Goal: Task Accomplishment & Management: Complete application form

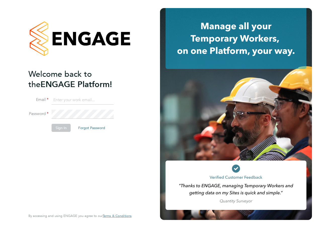
type input "[PERSON_NAME][EMAIL_ADDRESS][PERSON_NAME][DOMAIN_NAME]"
click at [63, 129] on button "Sign In" at bounding box center [61, 128] width 19 height 8
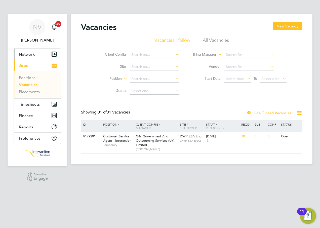
click at [27, 54] on span "Network" at bounding box center [27, 54] width 16 height 5
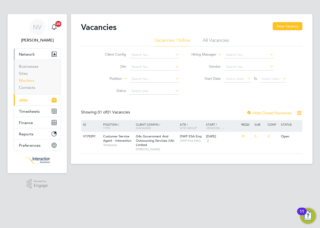
click at [31, 81] on link "Workers" at bounding box center [26, 80] width 15 height 5
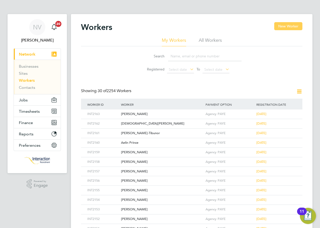
click at [283, 25] on button "New Worker" at bounding box center [288, 26] width 28 height 8
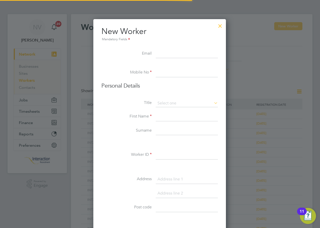
scroll to position [428, 133]
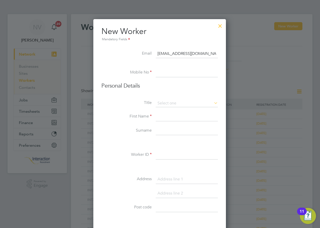
type input "sumayyah.b1@hotmail.com"
type input "07772 4661017"
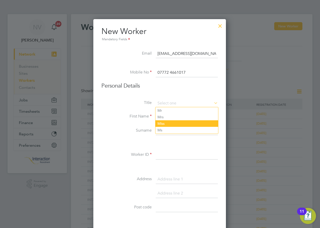
click at [167, 121] on li "Miss" at bounding box center [186, 123] width 63 height 7
type input "Miss"
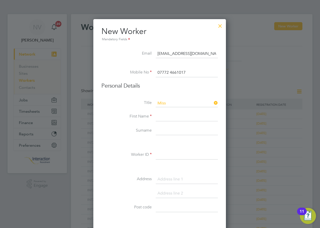
click at [161, 116] on input at bounding box center [187, 116] width 62 height 9
type input "Sumayyah"
type input "Begum"
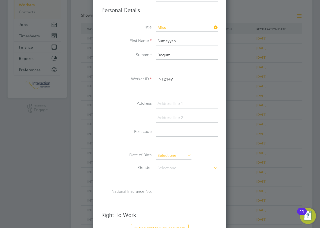
type input "INT2149"
click at [177, 156] on input at bounding box center [174, 156] width 36 height 8
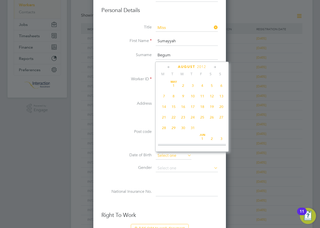
scroll to position [196, 0]
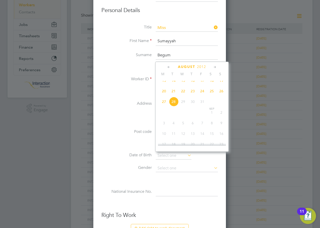
click at [200, 67] on span "2012" at bounding box center [201, 67] width 9 height 4
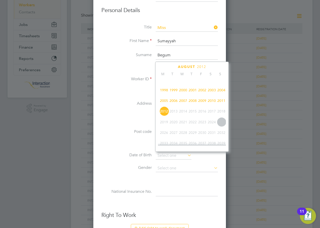
click at [193, 93] on span "2001" at bounding box center [193, 90] width 10 height 10
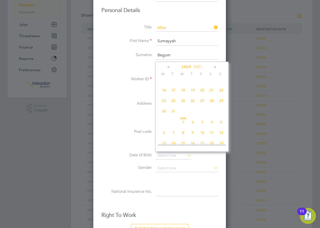
click at [215, 68] on icon at bounding box center [214, 67] width 5 height 6
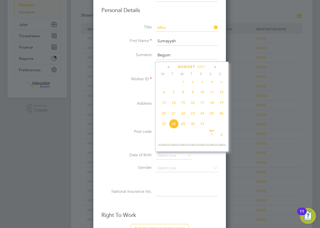
click at [215, 68] on icon at bounding box center [214, 67] width 5 height 6
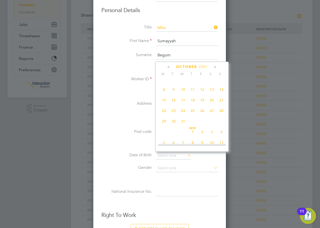
click at [175, 115] on span "23" at bounding box center [174, 111] width 10 height 10
type input "23 Oct 2001"
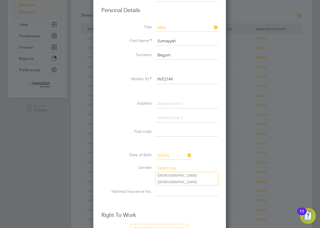
click at [164, 171] on input at bounding box center [187, 168] width 62 height 8
click at [164, 180] on li "Female" at bounding box center [186, 182] width 63 height 7
type input "Female"
click at [164, 191] on input at bounding box center [187, 191] width 62 height 9
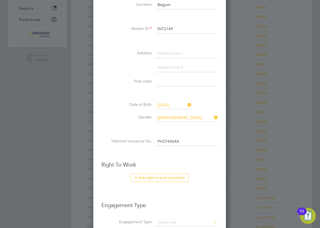
scroll to position [151, 0]
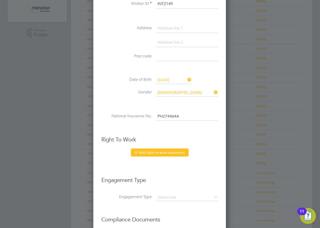
type input "PH 27 44 64 A"
click at [155, 153] on button "Add right to work document" at bounding box center [160, 152] width 58 height 8
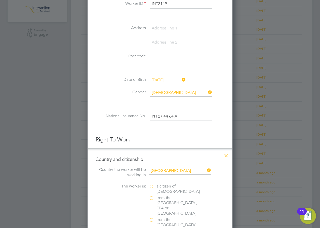
scroll to position [201, 0]
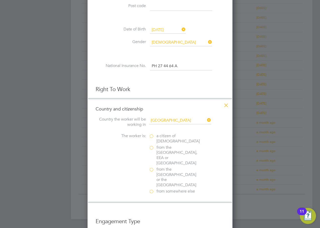
click at [153, 135] on label "a citizen of United Kingdom" at bounding box center [174, 138] width 50 height 11
click at [0, 0] on input "a citizen of United Kingdom" at bounding box center [0, 0] width 0 height 0
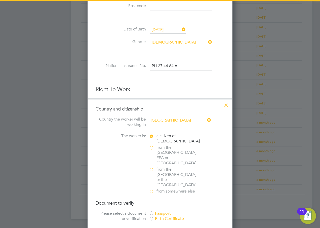
scroll to position [251, 0]
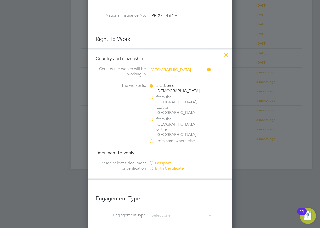
click at [153, 161] on div at bounding box center [151, 163] width 5 height 5
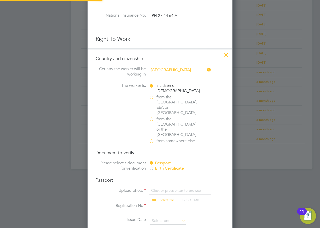
scroll to position [627, 145]
click at [164, 188] on input "file" at bounding box center [171, 195] width 79 height 15
type input "C:\fakepath\Sumayyah Begum.pdf"
click at [160, 203] on input at bounding box center [181, 207] width 62 height 9
type input "575429601"
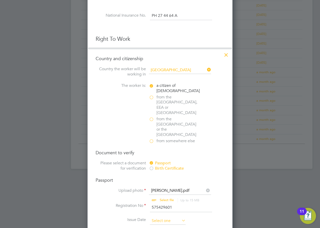
click at [163, 217] on input at bounding box center [168, 221] width 36 height 8
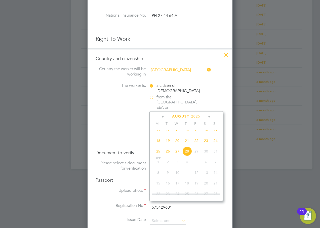
click at [199, 117] on span "2025" at bounding box center [195, 116] width 9 height 4
click at [168, 153] on span "2019" at bounding box center [168, 150] width 10 height 10
click at [208, 117] on icon at bounding box center [209, 117] width 5 height 6
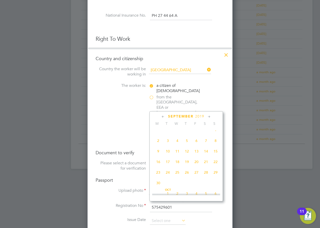
click at [208, 117] on icon at bounding box center [209, 117] width 5 height 6
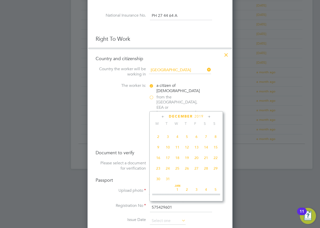
click at [196, 162] on span "20" at bounding box center [197, 158] width 10 height 10
type input "20 Dec 2019"
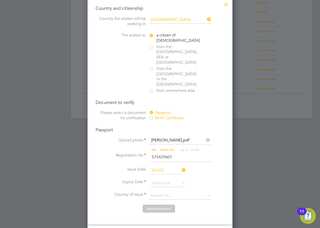
scroll to position [327, 0]
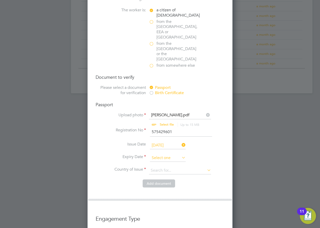
click at [166, 154] on input at bounding box center [168, 158] width 36 height 8
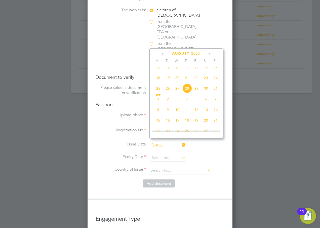
click at [197, 53] on span "2025" at bounding box center [195, 53] width 9 height 4
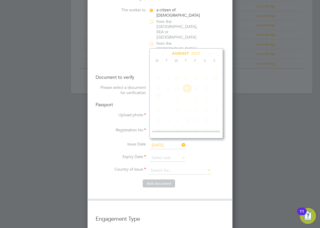
scroll to position [133, 0]
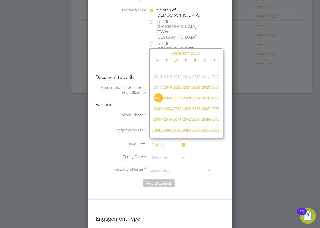
click at [198, 102] on span "2029" at bounding box center [197, 98] width 10 height 10
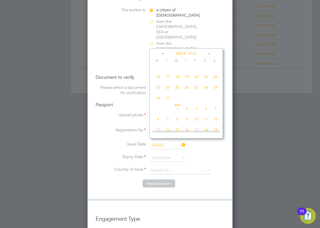
click at [209, 54] on icon at bounding box center [209, 54] width 5 height 6
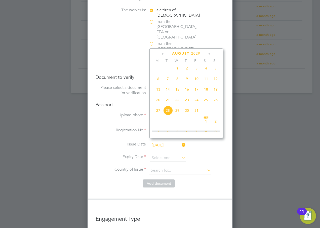
click at [209, 54] on icon at bounding box center [209, 54] width 5 height 6
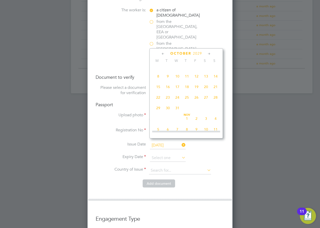
click at [209, 54] on icon at bounding box center [209, 54] width 5 height 6
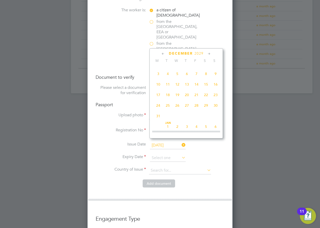
click at [188, 100] on span "20" at bounding box center [187, 95] width 10 height 10
type input "20 Dec 2029"
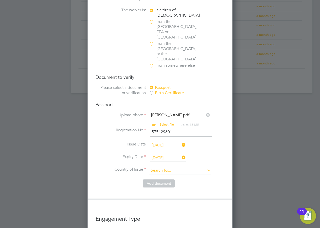
click at [164, 167] on input at bounding box center [180, 171] width 62 height 8
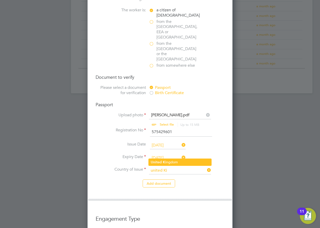
click at [165, 162] on b "Ki" at bounding box center [165, 162] width 4 height 4
type input "United Kingdom"
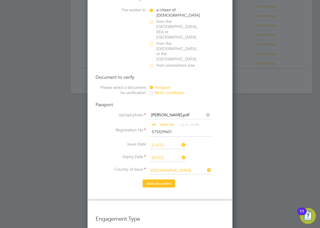
click at [164, 179] on button "Add document" at bounding box center [159, 183] width 32 height 8
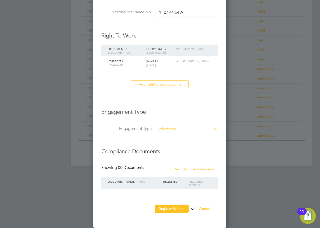
click at [163, 127] on input at bounding box center [187, 129] width 62 height 7
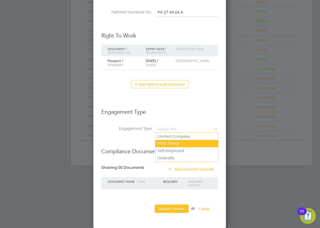
click at [170, 144] on li "PAYE Direct" at bounding box center [186, 143] width 63 height 7
type input "PAYE Direct"
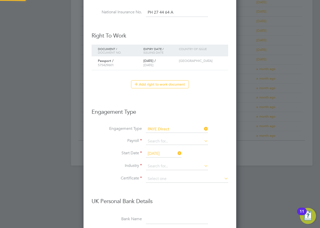
scroll to position [611, 153]
click at [152, 143] on input at bounding box center [177, 141] width 62 height 7
click at [158, 147] on li "Agency PAYE" at bounding box center [177, 148] width 63 height 7
type input "Agency PAYE"
click at [160, 155] on input "28 Aug 2025" at bounding box center [164, 154] width 36 height 8
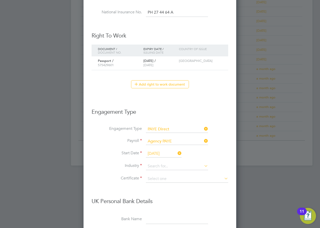
scroll to position [196, 0]
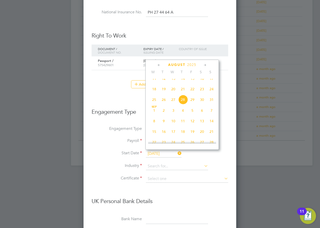
click at [164, 104] on span "26" at bounding box center [164, 100] width 10 height 10
type input "[DATE]"
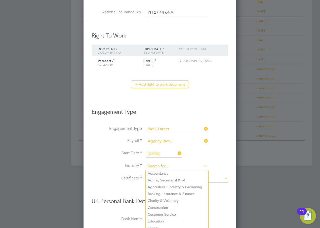
click at [165, 167] on input at bounding box center [177, 166] width 62 height 8
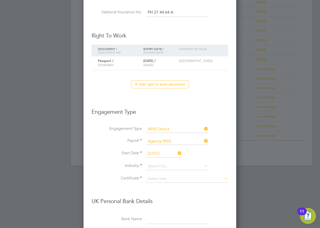
click at [168, 214] on li "Customer Service" at bounding box center [177, 214] width 63 height 7
type input "Customer Service"
click at [154, 180] on input at bounding box center [187, 179] width 82 height 8
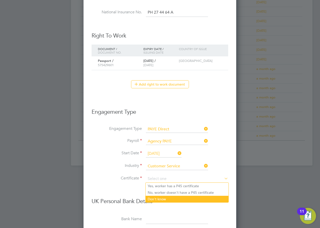
click at [160, 198] on li "Don't know" at bounding box center [187, 199] width 83 height 7
type input "Don't know"
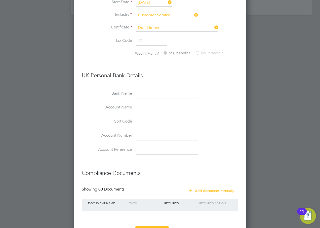
scroll to position [427, 0]
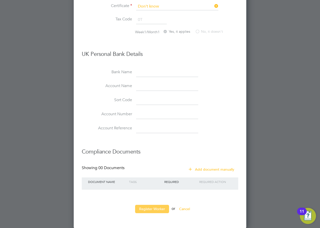
click at [152, 209] on button "Register Worker" at bounding box center [152, 209] width 34 height 8
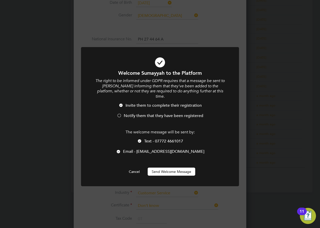
click at [124, 113] on span "Notify them that they have been registered" at bounding box center [163, 115] width 79 height 5
click at [148, 139] on span "Text - 07772 4661017" at bounding box center [163, 141] width 39 height 5
click at [158, 167] on button "Send Welcome Message" at bounding box center [172, 171] width 48 height 8
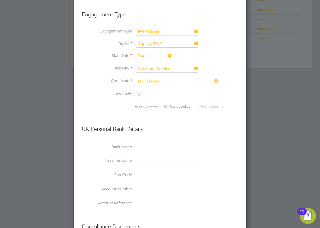
scroll to position [427, 0]
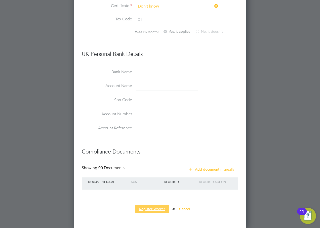
click at [158, 208] on button "Register Worker" at bounding box center [152, 209] width 34 height 8
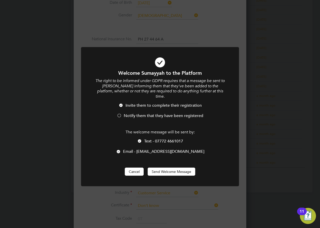
click at [134, 167] on button "Cancel" at bounding box center [134, 171] width 19 height 8
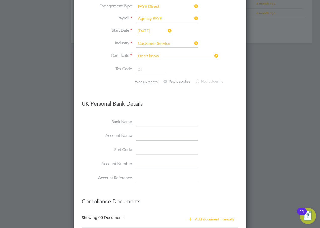
scroll to position [427, 0]
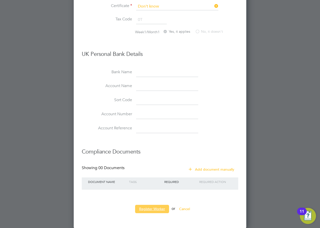
click at [167, 207] on button "Register Worker" at bounding box center [152, 209] width 34 height 8
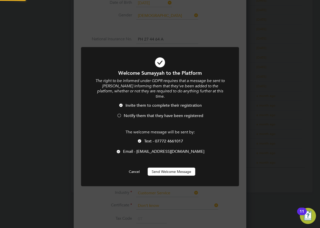
scroll to position [0, 0]
click at [127, 113] on span "Notify them that they have been registered" at bounding box center [163, 115] width 79 height 5
click at [153, 139] on span "Text - 07772 4661017" at bounding box center [163, 141] width 39 height 5
click at [168, 167] on button "Send Welcome Message" at bounding box center [172, 171] width 48 height 8
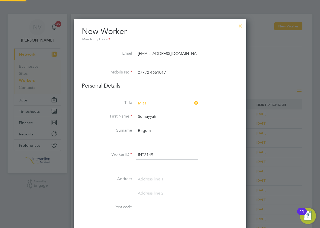
scroll to position [228, 0]
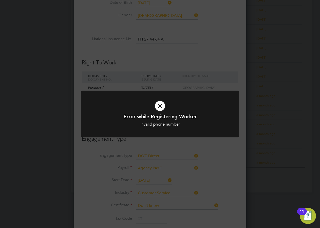
click at [160, 105] on icon at bounding box center [160, 106] width 131 height 20
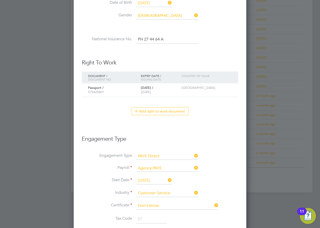
scroll to position [0, 0]
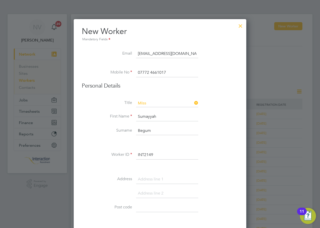
drag, startPoint x: 172, startPoint y: 72, endPoint x: 130, endPoint y: 71, distance: 42.2
click at [131, 71] on li "Mobile No 07772 4661017" at bounding box center [160, 75] width 156 height 14
type input "07724 661017"
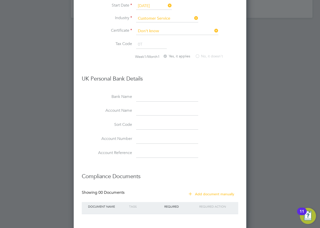
scroll to position [427, 0]
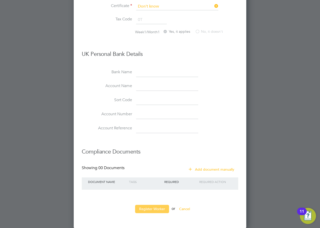
click at [147, 206] on button "Register Worker" at bounding box center [152, 209] width 34 height 8
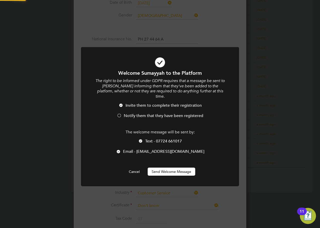
scroll to position [0, 0]
click at [133, 113] on span "Notify them that they have been registered" at bounding box center [163, 115] width 79 height 5
click at [148, 139] on span "Text - 07724 661017" at bounding box center [163, 141] width 37 height 5
click at [161, 167] on button "Send Welcome Message" at bounding box center [172, 171] width 48 height 8
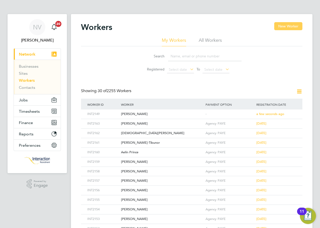
click at [281, 25] on button "New Worker" at bounding box center [288, 26] width 28 height 8
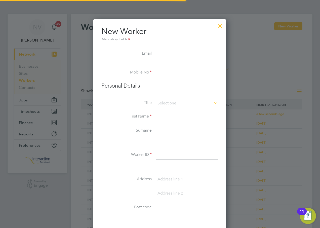
scroll to position [428, 133]
type input "pcarey51@hotmail.co.uk"
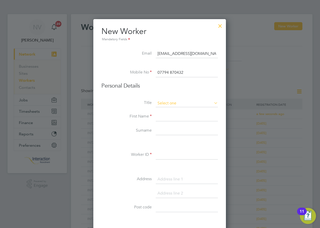
type input "07794 870432"
click at [168, 105] on input at bounding box center [187, 104] width 62 height 8
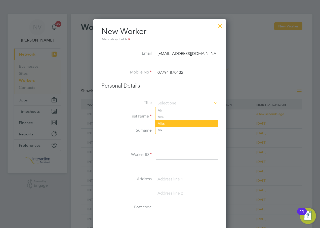
click at [165, 122] on li "Miss" at bounding box center [186, 123] width 63 height 7
type input "Miss"
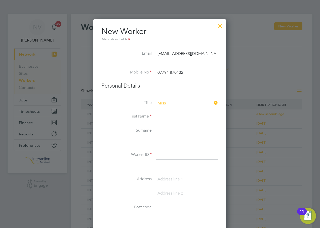
click at [165, 117] on input at bounding box center [187, 116] width 62 height 9
type input "Paula"
type input "Carey"
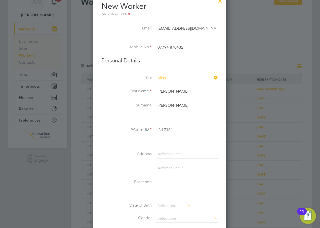
scroll to position [101, 0]
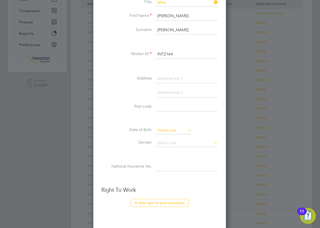
type input "INT2164"
click at [169, 131] on input at bounding box center [174, 131] width 36 height 8
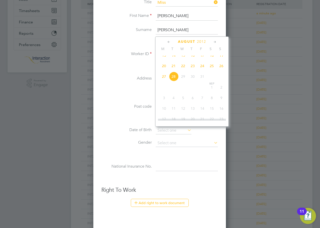
click at [202, 41] on span "2012" at bounding box center [201, 41] width 9 height 4
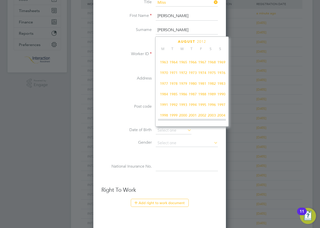
click at [201, 75] on span "1974" at bounding box center [202, 73] width 10 height 10
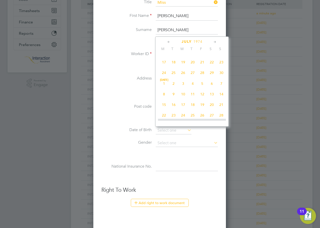
click at [213, 42] on icon at bounding box center [214, 42] width 5 height 6
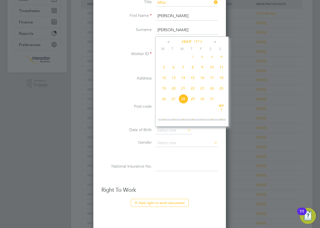
click at [213, 42] on icon at bounding box center [214, 42] width 5 height 6
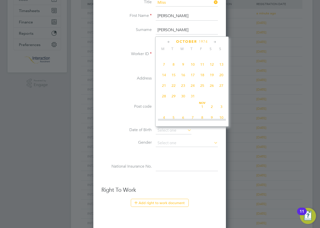
click at [213, 42] on icon at bounding box center [214, 42] width 5 height 6
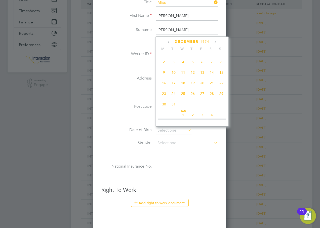
click at [212, 77] on span "14" at bounding box center [212, 73] width 10 height 10
type input "14 Dec 1974"
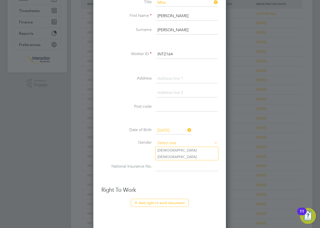
click at [173, 142] on input at bounding box center [187, 143] width 62 height 8
click at [169, 155] on li "Female" at bounding box center [186, 156] width 63 height 7
type input "Female"
click at [166, 164] on input at bounding box center [187, 166] width 62 height 9
type input "JB 33 97 09 B"
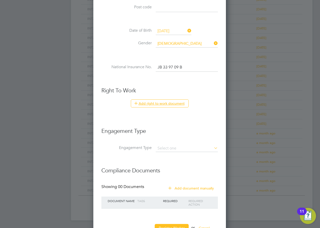
scroll to position [219, 0]
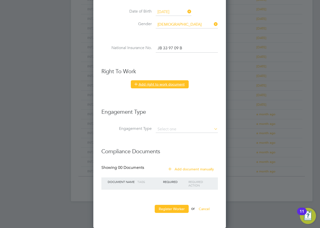
click at [173, 85] on button "Add right to work document" at bounding box center [160, 84] width 58 height 8
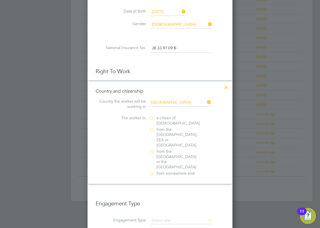
scroll to position [504, 145]
click at [152, 116] on label "a citizen of United Kingdom" at bounding box center [174, 120] width 50 height 11
click at [0, 0] on input "a citizen of United Kingdom" at bounding box center [0, 0] width 0 height 0
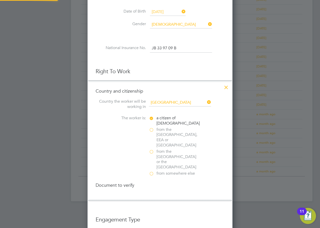
scroll to position [531, 145]
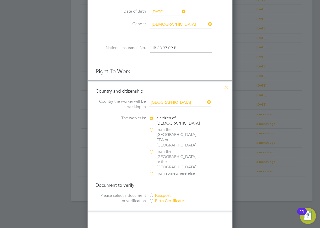
click at [161, 193] on div "Passport" at bounding box center [186, 195] width 75 height 5
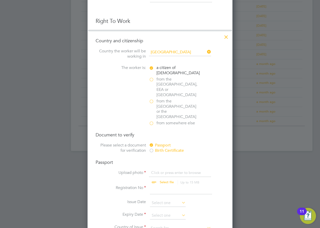
click at [167, 170] on input "file" at bounding box center [171, 177] width 79 height 15
type input "C:\fakepath\Paula Carey.pdf"
click at [156, 185] on input at bounding box center [181, 189] width 62 height 9
type input "551568725"
click at [156, 199] on input at bounding box center [168, 203] width 36 height 8
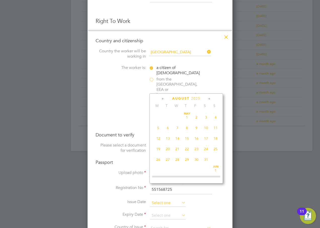
scroll to position [196, 0]
click at [197, 99] on span "2025" at bounding box center [195, 98] width 9 height 4
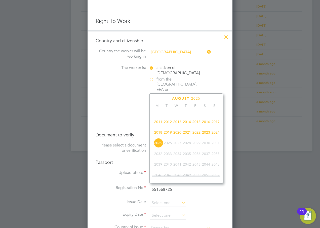
click at [159, 124] on span "2011" at bounding box center [158, 122] width 10 height 10
click at [164, 99] on icon at bounding box center [163, 99] width 5 height 6
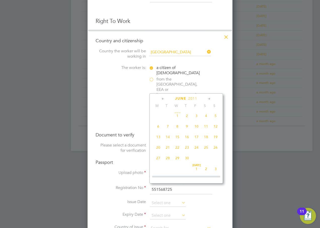
click at [164, 99] on icon at bounding box center [163, 99] width 5 height 6
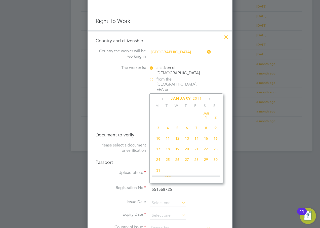
click at [167, 138] on span "11" at bounding box center [168, 139] width 10 height 10
type input "11 Jan 2011"
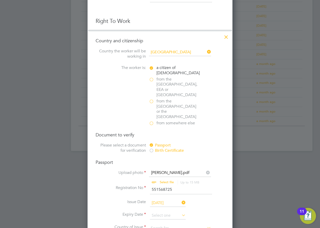
click at [167, 138] on span "11" at bounding box center [168, 139] width 10 height 10
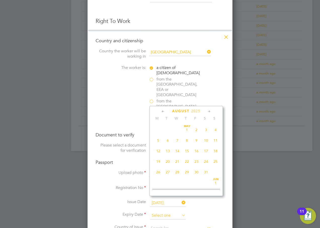
click at [165, 212] on input at bounding box center [168, 216] width 36 height 8
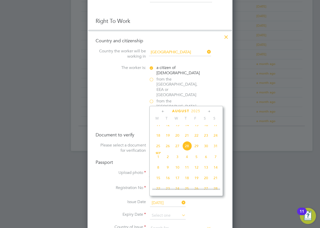
click at [197, 111] on span "2025" at bounding box center [195, 111] width 9 height 4
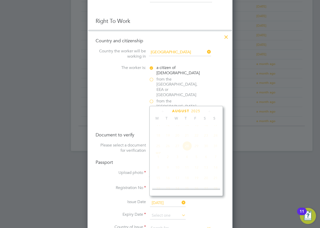
scroll to position [133, 0]
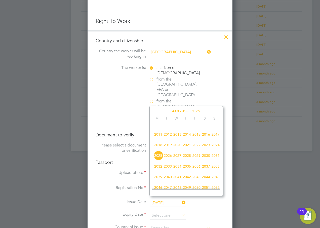
click at [186, 159] on span "2028" at bounding box center [187, 156] width 10 height 10
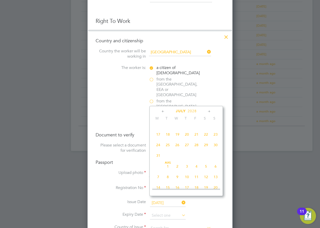
click at [162, 112] on icon at bounding box center [163, 112] width 5 height 6
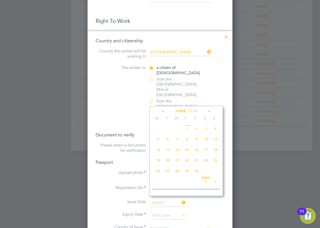
click at [162, 112] on icon at bounding box center [163, 112] width 5 height 6
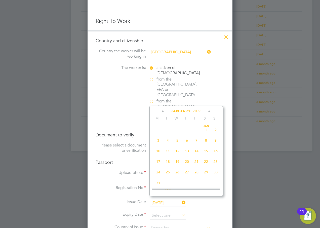
click at [167, 152] on span "11" at bounding box center [168, 151] width 10 height 10
type input "11 Jan 2028"
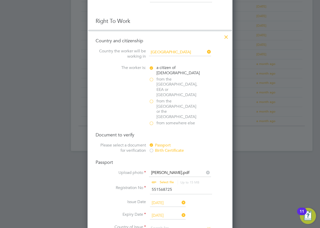
click at [173, 199] on input "11 Jan 2011" at bounding box center [168, 203] width 36 height 8
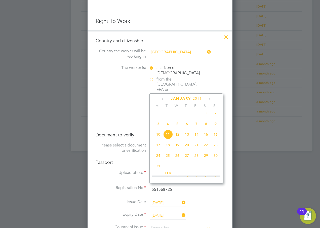
click at [199, 100] on span "2011" at bounding box center [197, 98] width 9 height 4
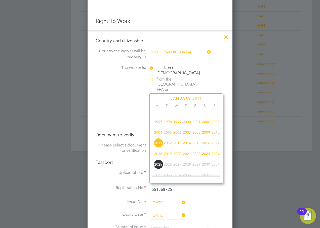
click at [158, 157] on span "2018" at bounding box center [158, 154] width 10 height 10
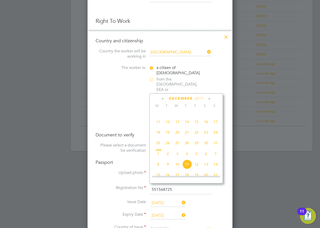
click at [189, 168] on span "11" at bounding box center [187, 164] width 10 height 10
type input "11 Jan 2018"
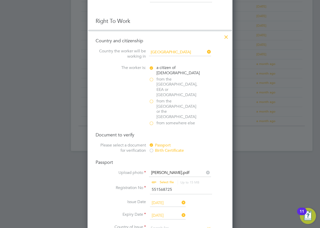
scroll to position [320, 0]
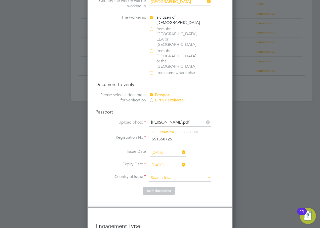
click at [155, 174] on input at bounding box center [180, 178] width 62 height 8
type input "United Kingdom"
click at [158, 187] on button "Add document" at bounding box center [159, 191] width 32 height 8
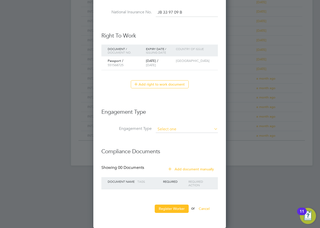
click at [176, 130] on input at bounding box center [187, 129] width 62 height 7
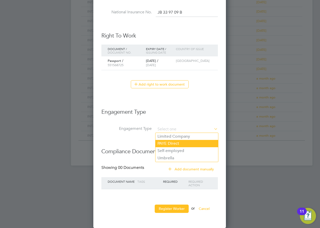
click at [170, 141] on li "PAYE Direct" at bounding box center [186, 143] width 63 height 7
type input "PAYE Direct"
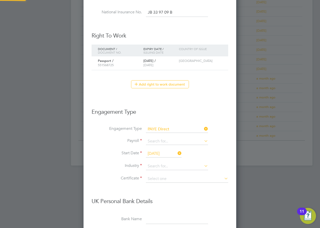
scroll to position [611, 153]
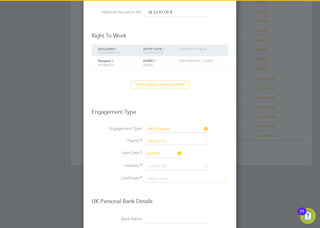
click at [159, 141] on input at bounding box center [177, 141] width 62 height 7
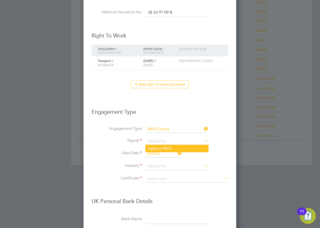
click at [156, 149] on li "Agency PAYE" at bounding box center [177, 148] width 63 height 7
type input "Agency PAYE"
click at [156, 154] on input "[DATE]" at bounding box center [164, 154] width 36 height 8
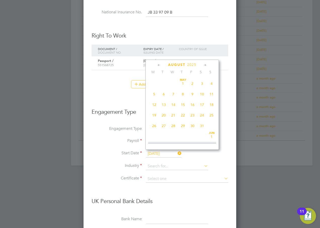
scroll to position [196, 0]
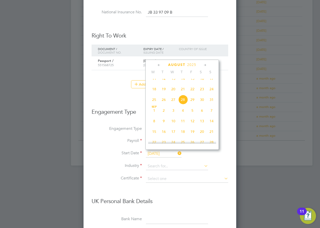
click at [162, 103] on span "26" at bounding box center [164, 100] width 10 height 10
type input "[DATE]"
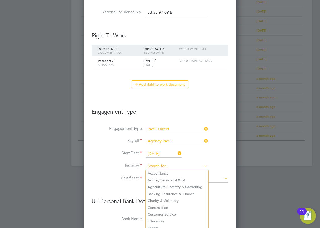
click at [152, 165] on input at bounding box center [177, 166] width 62 height 8
click at [170, 211] on li "Customer Service" at bounding box center [177, 214] width 63 height 7
type input "Customer Service"
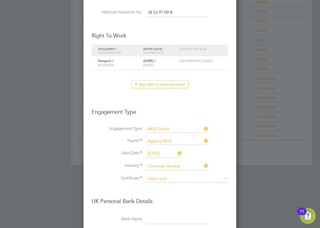
click at [159, 178] on input at bounding box center [187, 179] width 82 height 8
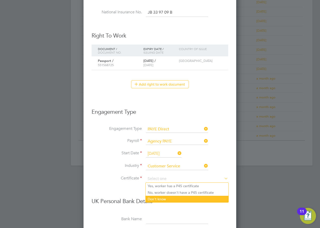
click at [162, 198] on li "Don't know" at bounding box center [187, 199] width 83 height 7
type input "Don't know"
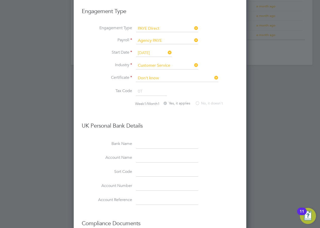
scroll to position [427, 0]
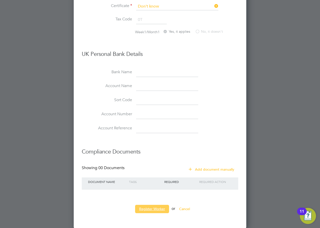
click at [159, 205] on button "Register Worker" at bounding box center [152, 209] width 34 height 8
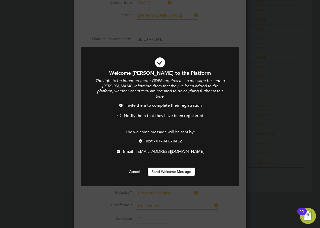
click at [134, 113] on span "Notify them that they have been registered" at bounding box center [163, 115] width 79 height 5
click at [154, 139] on span "Text - 07794 870432" at bounding box center [163, 141] width 37 height 5
click at [165, 167] on button "Send Welcome Message" at bounding box center [172, 171] width 48 height 8
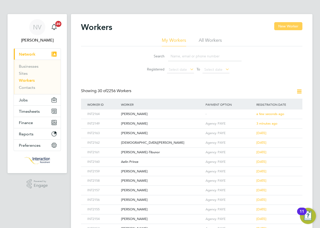
click at [285, 26] on button "New Worker" at bounding box center [288, 26] width 28 height 8
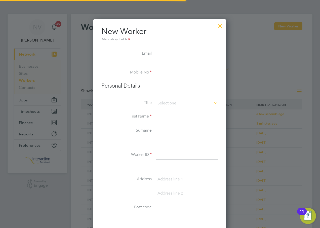
scroll to position [428, 133]
type input "shakil994@icloud.com"
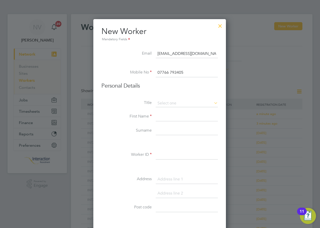
type input "07766 793405"
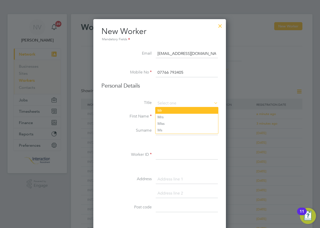
click at [166, 110] on li "Mr" at bounding box center [186, 110] width 63 height 7
type input "Mr"
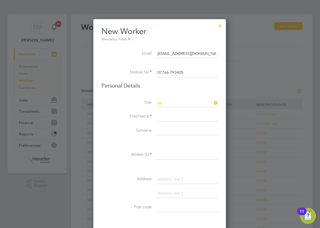
click at [172, 116] on input at bounding box center [187, 116] width 62 height 9
type input "Syed-Shakil"
type input "Choudhury"
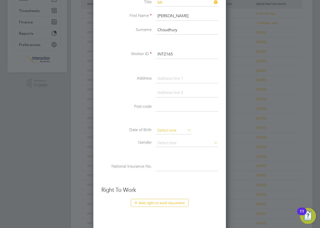
type input "INT2165"
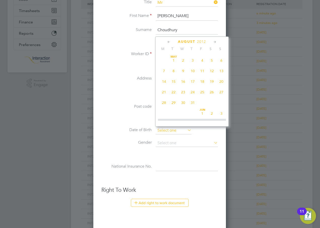
click at [171, 127] on input at bounding box center [174, 131] width 36 height 8
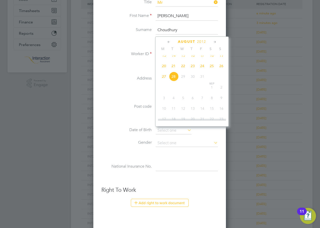
click at [201, 41] on span "2012" at bounding box center [201, 41] width 9 height 4
click at [211, 67] on span "2003" at bounding box center [212, 65] width 10 height 10
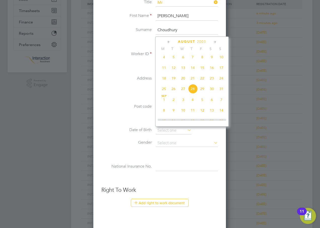
click at [202, 94] on span "29" at bounding box center [202, 89] width 10 height 10
type input "29 Aug 2003"
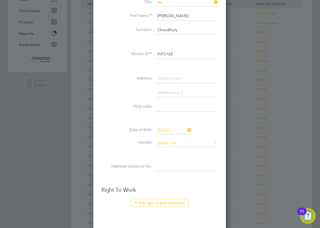
click at [168, 142] on input at bounding box center [187, 143] width 62 height 8
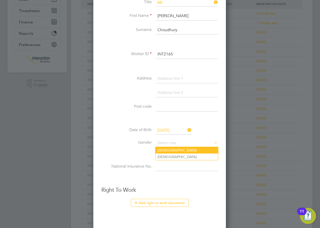
click at [167, 150] on li "[DEMOGRAPHIC_DATA]" at bounding box center [186, 150] width 63 height 7
type input "[DEMOGRAPHIC_DATA]"
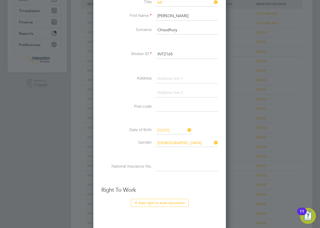
click at [165, 166] on input at bounding box center [187, 166] width 62 height 9
type input "PJ 40 72 46 C"
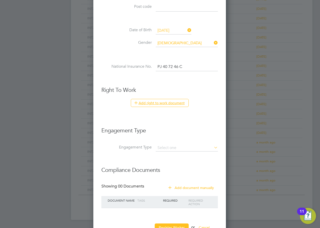
scroll to position [219, 0]
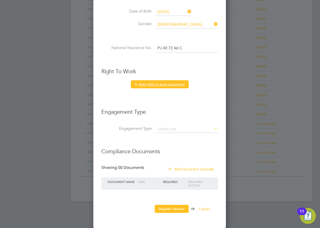
click at [163, 82] on button "Add right to work document" at bounding box center [160, 84] width 58 height 8
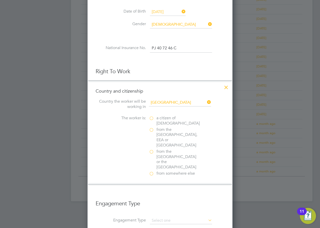
scroll to position [504, 145]
click at [152, 118] on label "a citizen of United Kingdom" at bounding box center [174, 120] width 50 height 11
click at [0, 0] on input "a citizen of United Kingdom" at bounding box center [0, 0] width 0 height 0
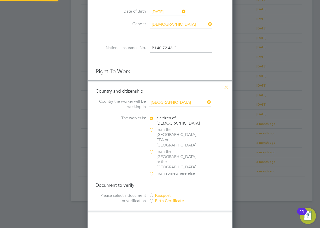
scroll to position [3, 3]
click at [160, 193] on div "Passport" at bounding box center [186, 195] width 75 height 5
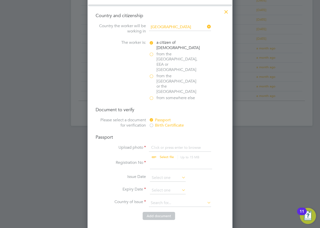
click at [167, 145] on input "file" at bounding box center [171, 152] width 79 height 15
type input "C:\fakepath\Syed-Shakil Choudhury.pdf"
click at [161, 160] on input at bounding box center [181, 164] width 62 height 9
type input "122063766"
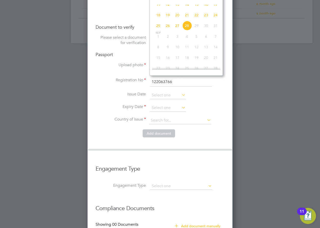
scroll to position [352, 0]
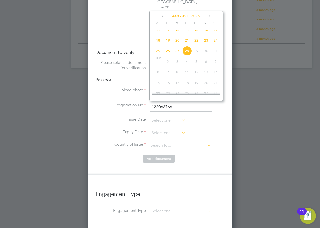
click at [199, 15] on span "2025" at bounding box center [195, 16] width 9 height 4
click at [178, 53] on span "2020" at bounding box center [177, 50] width 10 height 10
click at [208, 16] on icon at bounding box center [209, 17] width 5 height 6
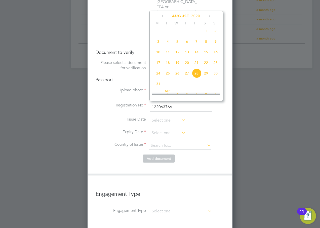
click at [208, 16] on icon at bounding box center [209, 17] width 5 height 6
click at [165, 66] on span "22" at bounding box center [168, 61] width 10 height 10
type input "22 Sep 2020"
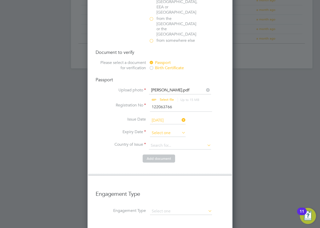
scroll to position [196, 0]
click at [166, 129] on input at bounding box center [168, 133] width 36 height 8
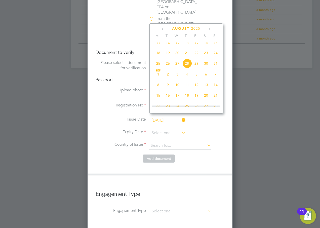
click at [199, 27] on span "2025" at bounding box center [195, 28] width 9 height 4
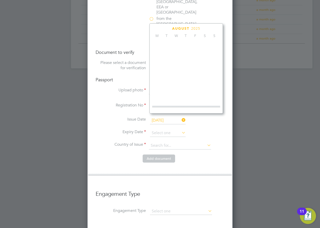
scroll to position [133, 0]
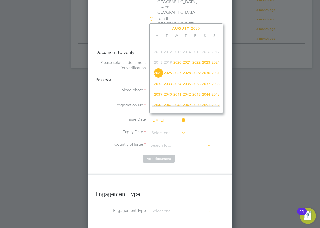
click at [207, 76] on span "2030" at bounding box center [206, 73] width 10 height 10
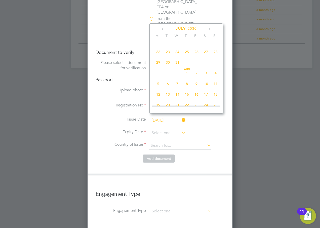
click at [209, 29] on icon at bounding box center [209, 29] width 5 height 6
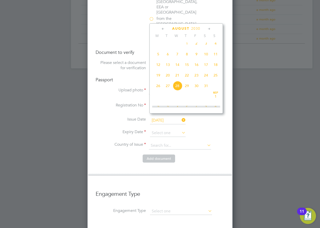
click at [209, 29] on icon at bounding box center [209, 29] width 5 height 6
click at [214, 79] on span "22" at bounding box center [216, 74] width 10 height 10
type input "22 Sep 2030"
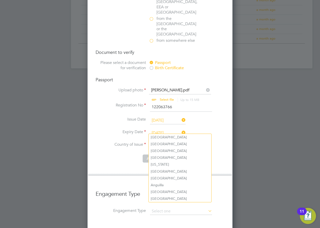
click at [161, 142] on input at bounding box center [180, 146] width 62 height 8
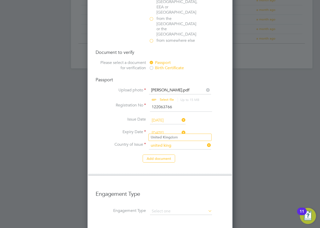
type input "United Kingdom"
click at [163, 154] on button "Add document" at bounding box center [159, 158] width 32 height 8
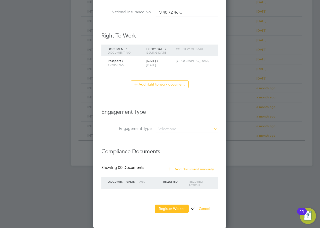
scroll to position [463, 133]
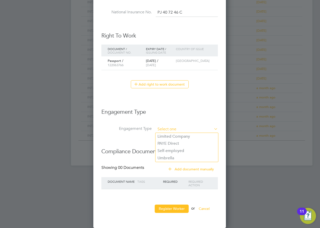
click at [174, 131] on input at bounding box center [187, 129] width 62 height 7
click at [172, 142] on li "PAYE Direct" at bounding box center [186, 143] width 63 height 7
type input "PAYE Direct"
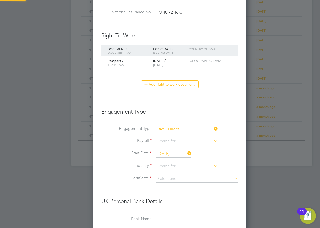
scroll to position [0, 0]
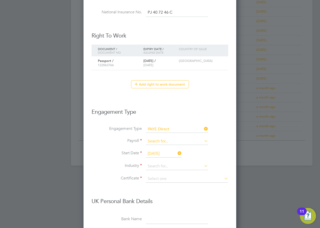
click at [160, 140] on input at bounding box center [177, 141] width 62 height 7
click at [156, 150] on li "Agency PAYE" at bounding box center [177, 148] width 63 height 7
type input "Agency PAYE"
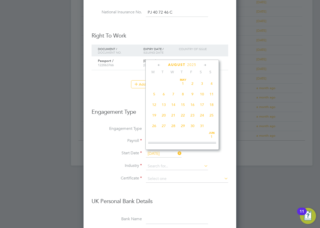
click at [156, 153] on input "[DATE]" at bounding box center [164, 154] width 36 height 8
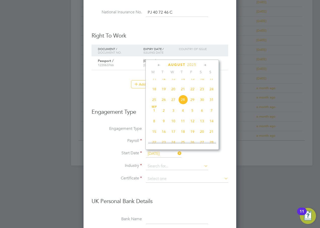
click at [163, 104] on span "26" at bounding box center [164, 100] width 10 height 10
type input "[DATE]"
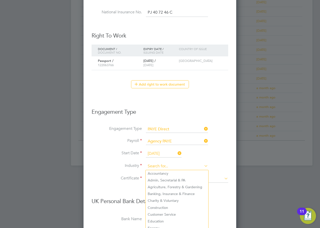
click at [155, 165] on input at bounding box center [177, 166] width 62 height 8
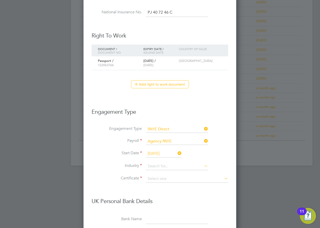
click at [169, 212] on li "Customer Service" at bounding box center [177, 214] width 63 height 7
type input "Customer Service"
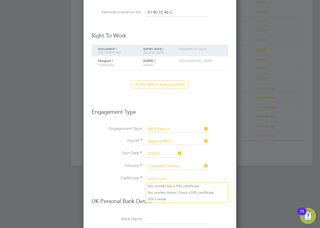
click at [156, 177] on input at bounding box center [187, 179] width 82 height 8
click at [159, 199] on li "Don't know" at bounding box center [187, 199] width 83 height 7
type input "Don't know"
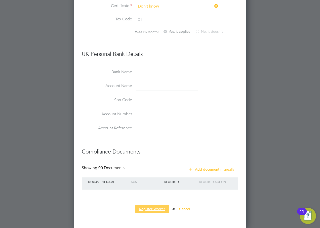
click at [159, 208] on button "Register Worker" at bounding box center [152, 209] width 34 height 8
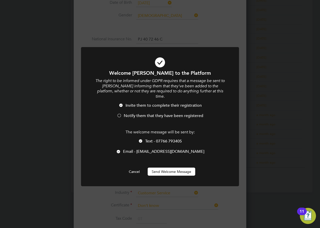
click at [131, 113] on span "Notify them that they have been registered" at bounding box center [163, 115] width 79 height 5
drag, startPoint x: 152, startPoint y: 137, endPoint x: 163, endPoint y: 152, distance: 19.4
click at [152, 139] on span "Text - 07766 793405" at bounding box center [163, 141] width 37 height 5
click at [169, 167] on button "Send Welcome Message" at bounding box center [172, 171] width 48 height 8
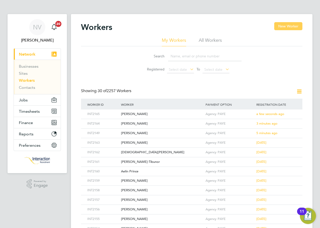
click at [295, 25] on button "New Worker" at bounding box center [288, 26] width 28 height 8
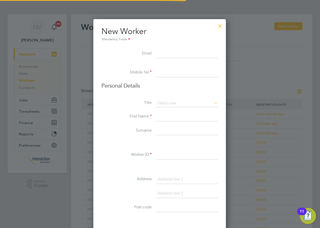
scroll to position [428, 133]
type input "coultonbrie2@gmail.com"
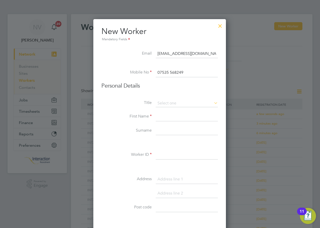
type input "07535 568249"
click at [167, 123] on li "Miss" at bounding box center [186, 123] width 63 height 7
type input "Miss"
click at [165, 118] on input at bounding box center [187, 116] width 62 height 9
type input "Sabrina"
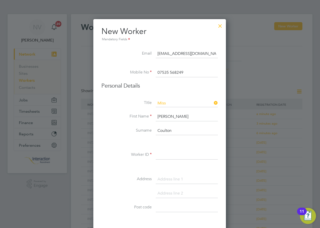
type input "Coulton"
type input "INT2166"
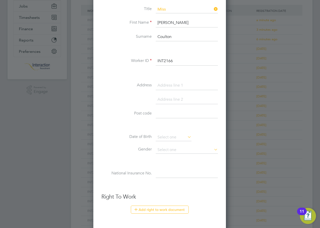
scroll to position [99, 0]
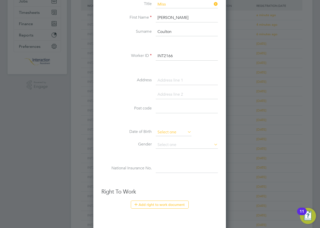
click at [164, 133] on input at bounding box center [174, 132] width 36 height 8
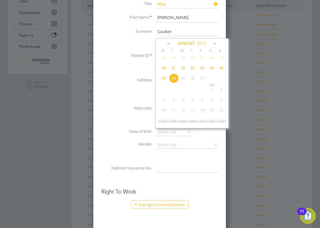
click at [203, 45] on span "2012" at bounding box center [201, 43] width 9 height 4
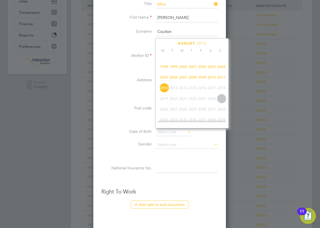
scroll to position [108, 0]
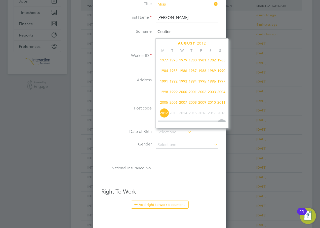
click at [185, 73] on span "1986" at bounding box center [183, 71] width 10 height 10
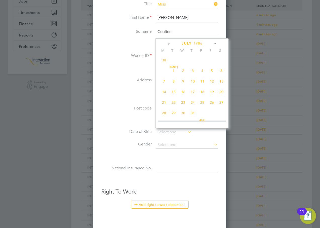
click at [171, 45] on div "July 1986" at bounding box center [192, 43] width 68 height 5
drag, startPoint x: 171, startPoint y: 45, endPoint x: 168, endPoint y: 44, distance: 3.1
click at [168, 44] on icon at bounding box center [168, 44] width 5 height 6
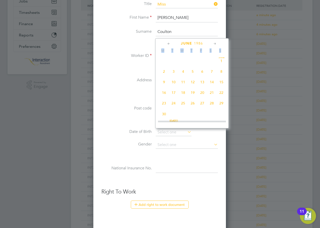
click at [168, 44] on icon at bounding box center [168, 44] width 5 height 6
click at [222, 93] on span "27" at bounding box center [221, 94] width 10 height 10
type input "27 Apr 1986"
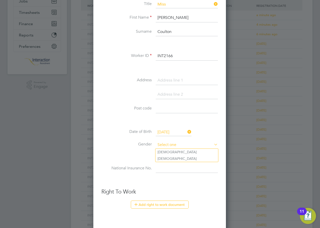
click at [173, 145] on input at bounding box center [187, 145] width 62 height 8
click at [167, 157] on li "Female" at bounding box center [186, 158] width 63 height 7
type input "Female"
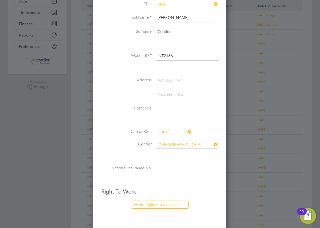
click at [165, 169] on input at bounding box center [187, 168] width 62 height 9
type input "JK 68 48 17 B"
click at [157, 205] on button "Add right to work document" at bounding box center [160, 204] width 58 height 8
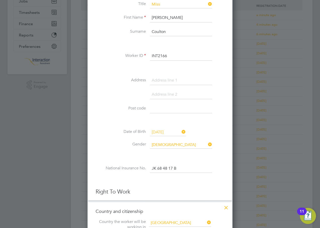
scroll to position [174, 0]
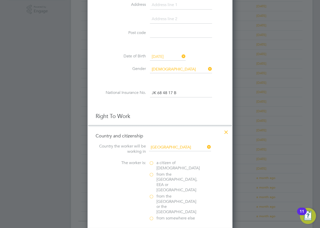
click at [151, 162] on label "a citizen of United Kingdom" at bounding box center [174, 165] width 50 height 11
click at [0, 0] on input "a citizen of United Kingdom" at bounding box center [0, 0] width 0 height 0
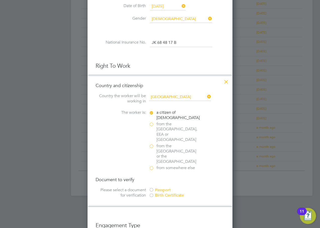
click at [151, 193] on div at bounding box center [151, 195] width 5 height 5
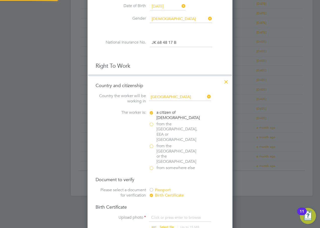
scroll to position [7, 62]
click at [164, 215] on input "file" at bounding box center [171, 222] width 79 height 15
type input "C:\fakepath\Sabrina Coulton.pdf"
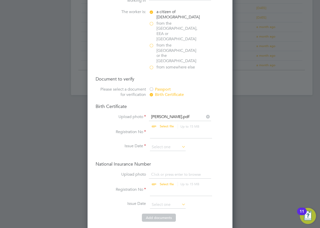
click at [158, 129] on input at bounding box center [181, 133] width 62 height 9
type input "BCX 957680"
click at [164, 143] on input at bounding box center [168, 147] width 36 height 8
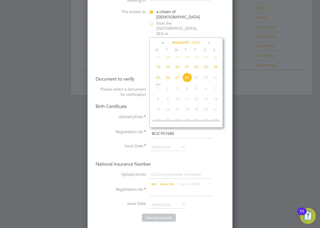
click at [196, 44] on span "2025" at bounding box center [195, 42] width 9 height 4
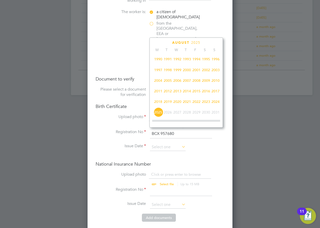
scroll to position [83, 0]
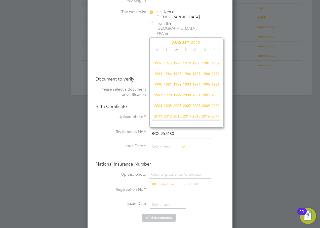
click at [187, 75] on span "1986" at bounding box center [187, 74] width 10 height 10
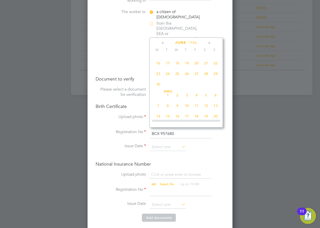
click at [162, 41] on icon at bounding box center [163, 43] width 5 height 6
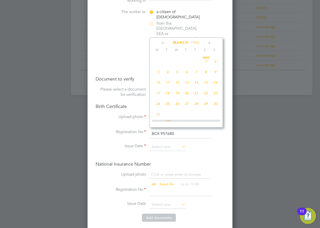
click at [162, 41] on icon at bounding box center [163, 43] width 5 height 6
click at [211, 42] on icon at bounding box center [209, 43] width 5 height 6
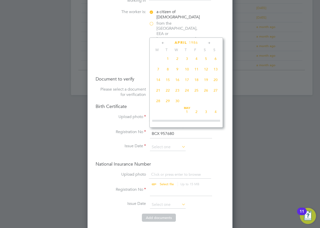
click at [211, 42] on icon at bounding box center [209, 43] width 5 height 6
click at [169, 94] on span "20" at bounding box center [168, 89] width 10 height 10
type input "20 May 1986"
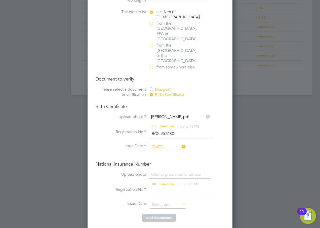
click at [164, 172] on input "file" at bounding box center [171, 179] width 79 height 15
type input "C:\fakepath\Sabrina Coulton.pdf"
click at [166, 187] on input at bounding box center [181, 191] width 62 height 9
type input "JK684817B"
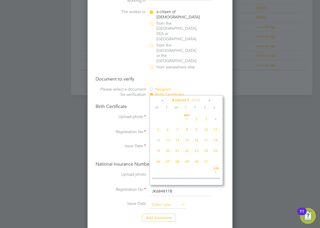
click at [164, 201] on input at bounding box center [168, 205] width 36 height 8
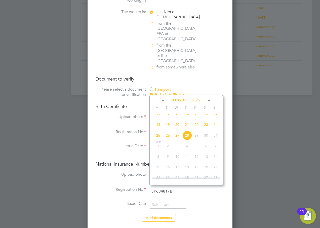
click at [169, 140] on span "26" at bounding box center [168, 136] width 10 height 10
type input "[DATE]"
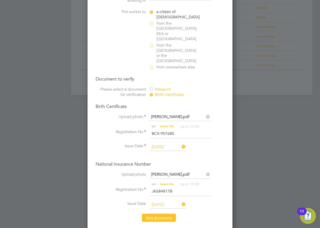
click at [167, 213] on button "Add document s" at bounding box center [159, 217] width 34 height 8
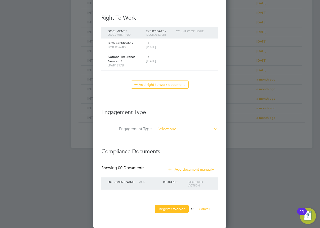
click at [167, 129] on input at bounding box center [187, 129] width 62 height 7
click at [170, 143] on li "PAYE Direct" at bounding box center [186, 143] width 63 height 7
type input "PAYE Direct"
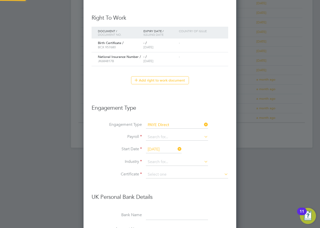
scroll to position [625, 153]
click at [158, 137] on input at bounding box center [177, 137] width 62 height 7
click at [161, 146] on li "Agency PAYE" at bounding box center [177, 144] width 63 height 7
type input "Agency PAYE"
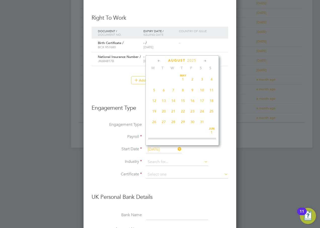
click at [161, 149] on input "[DATE]" at bounding box center [164, 150] width 36 height 8
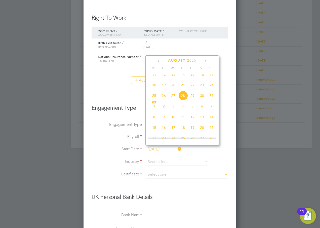
click at [162, 100] on span "26" at bounding box center [164, 96] width 10 height 10
type input "[DATE]"
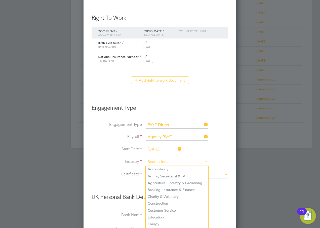
click at [164, 164] on input at bounding box center [177, 162] width 62 height 8
click at [170, 207] on li "Customer Service" at bounding box center [177, 210] width 63 height 7
type input "Customer Service"
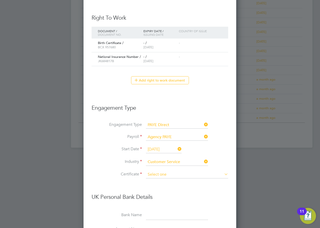
click at [158, 174] on input at bounding box center [187, 175] width 82 height 8
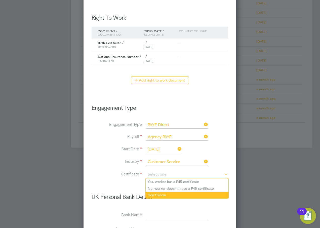
click at [158, 194] on li "Don't know" at bounding box center [187, 195] width 83 height 7
type input "Don't know"
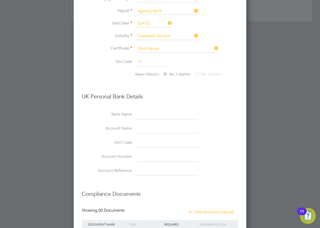
scroll to position [441, 0]
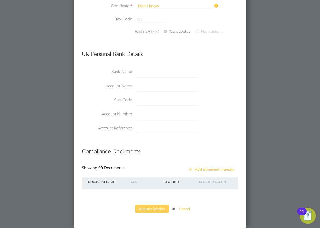
click at [155, 210] on button "Register Worker" at bounding box center [152, 209] width 34 height 8
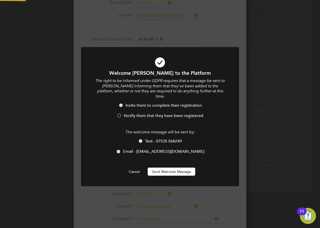
scroll to position [0, 0]
click at [146, 113] on span "Notify them that they have been registered" at bounding box center [163, 115] width 79 height 5
click at [166, 139] on span "Text - 07535 568249" at bounding box center [163, 141] width 37 height 5
click at [167, 168] on button "Send Welcome Message" at bounding box center [172, 171] width 48 height 8
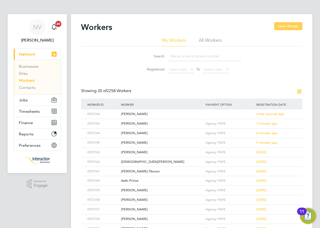
click at [288, 28] on button "New Worker" at bounding box center [288, 26] width 28 height 8
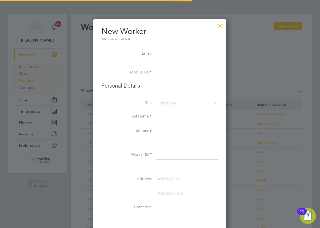
scroll to position [428, 133]
type input "[EMAIL_ADDRESS][DOMAIN_NAME]"
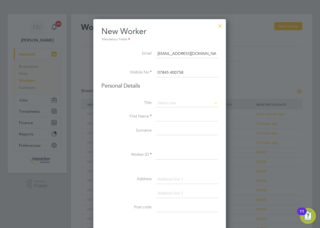
type input "07845 400758"
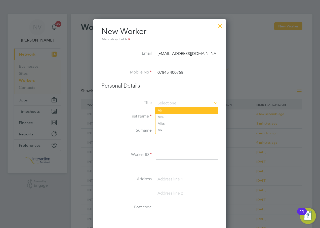
click at [162, 110] on li "Mr" at bounding box center [186, 110] width 63 height 7
type input "Mr"
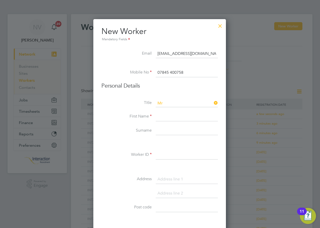
click at [164, 115] on input at bounding box center [187, 116] width 62 height 9
type input "Olanrewaju"
type input "Elufisan"
type input "INT2167"
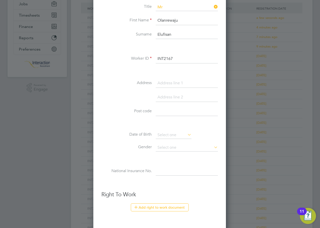
scroll to position [99, 0]
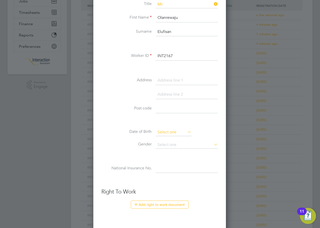
click at [162, 131] on input at bounding box center [174, 132] width 36 height 8
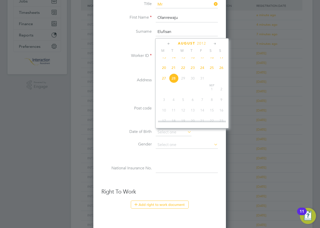
click at [203, 41] on span "2012" at bounding box center [201, 43] width 9 height 4
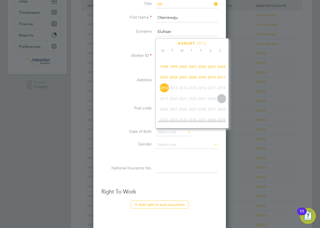
scroll to position [108, 0]
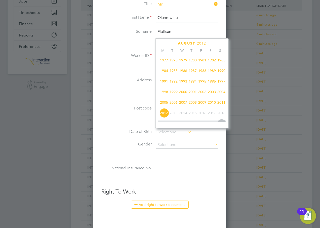
click at [202, 74] on span "1988" at bounding box center [202, 71] width 10 height 10
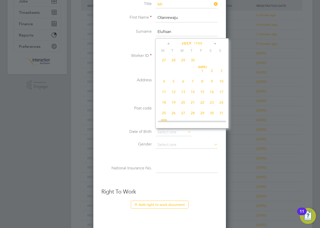
click at [170, 44] on icon at bounding box center [168, 44] width 5 height 6
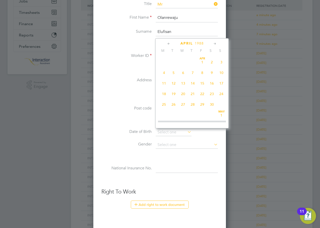
click at [193, 94] on span "21" at bounding box center [193, 94] width 10 height 10
type input "[DATE]"
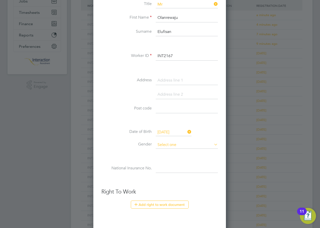
click at [166, 145] on input at bounding box center [187, 145] width 62 height 8
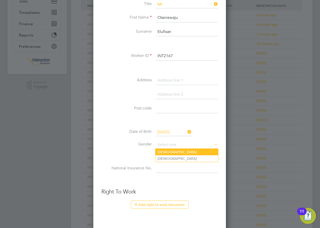
click at [165, 151] on li "[DEMOGRAPHIC_DATA]" at bounding box center [186, 152] width 63 height 7
type input "[DEMOGRAPHIC_DATA]"
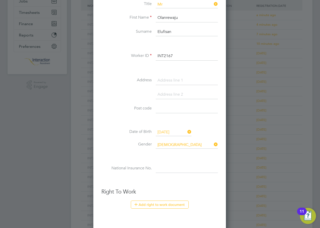
click at [165, 167] on input at bounding box center [187, 168] width 62 height 9
type input "TJ 83 14 57 B"
click at [154, 203] on button "Add right to work document" at bounding box center [160, 204] width 58 height 8
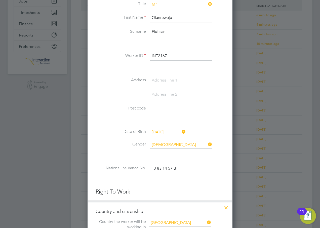
scroll to position [174, 0]
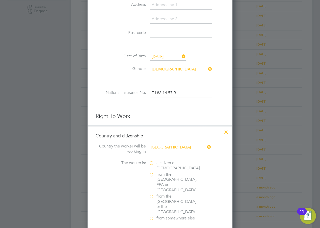
click at [151, 215] on label "from somewhere else" at bounding box center [174, 217] width 50 height 5
click at [0, 0] on input "from somewhere else" at bounding box center [0, 0] width 0 height 0
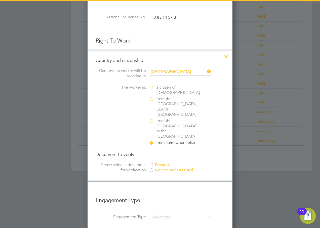
scroll to position [275, 0]
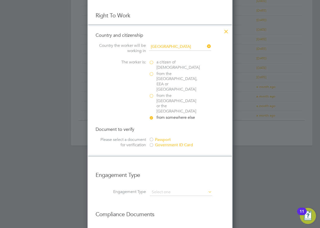
click at [151, 137] on div at bounding box center [151, 139] width 5 height 5
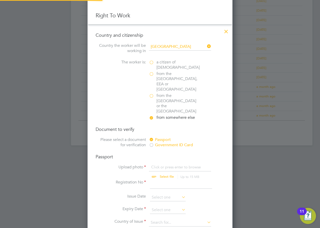
scroll to position [7, 62]
click at [169, 164] on input "file" at bounding box center [171, 171] width 79 height 15
type input "C:\fakepath\Olanrewaju Elufisan.pdf"
click at [162, 180] on input at bounding box center [181, 184] width 62 height 9
type input "B01282423"
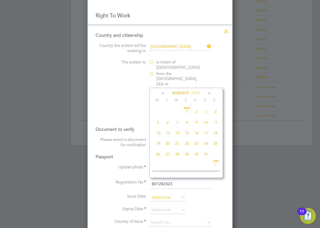
click at [163, 194] on input at bounding box center [168, 198] width 36 height 8
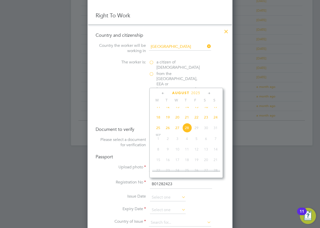
click at [196, 93] on span "2025" at bounding box center [195, 93] width 9 height 4
click at [196, 130] on span "2022" at bounding box center [197, 127] width 10 height 10
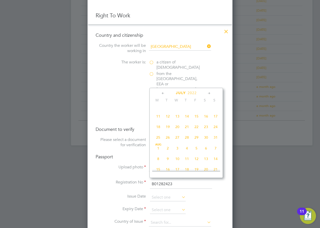
click at [210, 93] on icon at bounding box center [209, 94] width 5 height 6
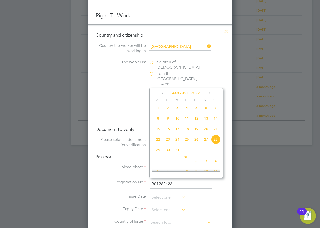
click at [210, 93] on icon at bounding box center [209, 94] width 5 height 6
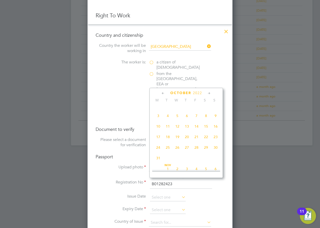
click at [198, 131] on span "14" at bounding box center [197, 126] width 10 height 10
type input "[DATE]"
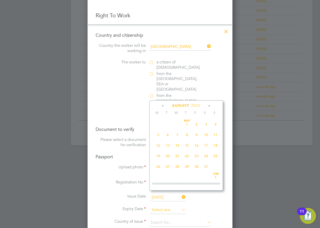
click at [169, 206] on input at bounding box center [168, 210] width 36 height 8
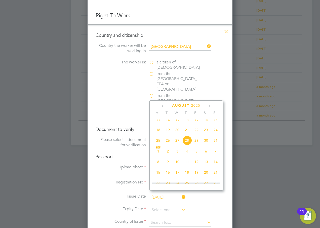
click at [199, 104] on span "2025" at bounding box center [195, 105] width 9 height 4
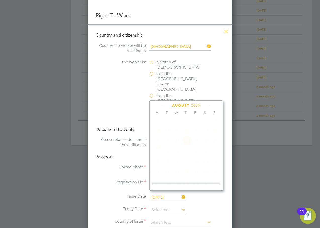
scroll to position [133, 0]
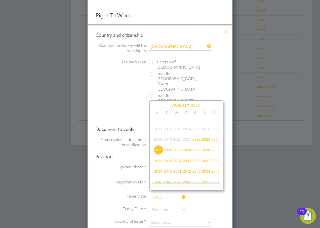
click at [178, 151] on span "2027" at bounding box center [177, 150] width 10 height 10
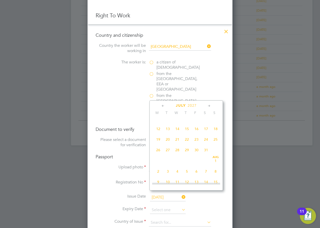
click at [209, 104] on icon at bounding box center [209, 106] width 5 height 6
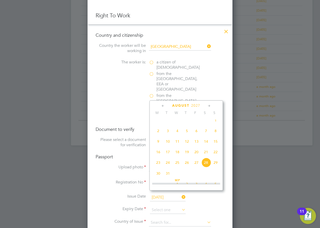
click at [209, 104] on icon at bounding box center [209, 106] width 5 height 6
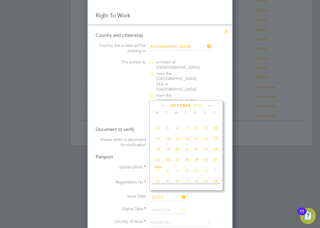
click at [179, 143] on span "13" at bounding box center [177, 139] width 10 height 10
type input "[DATE]"
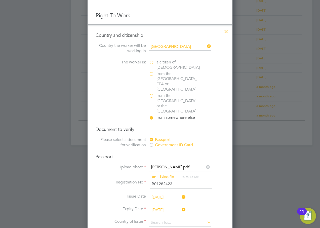
click at [179, 143] on span "13" at bounding box center [177, 139] width 10 height 10
click at [159, 219] on input at bounding box center [180, 223] width 62 height 8
type input "Nigeria"
click at [182, 219] on input at bounding box center [180, 223] width 62 height 8
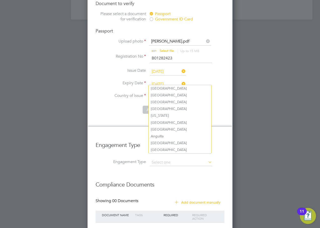
scroll to position [418, 0]
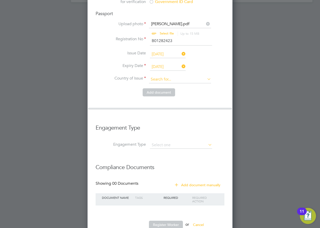
click at [159, 76] on input at bounding box center [180, 80] width 62 height 8
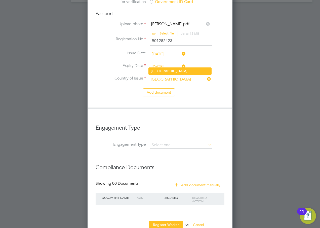
type input "Nigeria"
click at [159, 68] on li "Nigeria" at bounding box center [180, 71] width 63 height 7
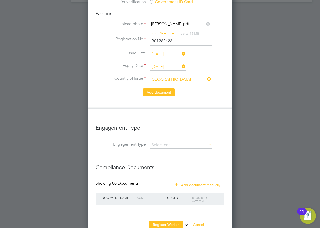
click at [160, 88] on button "Add document" at bounding box center [159, 92] width 32 height 8
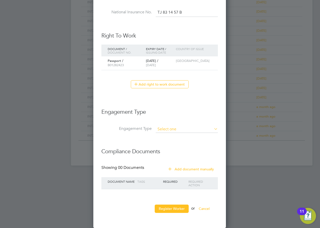
click at [169, 131] on input at bounding box center [187, 129] width 62 height 7
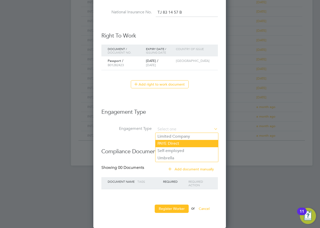
click at [170, 144] on li "PAYE Direct" at bounding box center [186, 143] width 63 height 7
type input "PAYE Direct"
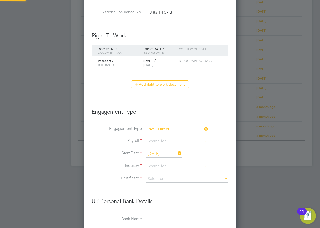
scroll to position [611, 153]
click at [164, 140] on input at bounding box center [177, 141] width 62 height 7
click at [164, 151] on li "Agency PAYE" at bounding box center [177, 148] width 63 height 7
type input "Agency PAYE"
click at [157, 153] on input "[DATE]" at bounding box center [164, 154] width 36 height 8
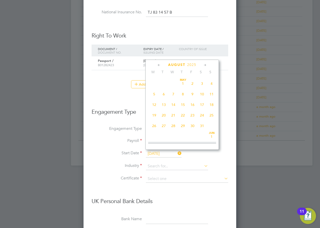
scroll to position [196, 0]
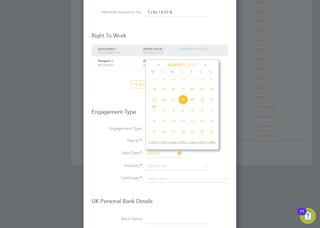
click at [164, 104] on span "26" at bounding box center [164, 100] width 10 height 10
type input "[DATE]"
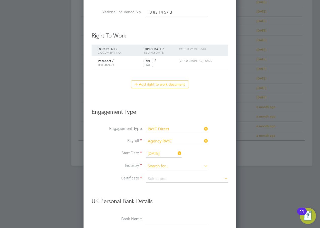
click at [158, 167] on input at bounding box center [177, 166] width 62 height 8
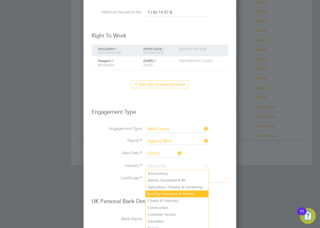
scroll to position [305, 0]
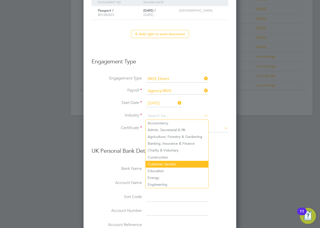
click at [177, 163] on li "Customer Service" at bounding box center [177, 164] width 63 height 7
type input "Customer Service"
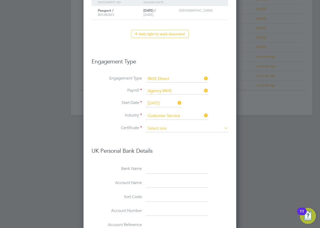
click at [160, 127] on input at bounding box center [187, 129] width 82 height 8
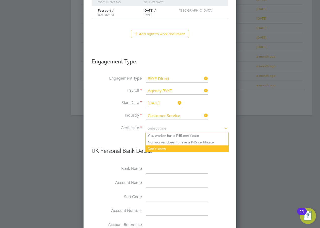
click at [163, 150] on li "Don't know" at bounding box center [187, 148] width 83 height 7
type input "Don't know"
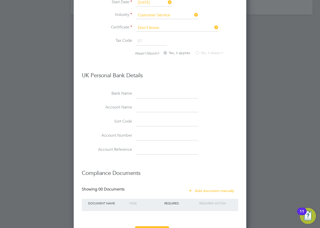
scroll to position [427, 0]
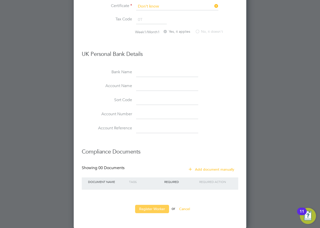
click at [154, 207] on button "Register Worker" at bounding box center [152, 209] width 34 height 8
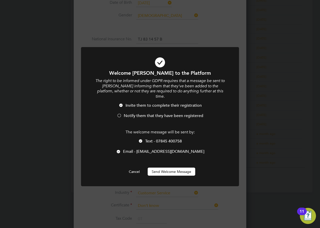
click at [139, 113] on span "Notify them that they have been registered" at bounding box center [163, 115] width 79 height 5
click at [152, 139] on span "Text - 07845 400758" at bounding box center [163, 141] width 37 height 5
click at [165, 167] on button "Send Welcome Message" at bounding box center [172, 171] width 48 height 8
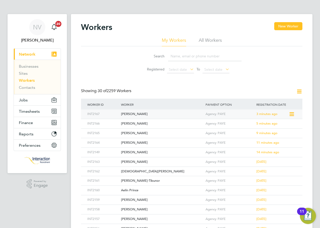
click at [293, 114] on icon at bounding box center [291, 114] width 5 height 6
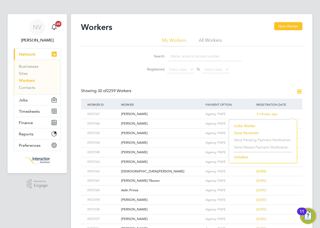
click at [233, 80] on div "Workers New Worker My Workers All Workers Search Registered Select date To Sele…" at bounding box center [191, 213] width 221 height 383
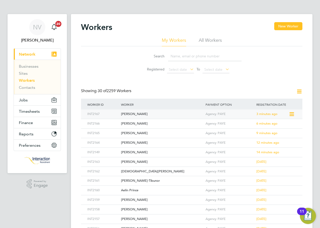
click at [134, 113] on div "[PERSON_NAME]" at bounding box center [162, 113] width 84 height 9
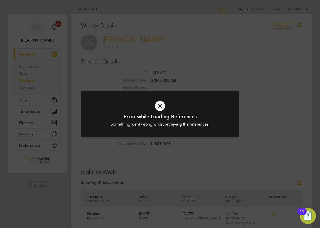
click at [160, 103] on icon at bounding box center [160, 106] width 131 height 20
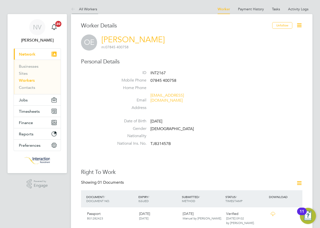
click at [86, 7] on link "All Workers" at bounding box center [84, 9] width 26 height 5
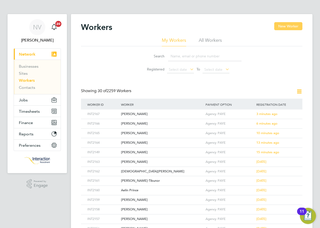
click at [282, 26] on button "New Worker" at bounding box center [288, 26] width 28 height 8
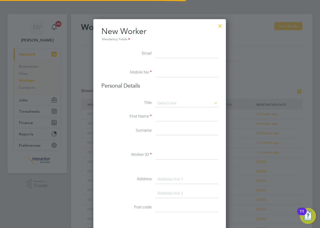
scroll to position [428, 133]
type input "jf.fakolade@gmail.com"
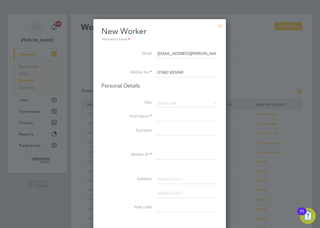
type input "07882 855049"
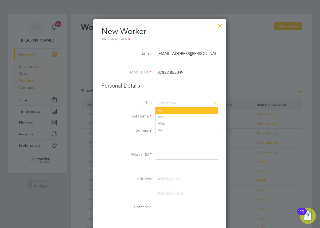
click at [169, 111] on li "Mr" at bounding box center [186, 110] width 63 height 7
type input "Mr"
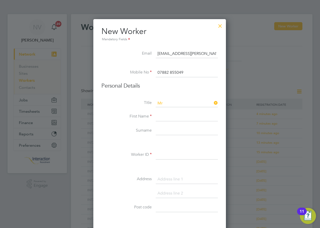
click at [165, 120] on input at bounding box center [187, 116] width 62 height 9
type input "Jeremiah"
type input "Fakolade"
type input "INT2168"
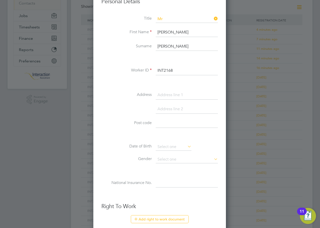
scroll to position [99, 0]
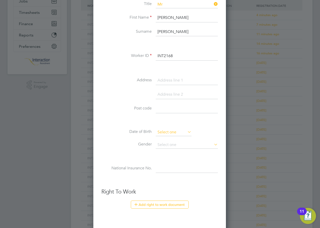
click at [160, 130] on input at bounding box center [174, 132] width 36 height 8
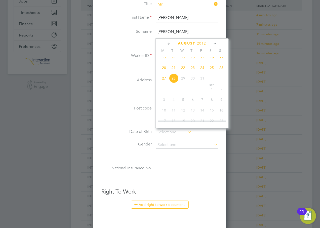
click at [199, 44] on span "2012" at bounding box center [201, 43] width 9 height 4
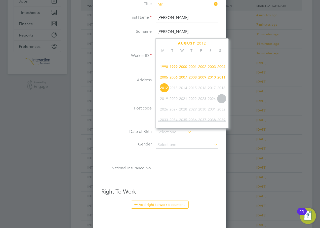
scroll to position [108, 0]
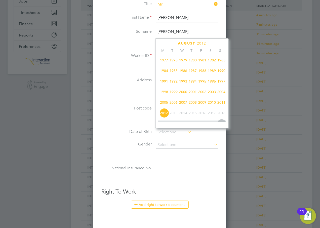
click at [212, 74] on span "1989" at bounding box center [212, 71] width 10 height 10
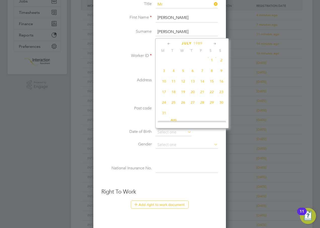
click at [217, 44] on icon at bounding box center [214, 44] width 5 height 6
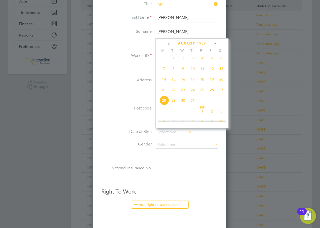
click at [217, 44] on icon at bounding box center [214, 44] width 5 height 6
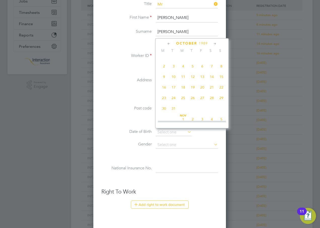
click at [215, 43] on icon at bounding box center [214, 44] width 5 height 6
click at [193, 79] on span "9" at bounding box center [193, 75] width 10 height 10
type input "09 Nov 1989"
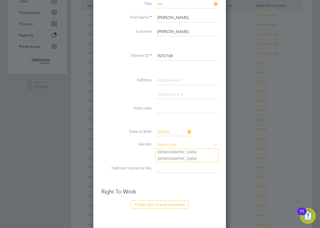
click at [167, 147] on input at bounding box center [187, 145] width 62 height 8
click at [167, 151] on li "Male" at bounding box center [186, 152] width 63 height 7
type input "Male"
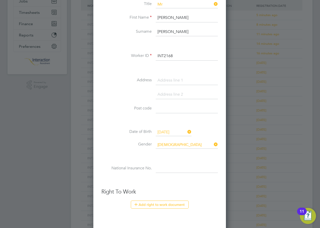
click at [167, 170] on input at bounding box center [187, 168] width 62 height 9
type input "SR 79 25 72 A"
click at [167, 205] on button "Add right to work document" at bounding box center [160, 204] width 58 height 8
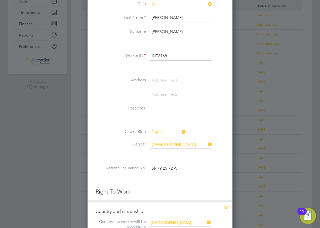
scroll to position [199, 0]
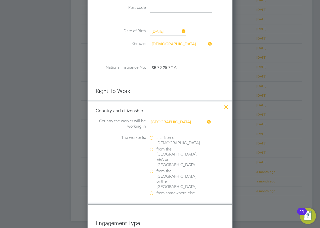
click at [152, 190] on label "from somewhere else" at bounding box center [174, 192] width 50 height 5
click at [0, 0] on input "from somewhere else" at bounding box center [0, 0] width 0 height 0
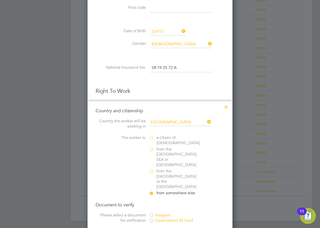
scroll to position [250, 0]
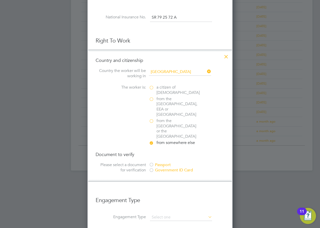
click at [150, 162] on div at bounding box center [151, 164] width 5 height 5
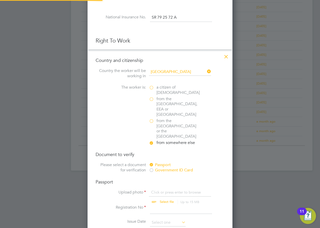
scroll to position [7, 62]
click at [167, 190] on input "file" at bounding box center [171, 197] width 79 height 15
type input "C:\fakepath\Jeremiah Fakolade.pdf"
click at [165, 205] on input at bounding box center [181, 209] width 62 height 9
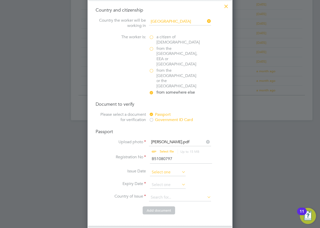
type input "B51080797"
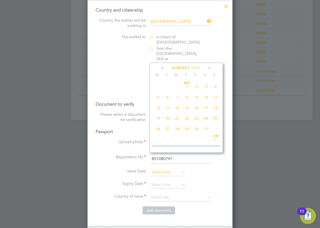
click at [167, 168] on input at bounding box center [168, 172] width 36 height 8
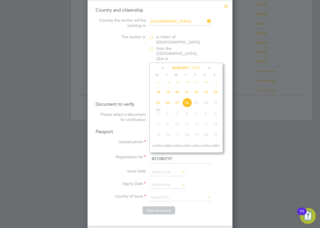
click at [198, 67] on span "2025" at bounding box center [195, 68] width 9 height 4
click at [214, 104] on span "2024" at bounding box center [216, 102] width 10 height 10
click at [163, 68] on icon at bounding box center [163, 68] width 5 height 6
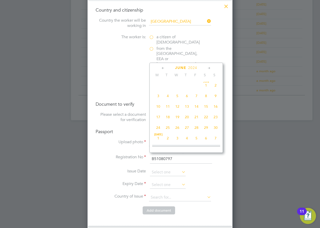
click at [178, 96] on span "5" at bounding box center [177, 96] width 10 height 10
type input "05 Jun 2024"
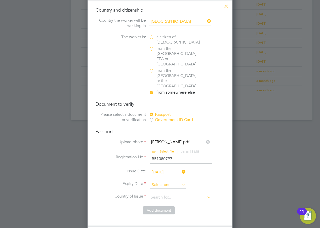
click at [171, 181] on input at bounding box center [168, 185] width 36 height 8
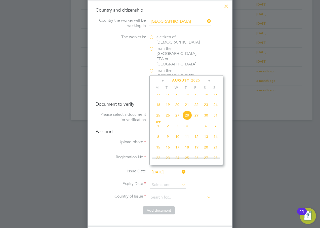
click at [197, 80] on span "2025" at bounding box center [195, 80] width 9 height 4
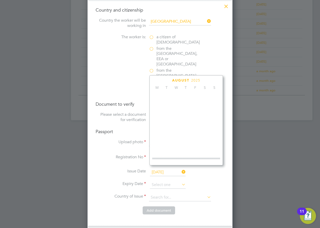
scroll to position [133, 0]
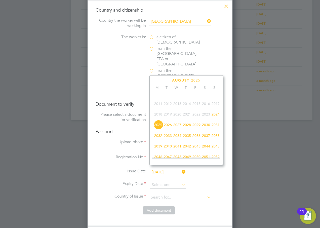
click at [178, 139] on span "2034" at bounding box center [177, 136] width 10 height 10
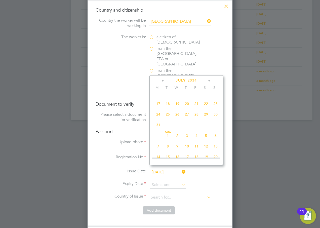
click at [163, 81] on icon at bounding box center [163, 81] width 5 height 6
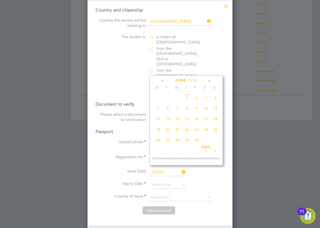
click at [217, 99] on span "4" at bounding box center [216, 98] width 10 height 10
type input "04 Jun 2034"
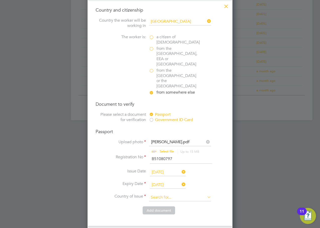
click at [162, 194] on input at bounding box center [180, 198] width 62 height 8
type input "Nigeria"
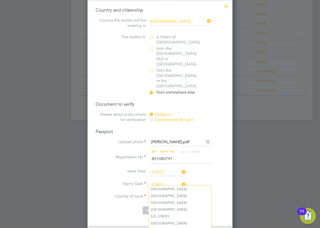
click at [165, 194] on input at bounding box center [180, 198] width 62 height 8
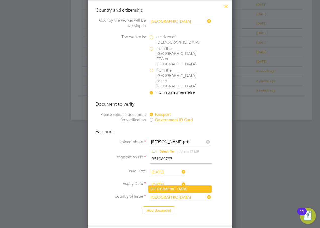
type input "Nigeria"
click at [164, 187] on li "Nigeria" at bounding box center [180, 189] width 63 height 7
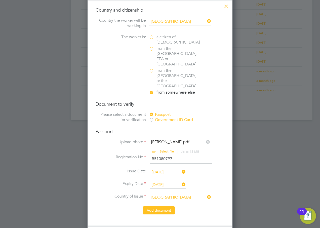
click at [163, 206] on button "Add document" at bounding box center [159, 210] width 32 height 8
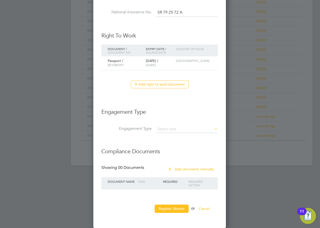
scroll to position [463, 133]
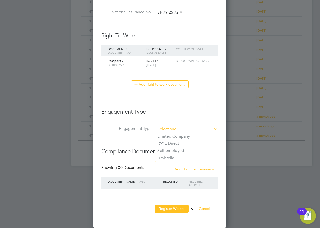
click at [168, 128] on input at bounding box center [187, 129] width 62 height 7
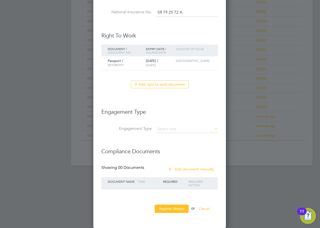
click at [169, 144] on li "PAYE Direct" at bounding box center [186, 143] width 63 height 7
type input "PAYE Direct"
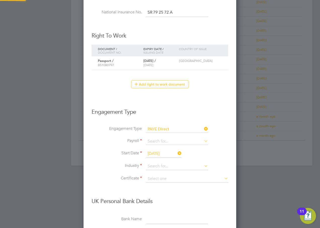
scroll to position [611, 153]
click at [158, 142] on input at bounding box center [177, 141] width 62 height 7
click at [158, 149] on li "Agency PAYE" at bounding box center [177, 148] width 63 height 7
type input "Agency PAYE"
click at [159, 153] on input "28 Aug 2025" at bounding box center [164, 154] width 36 height 8
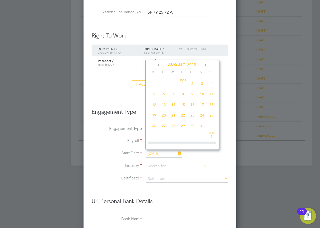
scroll to position [0, 0]
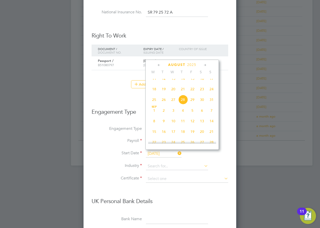
click at [163, 104] on span "26" at bounding box center [164, 100] width 10 height 10
type input "[DATE]"
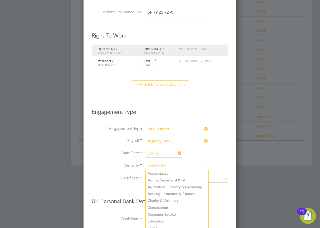
click at [164, 165] on input at bounding box center [177, 166] width 62 height 8
click at [171, 207] on li "Construction" at bounding box center [177, 207] width 63 height 7
type input "Construction"
click at [164, 164] on input at bounding box center [177, 166] width 62 height 8
click at [167, 214] on li "Customer Service" at bounding box center [177, 214] width 63 height 7
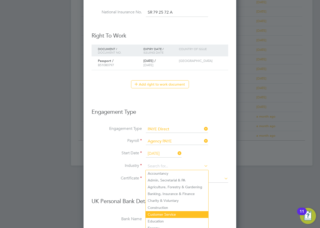
type input "Customer Service"
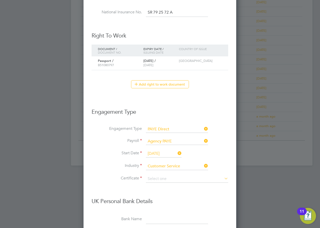
click at [160, 175] on li "Industry Customer Service" at bounding box center [160, 168] width 137 height 13
click at [158, 178] on input at bounding box center [187, 179] width 82 height 8
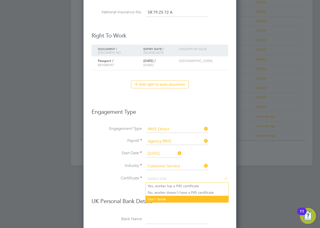
click at [160, 200] on li "Don't know" at bounding box center [187, 199] width 83 height 7
type input "Don't know"
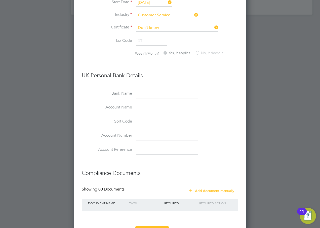
scroll to position [427, 0]
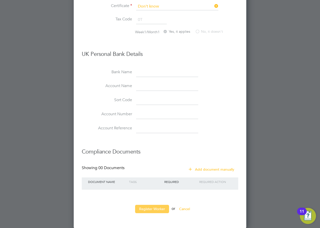
click at [155, 208] on button "Register Worker" at bounding box center [152, 209] width 34 height 8
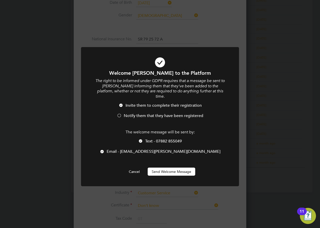
click at [134, 113] on span "Notify them that they have been registered" at bounding box center [163, 115] width 79 height 5
click at [149, 139] on span "Text - 07882 855049" at bounding box center [163, 141] width 37 height 5
click at [159, 167] on button "Send Welcome Message" at bounding box center [172, 171] width 48 height 8
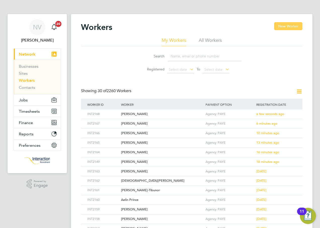
click at [285, 24] on button "New Worker" at bounding box center [288, 26] width 28 height 8
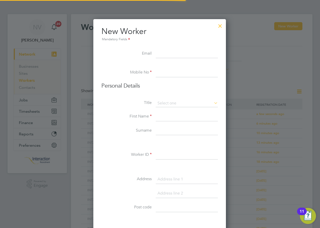
scroll to position [428, 133]
type input "fgbolahan05@gmail.com"
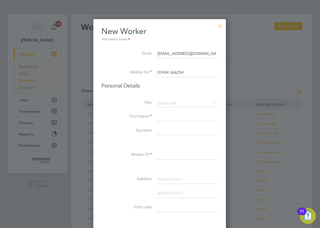
type input "07454 366254"
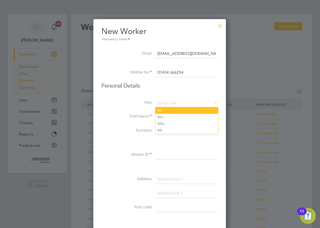
click at [162, 111] on li "Mr" at bounding box center [186, 110] width 63 height 7
type input "Mr"
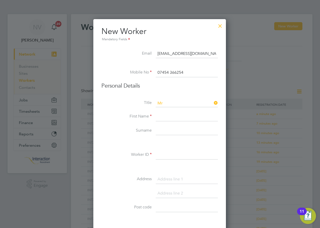
click at [171, 116] on input at bounding box center [187, 116] width 62 height 9
type input "Fuhad-Abiola"
type input "Gbolahan"
type input "INT2169"
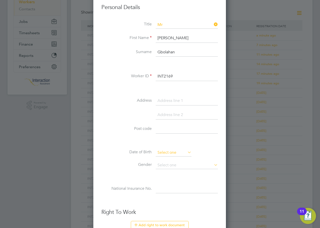
scroll to position [99, 0]
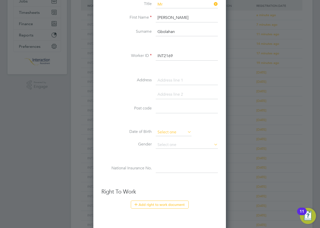
click at [165, 135] on input at bounding box center [174, 132] width 36 height 8
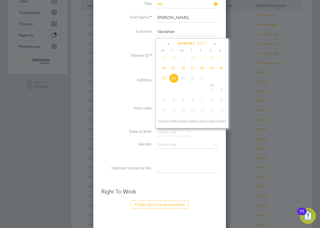
click at [202, 42] on span "2012" at bounding box center [201, 43] width 9 height 4
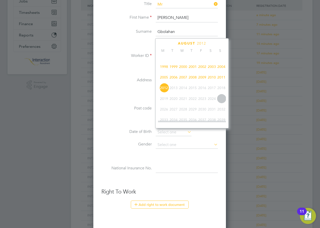
click at [162, 79] on span "2005" at bounding box center [164, 77] width 10 height 10
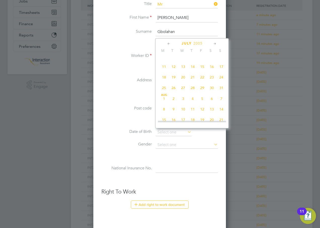
click at [170, 43] on icon at bounding box center [168, 44] width 5 height 6
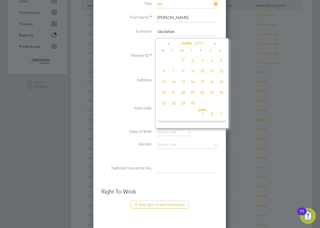
click at [170, 43] on icon at bounding box center [168, 44] width 5 height 6
click at [223, 83] on span "17" at bounding box center [221, 83] width 10 height 10
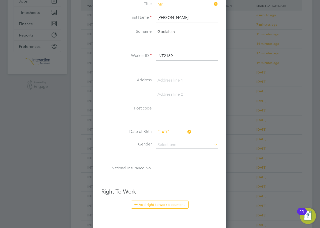
click at [179, 133] on input "17 Apr 2005" at bounding box center [174, 132] width 36 height 8
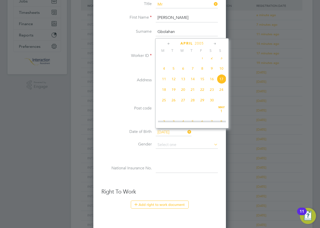
click at [216, 45] on icon at bounding box center [214, 44] width 5 height 6
click at [173, 93] on span "17" at bounding box center [174, 89] width 10 height 10
type input "17 May 2005"
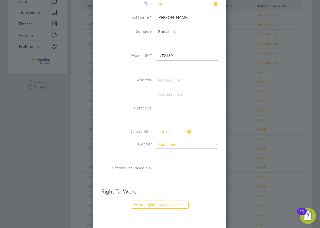
click at [178, 141] on input at bounding box center [187, 145] width 62 height 8
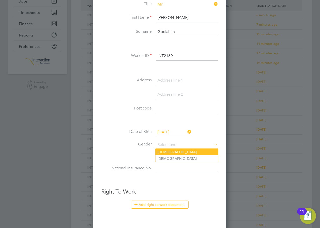
click at [177, 153] on li "[DEMOGRAPHIC_DATA]" at bounding box center [186, 152] width 63 height 7
type input "[DEMOGRAPHIC_DATA]"
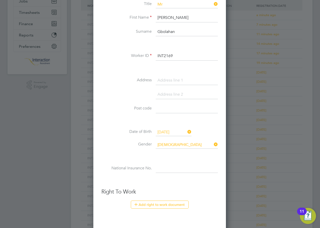
click at [168, 166] on input at bounding box center [187, 168] width 62 height 9
type input "SL 65 76 97 B"
click at [157, 205] on button "Add right to work document" at bounding box center [160, 204] width 58 height 8
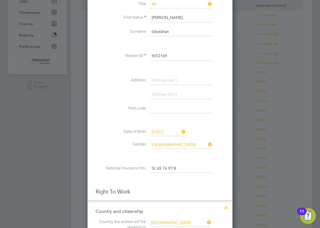
scroll to position [199, 0]
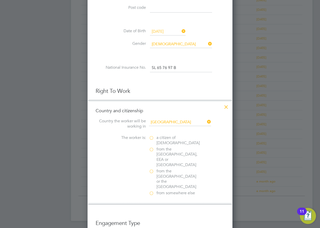
click at [152, 138] on label "a citizen of United Kingdom" at bounding box center [174, 140] width 50 height 11
click at [0, 0] on input "a citizen of United Kingdom" at bounding box center [0, 0] width 0 height 0
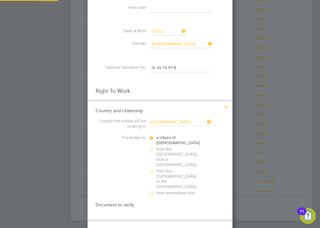
scroll to position [531, 145]
drag, startPoint x: 152, startPoint y: 199, endPoint x: 158, endPoint y: 198, distance: 6.1
click at [151, 213] on div at bounding box center [151, 215] width 5 height 5
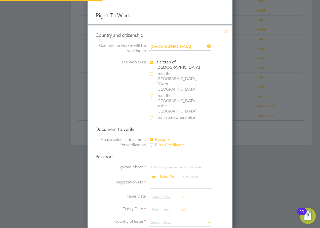
scroll to position [300, 0]
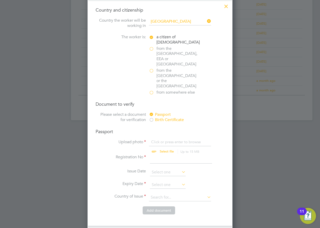
click at [167, 139] on input "file" at bounding box center [171, 146] width 79 height 15
type input "C:\fakepath\Fuhad-Abiola Gbolahan.pdf"
click at [163, 154] on input at bounding box center [181, 158] width 62 height 9
type input "140927701"
click at [165, 168] on input at bounding box center [168, 172] width 36 height 8
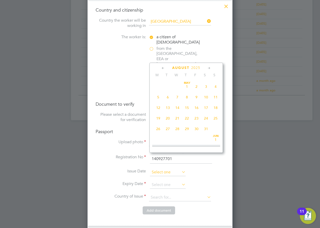
scroll to position [196, 0]
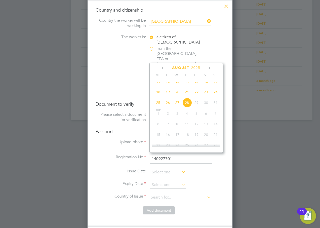
click at [195, 69] on span "2025" at bounding box center [195, 68] width 9 height 4
click at [207, 105] on span "2023" at bounding box center [206, 102] width 10 height 10
click at [163, 68] on icon at bounding box center [163, 68] width 5 height 6
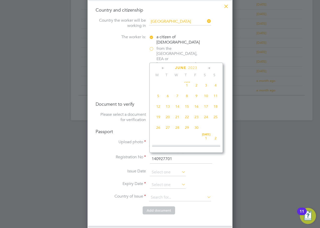
click at [163, 68] on icon at bounding box center [163, 68] width 5 height 6
click at [208, 69] on icon at bounding box center [209, 68] width 5 height 6
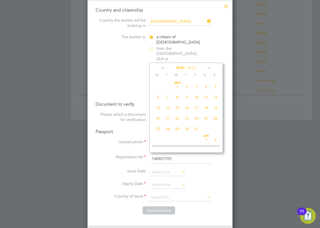
scroll to position [109, 0]
click at [168, 84] on span "2" at bounding box center [168, 84] width 10 height 10
type input "02 May 2023"
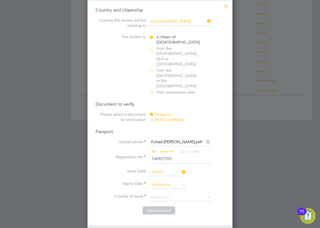
scroll to position [196, 0]
click at [177, 181] on input at bounding box center [168, 185] width 36 height 8
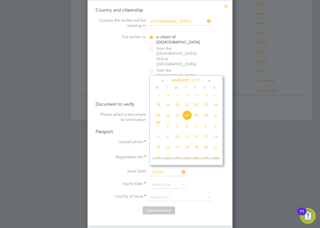
click at [198, 79] on span "2025" at bounding box center [195, 80] width 9 height 4
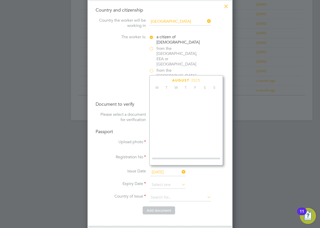
scroll to position [133, 0]
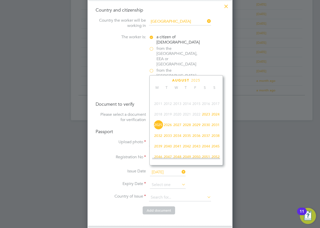
click at [167, 139] on span "2033" at bounding box center [168, 136] width 10 height 10
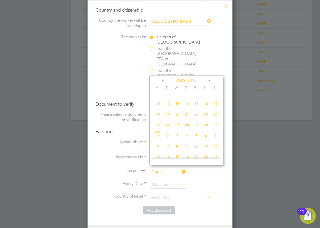
click at [163, 81] on icon at bounding box center [163, 81] width 5 height 6
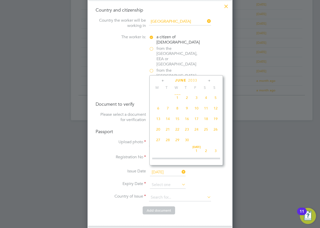
click at [163, 81] on icon at bounding box center [163, 81] width 5 height 6
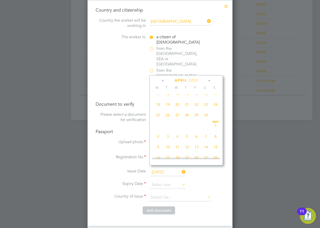
click at [157, 139] on span "2" at bounding box center [158, 137] width 10 height 10
type input "02 May 2033"
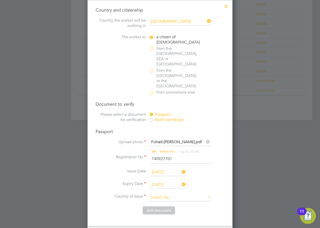
click at [155, 194] on input at bounding box center [180, 198] width 62 height 8
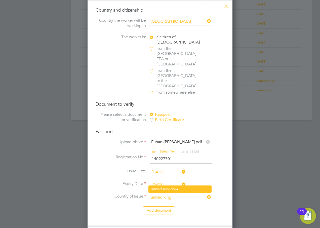
click at [157, 187] on b "United" at bounding box center [156, 189] width 11 height 4
type input "United Kingdom"
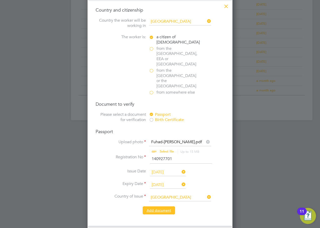
click at [157, 206] on button "Add document" at bounding box center [159, 210] width 32 height 8
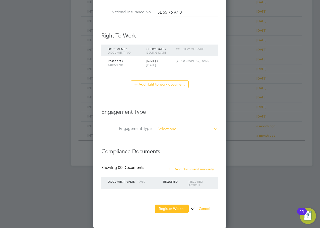
click at [171, 127] on input at bounding box center [187, 129] width 62 height 7
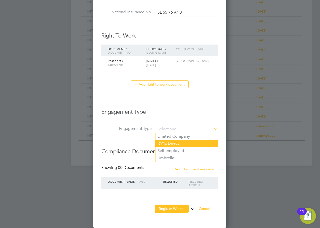
click at [171, 142] on li "PAYE Direct" at bounding box center [186, 143] width 63 height 7
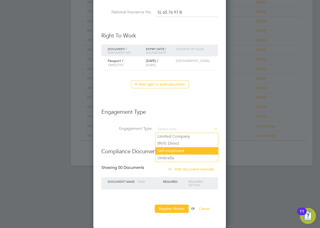
type input "PAYE Direct"
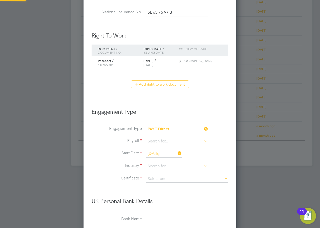
scroll to position [611, 153]
click at [155, 142] on input at bounding box center [177, 141] width 62 height 7
click at [165, 148] on li "Agency PAYE" at bounding box center [177, 148] width 63 height 7
type input "Agency PAYE"
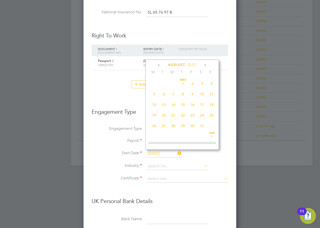
click at [159, 152] on input "[DATE]" at bounding box center [164, 154] width 36 height 8
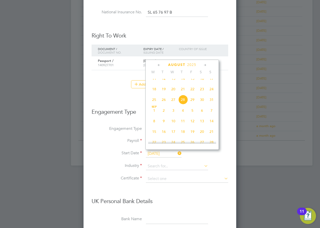
drag, startPoint x: 162, startPoint y: 104, endPoint x: 165, endPoint y: 118, distance: 13.8
click at [163, 104] on span "26" at bounding box center [164, 100] width 10 height 10
type input "[DATE]"
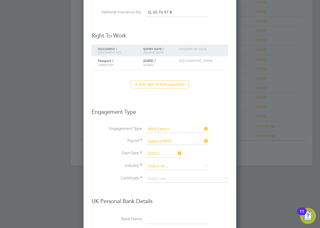
click at [161, 164] on input at bounding box center [177, 166] width 62 height 8
click at [171, 211] on li "Customer Service" at bounding box center [177, 214] width 63 height 7
type input "Customer Service"
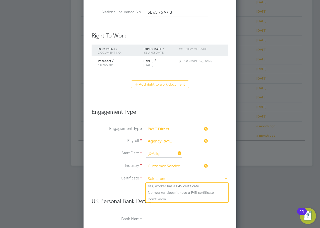
click at [156, 180] on input at bounding box center [187, 179] width 82 height 8
click at [161, 200] on li "Don't know" at bounding box center [187, 199] width 83 height 7
type input "Don't know"
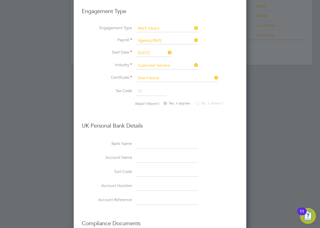
scroll to position [427, 0]
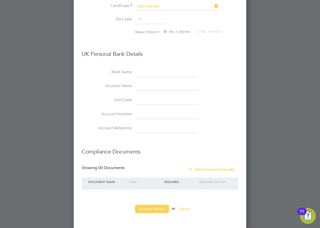
click at [149, 210] on button "Register Worker" at bounding box center [152, 209] width 34 height 8
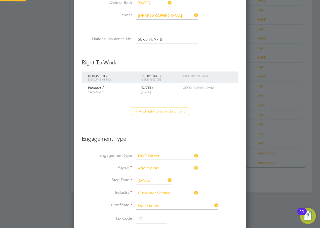
scroll to position [0, 0]
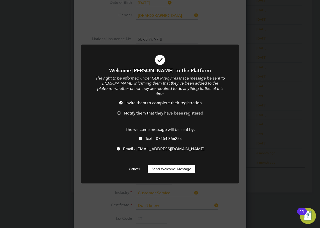
click at [134, 111] on span "Notify them that they have been registered" at bounding box center [163, 113] width 79 height 5
click at [153, 137] on span "Text - 07454 366254" at bounding box center [163, 138] width 37 height 5
click at [175, 168] on button "Send Welcome Message" at bounding box center [172, 169] width 48 height 8
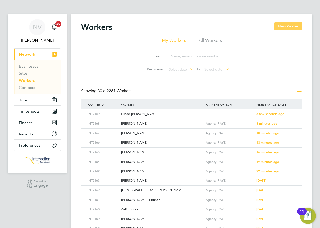
click at [292, 27] on button "New Worker" at bounding box center [288, 26] width 28 height 8
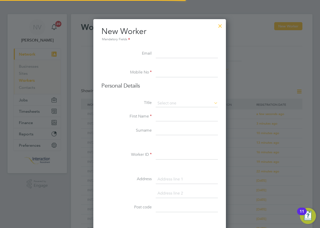
scroll to position [428, 133]
type input "mhill2610@gmail.com"
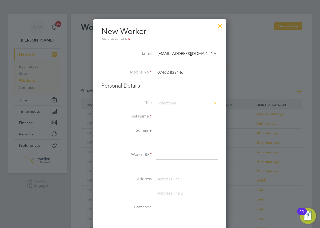
type input "07462 838146"
click at [164, 112] on li "Mr" at bounding box center [186, 110] width 63 height 7
type input "Mr"
click at [173, 115] on input at bounding box center [187, 116] width 62 height 9
type input "Matthew"
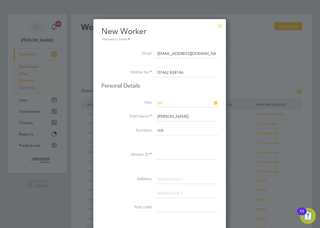
type input "Hill"
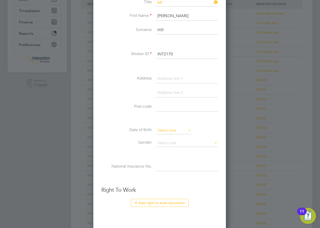
type input "INT2170"
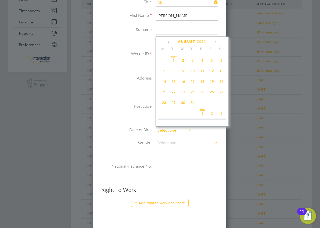
scroll to position [196, 0]
click at [165, 131] on input at bounding box center [174, 131] width 36 height 8
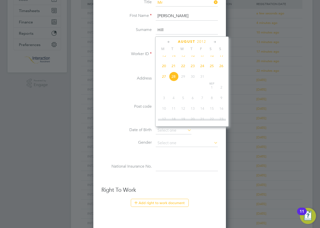
click at [204, 40] on span "2012" at bounding box center [201, 41] width 9 height 4
click at [221, 57] on span "1997" at bounding box center [221, 55] width 10 height 10
click at [168, 41] on icon at bounding box center [168, 42] width 5 height 6
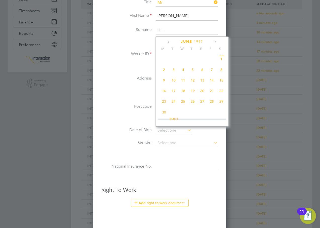
click at [168, 41] on icon at bounding box center [168, 42] width 5 height 6
click at [166, 104] on span "28" at bounding box center [164, 103] width 10 height 10
type input "28 Apr 1997"
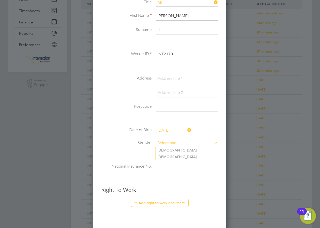
click at [172, 141] on input at bounding box center [187, 143] width 62 height 8
click at [168, 150] on li "[DEMOGRAPHIC_DATA]" at bounding box center [186, 150] width 63 height 7
type input "[DEMOGRAPHIC_DATA]"
click at [169, 166] on input at bounding box center [187, 166] width 62 height 9
type input "PB 91 01 05 B"
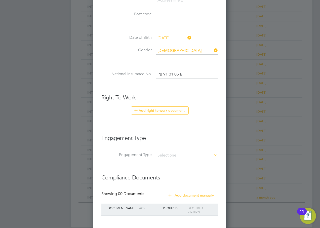
scroll to position [219, 0]
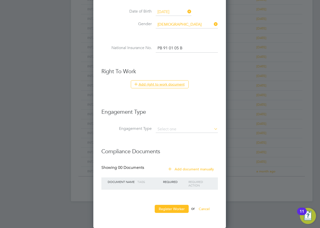
click at [163, 86] on button "Add right to work document" at bounding box center [160, 84] width 58 height 8
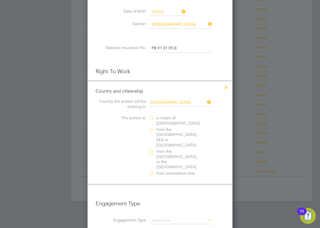
scroll to position [504, 145]
click at [159, 117] on span "a citizen of United Kingdom" at bounding box center [177, 120] width 43 height 11
click at [0, 0] on input "a citizen of United Kingdom" at bounding box center [0, 0] width 0 height 0
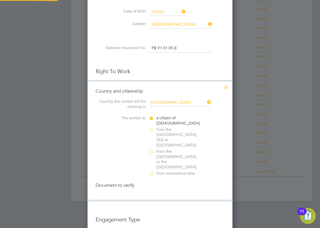
scroll to position [531, 145]
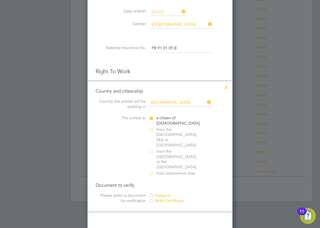
click at [154, 193] on div "Passport" at bounding box center [186, 195] width 75 height 5
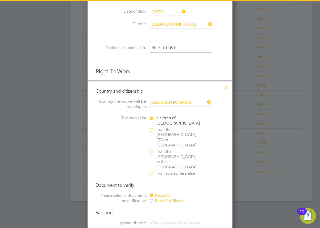
scroll to position [294, 0]
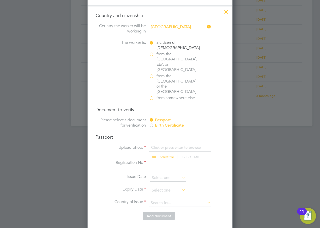
click at [169, 145] on input "file" at bounding box center [171, 152] width 79 height 15
type input "C:\fakepath\Matthew Hill.pdf"
click at [155, 160] on input at bounding box center [181, 164] width 62 height 9
type input "145202505"
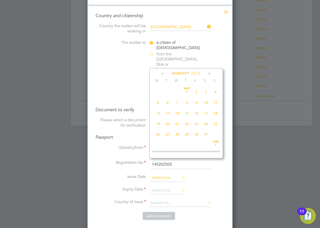
click at [156, 174] on input at bounding box center [168, 178] width 36 height 8
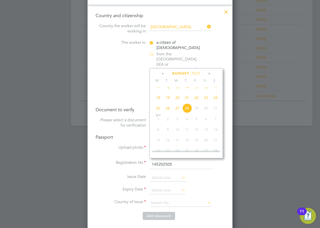
click at [196, 72] on span "2025" at bounding box center [195, 73] width 9 height 4
click at [215, 109] on span "2024" at bounding box center [216, 107] width 10 height 10
click at [162, 75] on icon at bounding box center [163, 74] width 5 height 6
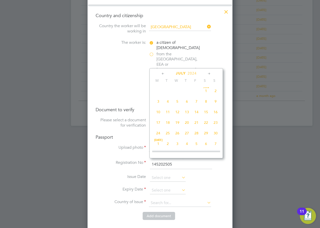
click at [162, 75] on icon at bounding box center [163, 74] width 5 height 6
click at [197, 91] on span "2" at bounding box center [197, 92] width 10 height 10
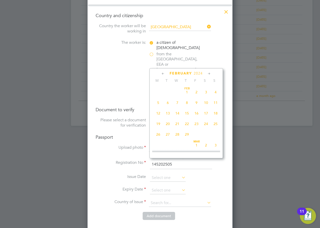
type input "02 Feb 2024"
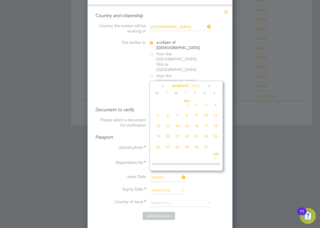
click at [165, 187] on input at bounding box center [168, 191] width 36 height 8
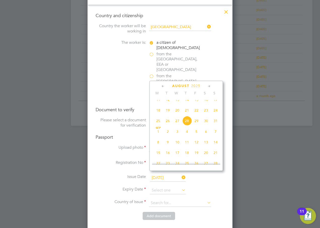
click at [197, 84] on span "2025" at bounding box center [195, 86] width 9 height 4
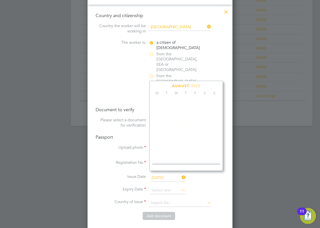
scroll to position [133, 0]
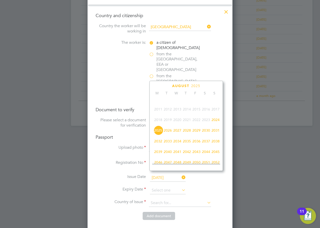
click at [178, 144] on span "2034" at bounding box center [177, 141] width 10 height 10
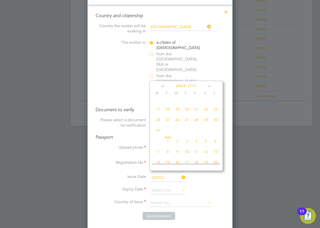
click at [162, 87] on icon at bounding box center [163, 86] width 5 height 6
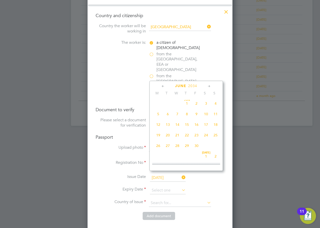
click at [162, 87] on icon at bounding box center [163, 86] width 5 height 6
click at [187, 105] on span "2" at bounding box center [187, 105] width 10 height 10
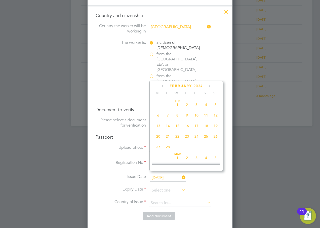
type input "02 Feb 2034"
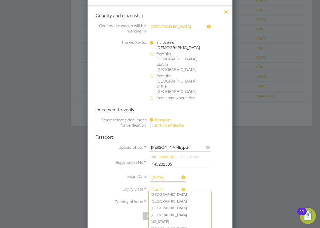
click at [164, 199] on input at bounding box center [180, 203] width 62 height 8
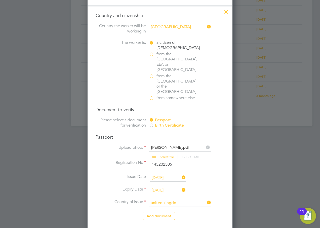
click at [164, 192] on b "Kingdo" at bounding box center [169, 194] width 12 height 4
type input "United Kingdom"
click at [167, 212] on button "Add document" at bounding box center [159, 216] width 32 height 8
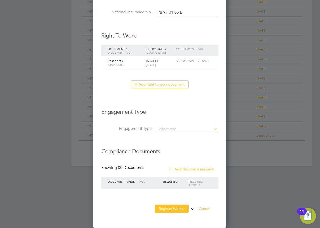
scroll to position [463, 133]
click at [170, 127] on input at bounding box center [187, 129] width 62 height 7
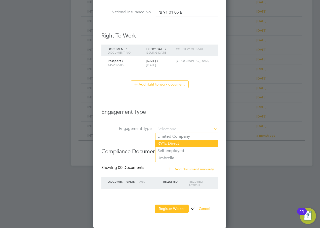
click at [170, 143] on li "PAYE Direct" at bounding box center [186, 143] width 63 height 7
type input "PAYE Direct"
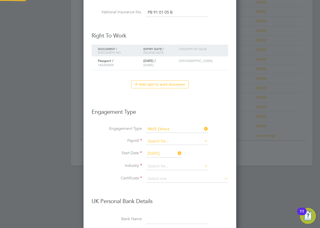
scroll to position [611, 153]
click at [167, 139] on input at bounding box center [177, 141] width 62 height 7
click at [165, 147] on li "Agency PAYE" at bounding box center [177, 148] width 63 height 7
type input "Agency PAYE"
click at [156, 151] on input "[DATE]" at bounding box center [164, 154] width 36 height 8
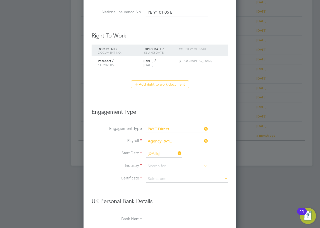
scroll to position [196, 0]
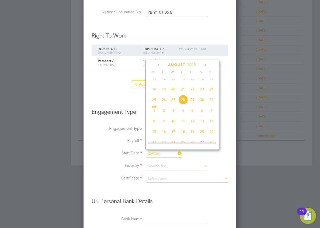
click at [165, 104] on span "26" at bounding box center [164, 100] width 10 height 10
type input "[DATE]"
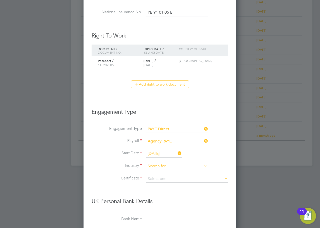
click at [160, 166] on input at bounding box center [177, 166] width 62 height 8
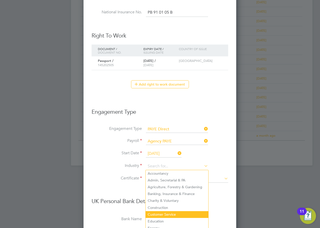
click at [172, 213] on li "Customer Service" at bounding box center [177, 214] width 63 height 7
type input "Customer Service"
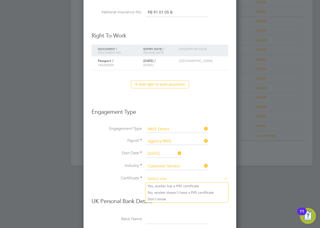
click at [159, 179] on input at bounding box center [187, 179] width 82 height 8
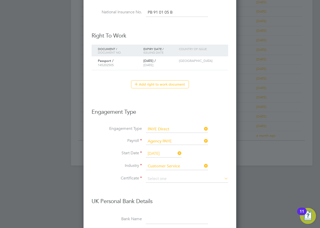
click at [160, 201] on li "Don't know" at bounding box center [187, 199] width 83 height 7
type input "Don't know"
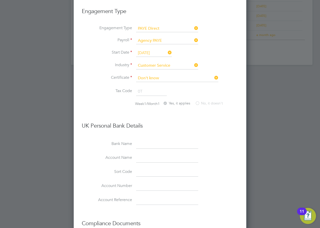
scroll to position [427, 0]
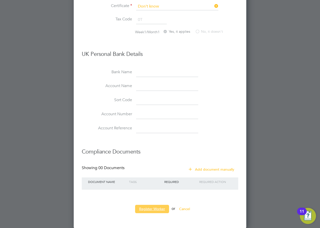
click at [152, 207] on button "Register Worker" at bounding box center [152, 209] width 34 height 8
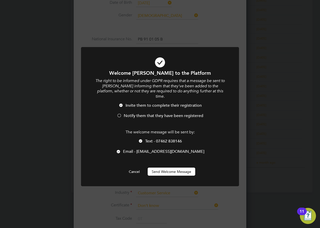
click at [138, 113] on span "Notify them that they have been registered" at bounding box center [163, 115] width 79 height 5
click at [153, 139] on span "Text - 07462 838146" at bounding box center [163, 141] width 37 height 5
click at [176, 167] on button "Send Welcome Message" at bounding box center [172, 171] width 48 height 8
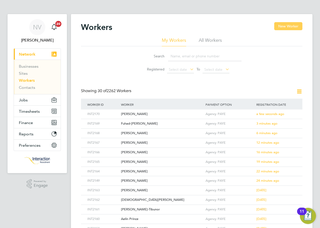
click at [290, 29] on button "New Worker" at bounding box center [288, 26] width 28 height 8
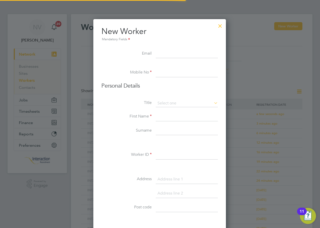
scroll to position [428, 133]
type input "s.hussain.sk@outlook.com"
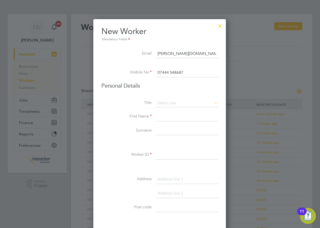
type input "07444 548687"
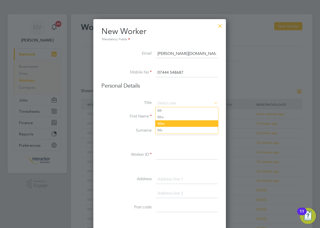
click at [168, 125] on li "Miss" at bounding box center [186, 123] width 63 height 7
type input "Miss"
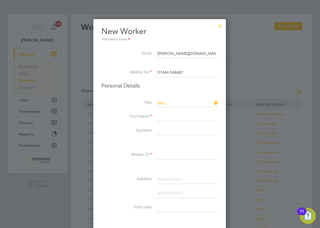
click at [170, 118] on input at bounding box center [187, 116] width 62 height 9
type input "Sarwat"
type input "Hussain"
type input "INT2171"
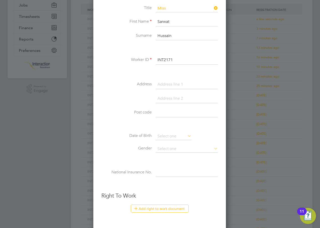
scroll to position [99, 0]
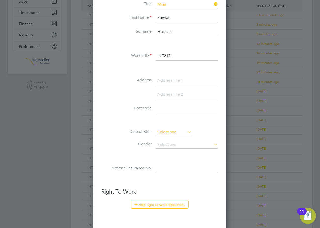
click at [166, 130] on input at bounding box center [174, 132] width 36 height 8
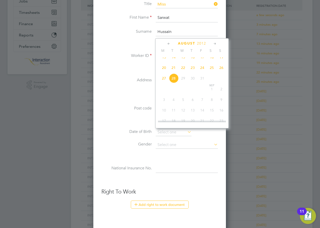
click at [201, 44] on span "2012" at bounding box center [201, 43] width 9 height 4
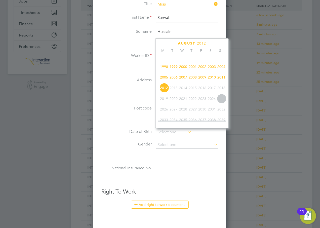
scroll to position [108, 0]
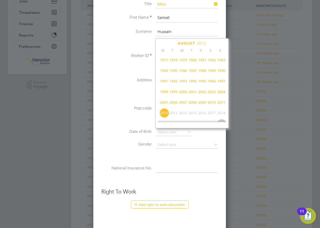
click at [211, 72] on span "1989" at bounding box center [212, 71] width 10 height 10
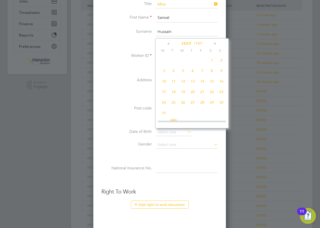
click at [214, 44] on icon at bounding box center [214, 44] width 5 height 6
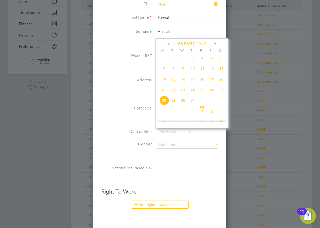
click at [214, 44] on icon at bounding box center [214, 44] width 5 height 6
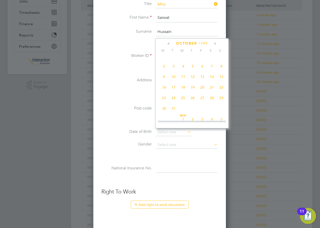
click at [214, 44] on icon at bounding box center [214, 44] width 5 height 6
click at [163, 111] on span "27" at bounding box center [164, 107] width 10 height 10
type input "27 Nov 1989"
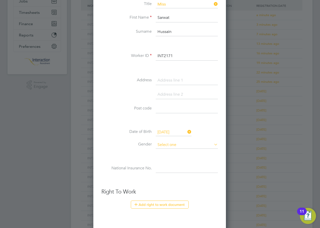
click at [166, 146] on input at bounding box center [187, 145] width 62 height 8
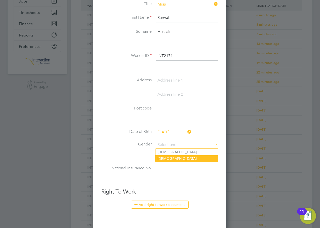
click at [166, 156] on li "Female" at bounding box center [186, 158] width 63 height 7
type input "Female"
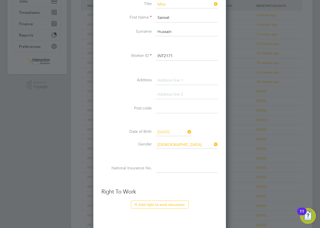
click at [166, 164] on input at bounding box center [187, 168] width 62 height 9
type input "JN 27 49 92 A"
click at [178, 206] on button "Add right to work document" at bounding box center [160, 204] width 58 height 8
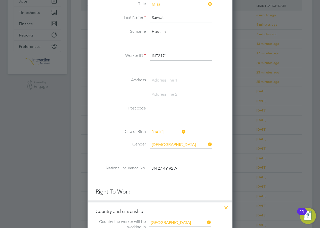
scroll to position [199, 0]
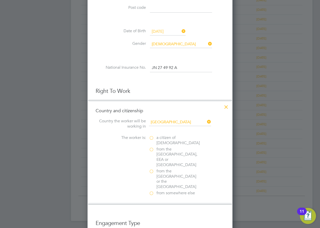
click at [151, 138] on label "a citizen of United Kingdom" at bounding box center [174, 140] width 50 height 11
click at [0, 0] on input "a citizen of United Kingdom" at bounding box center [0, 0] width 0 height 0
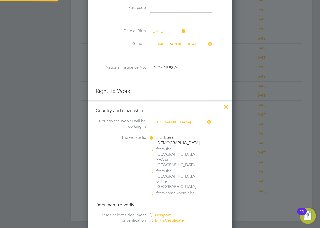
scroll to position [275, 0]
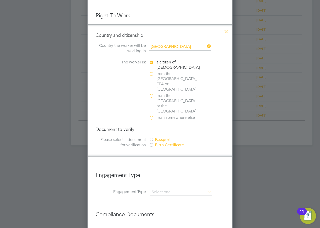
click at [152, 137] on div at bounding box center [151, 139] width 5 height 5
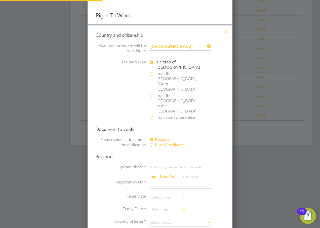
scroll to position [7, 62]
click at [167, 164] on input "file" at bounding box center [171, 171] width 79 height 15
type input "C:\fakepath\Sarwat Hussain.pdf"
click at [156, 180] on input at bounding box center [181, 184] width 62 height 9
type input "127192588"
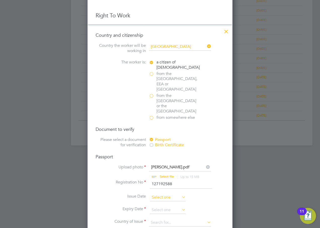
click at [165, 194] on input at bounding box center [168, 198] width 36 height 8
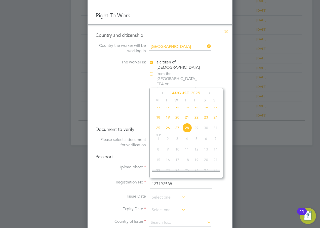
click at [196, 93] on span "2025" at bounding box center [195, 93] width 9 height 4
click at [186, 129] on span "2021" at bounding box center [187, 127] width 10 height 10
click at [210, 93] on icon at bounding box center [209, 94] width 5 height 6
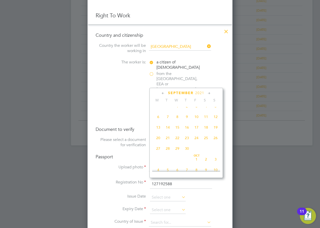
click at [210, 93] on icon at bounding box center [209, 94] width 5 height 6
click at [167, 151] on span "30" at bounding box center [168, 146] width 10 height 10
type input "30 Nov 2021"
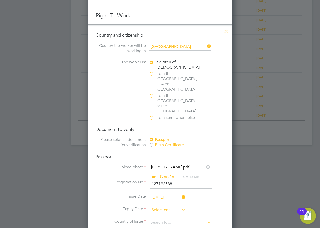
click at [167, 206] on input at bounding box center [168, 210] width 36 height 8
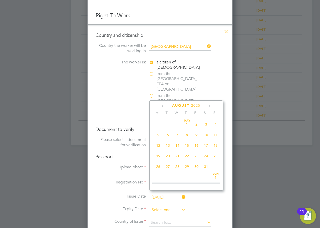
scroll to position [196, 0]
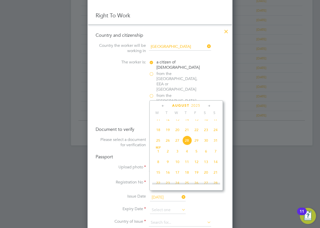
click at [197, 105] on span "2025" at bounding box center [195, 105] width 9 height 4
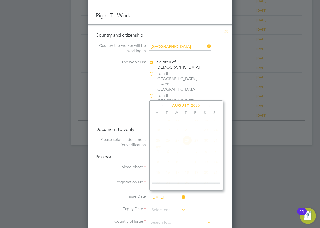
scroll to position [133, 0]
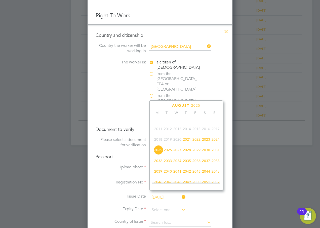
click at [216, 153] on span "2031" at bounding box center [216, 150] width 10 height 10
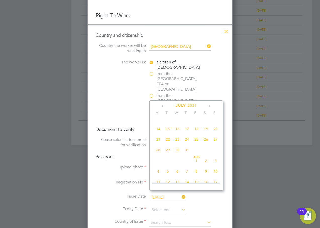
click at [208, 105] on icon at bounding box center [209, 106] width 5 height 6
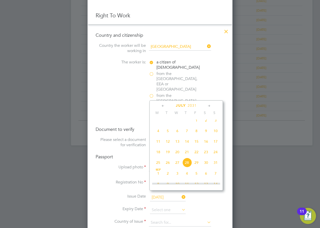
click at [208, 105] on icon at bounding box center [209, 106] width 5 height 6
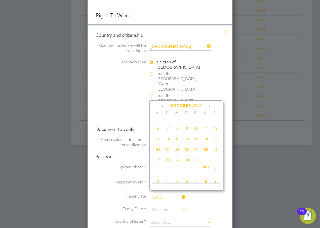
click at [208, 105] on icon at bounding box center [209, 106] width 5 height 6
click at [215, 163] on span "30" at bounding box center [216, 159] width 10 height 10
type input "30 Nov 2031"
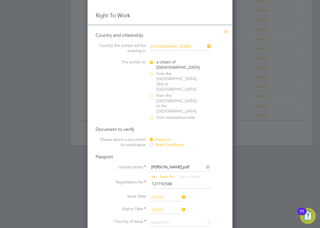
click at [215, 163] on span "30" at bounding box center [216, 159] width 10 height 10
click at [167, 219] on input at bounding box center [180, 223] width 62 height 8
type input "United Kingdom"
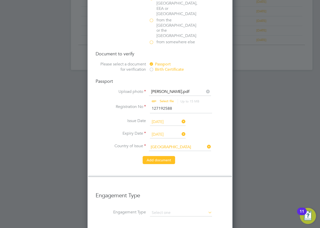
click at [160, 156] on button "Add document" at bounding box center [159, 160] width 32 height 8
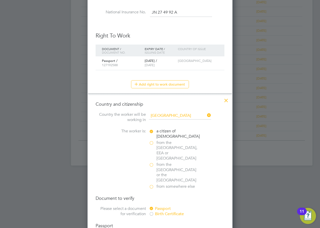
scroll to position [463, 133]
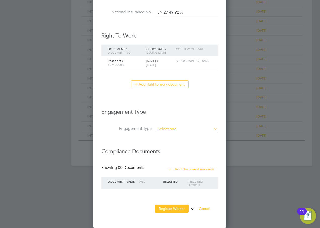
click at [165, 130] on input at bounding box center [187, 129] width 62 height 7
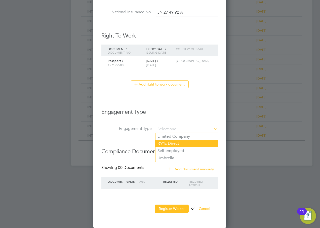
click at [173, 145] on li "PAYE Direct" at bounding box center [186, 143] width 63 height 7
type input "PAYE Direct"
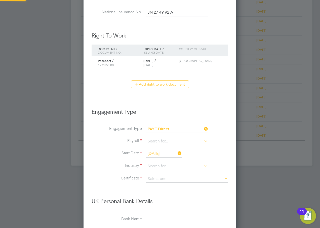
scroll to position [611, 153]
click at [159, 141] on input at bounding box center [177, 141] width 62 height 7
click at [160, 148] on li "Agency PAYE" at bounding box center [177, 148] width 63 height 7
type input "Agency PAYE"
click at [159, 152] on input "[DATE]" at bounding box center [164, 154] width 36 height 8
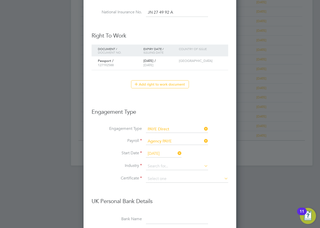
scroll to position [196, 0]
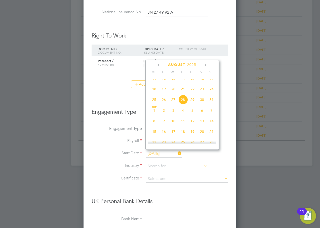
click at [164, 101] on span "26" at bounding box center [164, 100] width 10 height 10
type input "[DATE]"
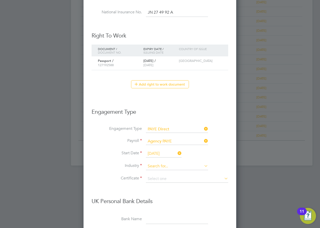
click at [156, 163] on input at bounding box center [177, 166] width 62 height 8
click at [171, 214] on li "Customer Service" at bounding box center [177, 214] width 63 height 7
type input "Customer Service"
click at [157, 177] on input at bounding box center [187, 179] width 82 height 8
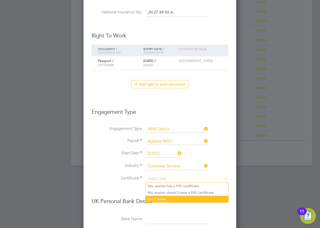
click at [158, 199] on li "Don't know" at bounding box center [187, 199] width 83 height 7
type input "Don't know"
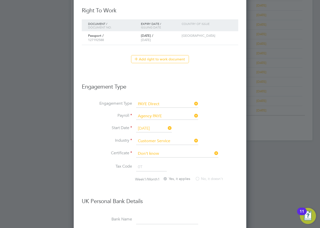
scroll to position [427, 0]
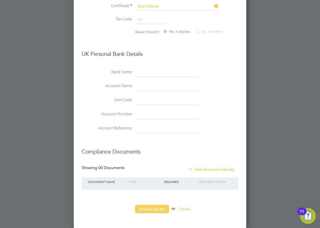
click at [153, 209] on button "Register Worker" at bounding box center [152, 209] width 34 height 8
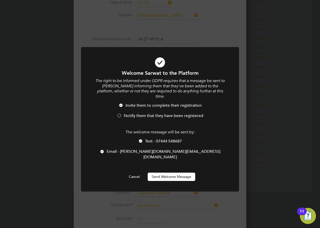
click at [128, 113] on span "Notify them that they have been registered" at bounding box center [163, 115] width 79 height 5
click at [149, 139] on span "Text - 07444 548687" at bounding box center [163, 141] width 37 height 5
click at [161, 172] on button "Send Welcome Message" at bounding box center [172, 176] width 48 height 8
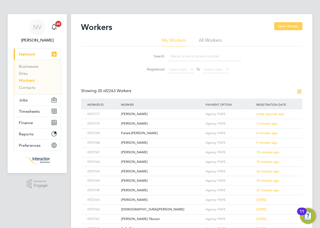
click at [286, 27] on button "New Worker" at bounding box center [288, 26] width 28 height 8
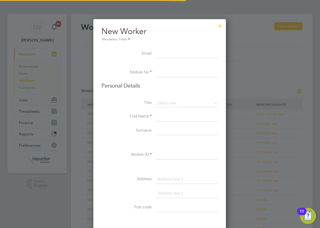
scroll to position [428, 133]
type input "siddiqa_kamali05@outlook.com"
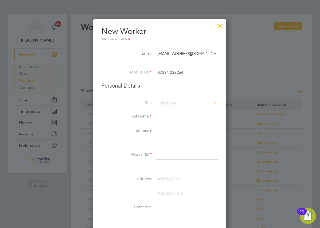
type input "07594 032264"
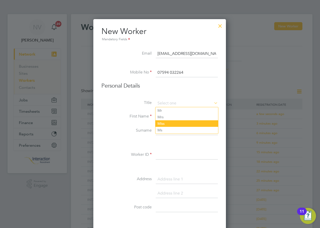
click at [167, 122] on li "Miss" at bounding box center [186, 123] width 63 height 7
type input "Miss"
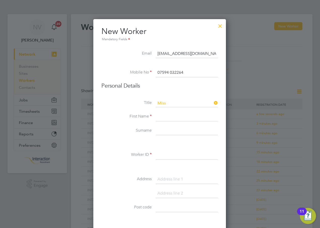
click at [171, 118] on input at bounding box center [187, 116] width 62 height 9
type input "Siddiqa"
type input "Kamali"
type input "INT2172"
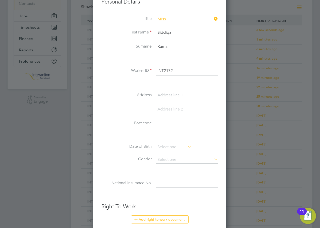
scroll to position [99, 0]
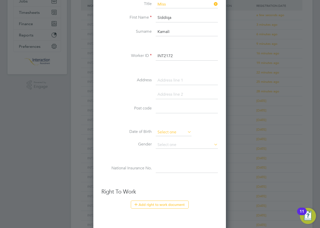
click at [168, 131] on input at bounding box center [174, 132] width 36 height 8
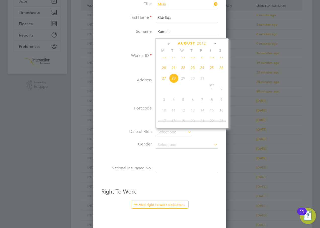
click at [204, 44] on span "2012" at bounding box center [201, 43] width 9 height 4
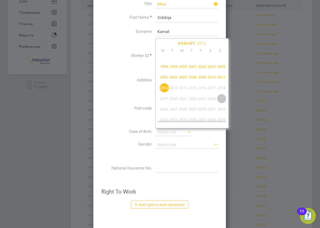
click at [213, 69] on span "2003" at bounding box center [212, 67] width 10 height 10
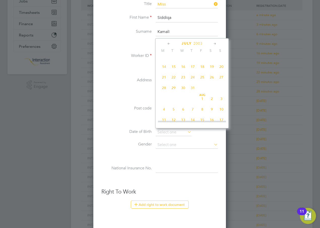
click at [170, 44] on icon at bounding box center [168, 44] width 5 height 6
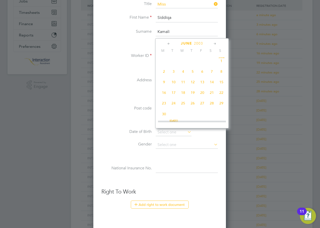
click at [170, 44] on icon at bounding box center [168, 44] width 5 height 6
click at [193, 95] on span "24" at bounding box center [193, 94] width 10 height 10
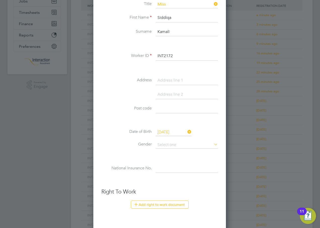
click at [169, 134] on input "24 Apr 2003" at bounding box center [174, 132] width 36 height 8
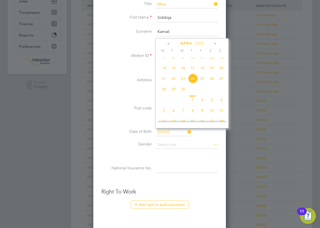
click at [217, 43] on icon at bounding box center [214, 44] width 5 height 6
click at [213, 93] on span "24" at bounding box center [212, 89] width 10 height 10
type input "24 May 2003"
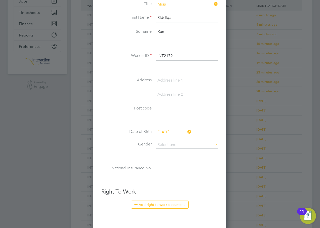
click at [213, 93] on span "24" at bounding box center [212, 89] width 10 height 10
click at [174, 146] on input at bounding box center [187, 145] width 62 height 8
click at [170, 158] on li "Female" at bounding box center [186, 158] width 63 height 7
type input "Female"
click at [164, 168] on input at bounding box center [187, 168] width 62 height 9
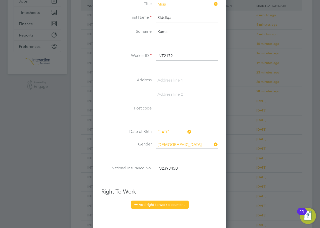
type input "PJ 23 93 45 B"
click at [167, 202] on button "Add right to work document" at bounding box center [160, 204] width 58 height 8
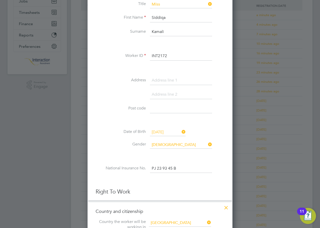
scroll to position [199, 0]
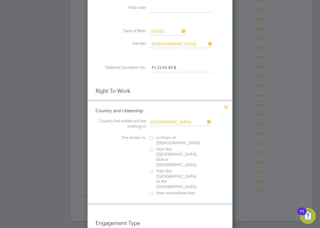
click at [153, 138] on label "a citizen of United Kingdom" at bounding box center [174, 140] width 50 height 11
click at [0, 0] on input "a citizen of United Kingdom" at bounding box center [0, 0] width 0 height 0
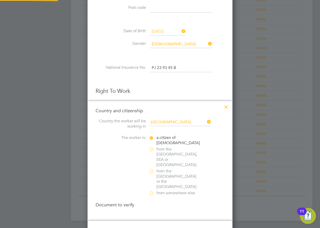
scroll to position [3, 3]
click at [152, 213] on div at bounding box center [151, 215] width 5 height 5
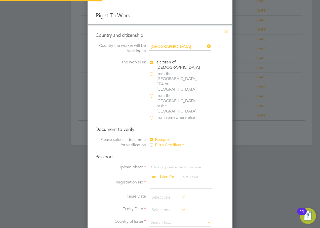
scroll to position [300, 0]
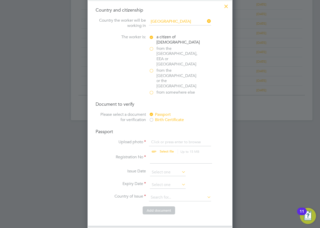
click at [165, 139] on input "file" at bounding box center [171, 146] width 79 height 15
type input "C:\fakepath\Siddiqa Kamali.pdf"
click at [158, 154] on input at bounding box center [181, 158] width 62 height 9
type input "156494191"
click at [170, 168] on input at bounding box center [168, 172] width 36 height 8
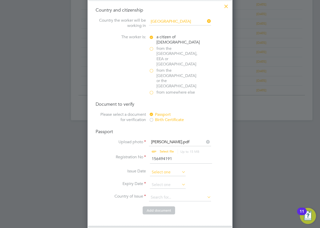
scroll to position [196, 0]
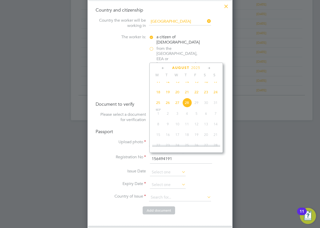
click at [162, 68] on icon at bounding box center [163, 68] width 5 height 6
click at [207, 108] on span "19" at bounding box center [206, 105] width 10 height 10
type input "19 Jul 2025"
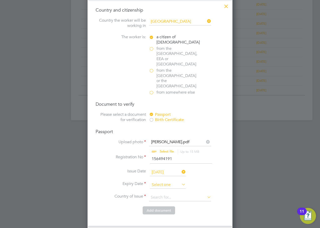
click at [169, 181] on input at bounding box center [168, 185] width 36 height 8
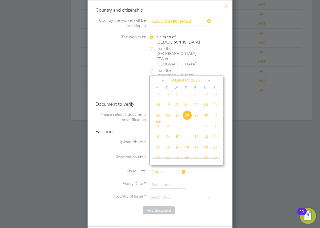
click at [198, 77] on div "August 2025 M T W T F S S May 1 2 3 4 5 6 7 8 9 10 11 12 13 14 15 16 17 18 19 2…" at bounding box center [185, 120] width 73 height 90
click at [196, 79] on span "2025" at bounding box center [195, 80] width 9 height 4
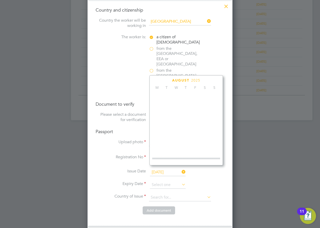
scroll to position [133, 0]
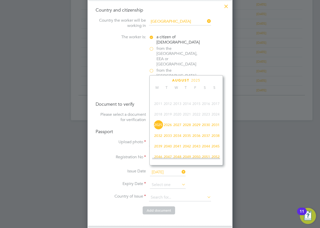
click at [188, 138] on span "2035" at bounding box center [187, 136] width 10 height 10
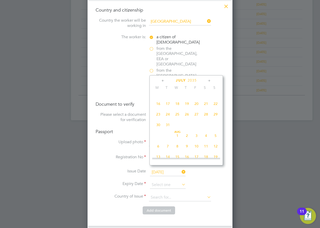
click at [186, 106] on span "19" at bounding box center [187, 104] width 10 height 10
type input "19 Jul 2035"
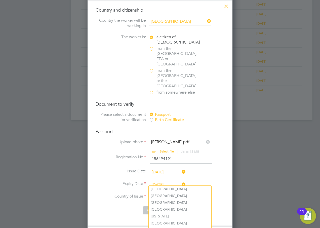
click at [159, 194] on input at bounding box center [180, 198] width 62 height 8
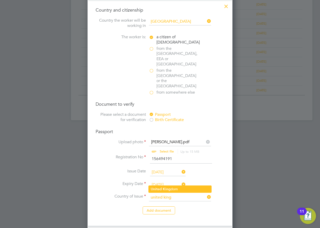
click at [160, 189] on b "United" at bounding box center [156, 189] width 11 height 4
type input "United Kingdom"
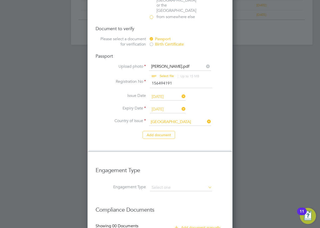
scroll to position [418, 0]
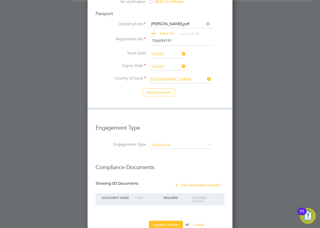
click at [156, 142] on input at bounding box center [181, 145] width 62 height 7
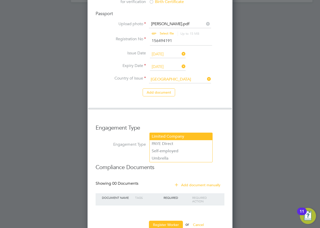
drag, startPoint x: 163, startPoint y: 146, endPoint x: 156, endPoint y: 138, distance: 10.9
click at [164, 145] on li "PAYE Direct" at bounding box center [181, 143] width 63 height 7
type input "PAYE Direct"
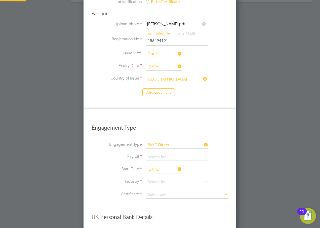
scroll to position [774, 153]
click at [162, 154] on input at bounding box center [177, 157] width 62 height 7
click at [162, 151] on li "Agency PAYE" at bounding box center [177, 148] width 63 height 7
type input "Agency PAYE"
click at [158, 166] on input "[DATE]" at bounding box center [164, 170] width 36 height 8
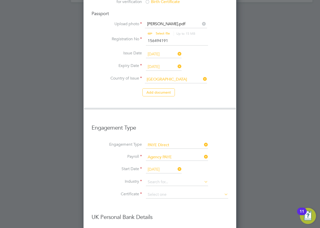
scroll to position [196, 0]
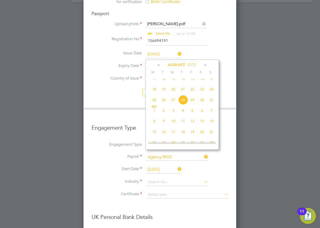
click at [193, 65] on span "2025" at bounding box center [191, 65] width 9 height 4
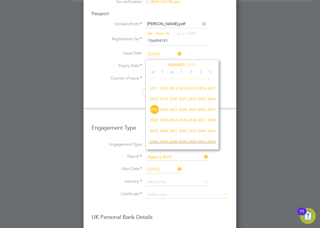
click at [227, 166] on li "Start Date 28 Aug 2025" at bounding box center [160, 172] width 137 height 13
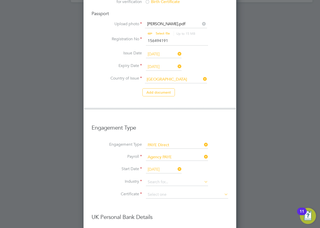
click at [165, 166] on input "[DATE]" at bounding box center [164, 170] width 36 height 8
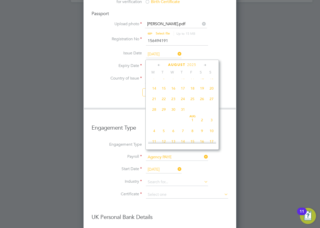
scroll to position [196, 0]
click at [164, 105] on span "26" at bounding box center [164, 100] width 10 height 10
type input "[DATE]"
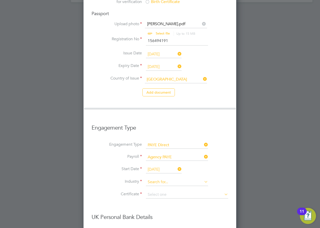
click at [165, 178] on input at bounding box center [177, 182] width 62 height 8
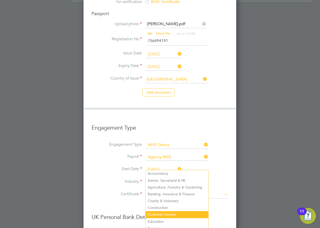
click at [168, 213] on li "Customer Service" at bounding box center [177, 214] width 63 height 7
type input "Customer Service"
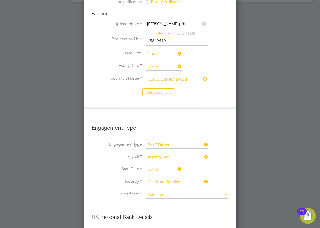
click at [158, 191] on input at bounding box center [187, 195] width 82 height 8
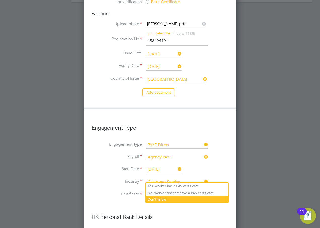
click at [161, 199] on li "Don't know" at bounding box center [187, 199] width 83 height 7
type input "Don't know"
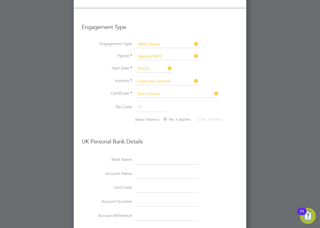
scroll to position [590, 0]
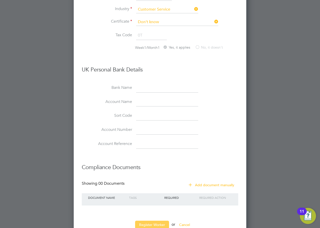
click at [152, 221] on button "Register Worker" at bounding box center [152, 225] width 34 height 8
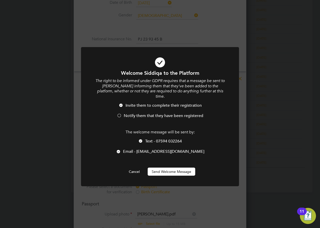
click at [142, 113] on span "Notify them that they have been registered" at bounding box center [163, 115] width 79 height 5
click at [150, 139] on span "Text - 07594 032264" at bounding box center [163, 141] width 37 height 5
click at [160, 167] on button "Send Welcome Message" at bounding box center [172, 171] width 48 height 8
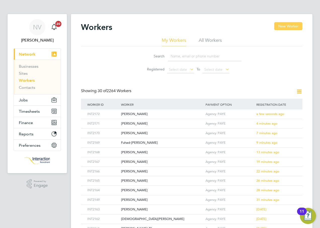
click at [288, 26] on button "New Worker" at bounding box center [288, 26] width 28 height 8
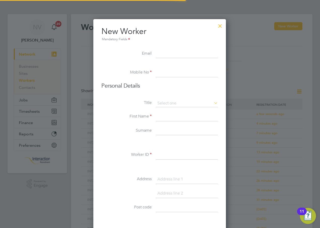
scroll to position [428, 133]
type input "manuelready007@gmail.com"
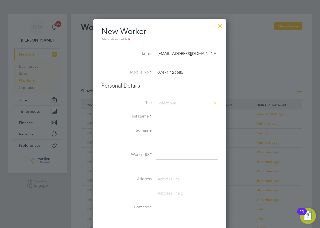
type input "07471 126685"
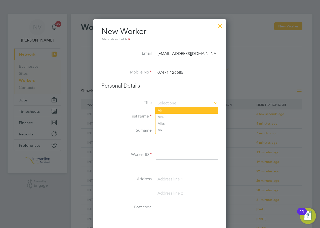
click at [158, 111] on li "Mr" at bounding box center [186, 110] width 63 height 7
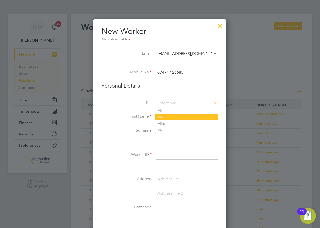
type input "Mr"
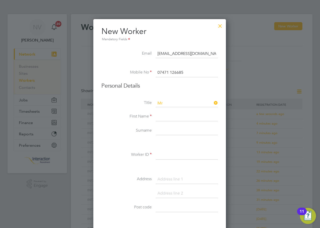
click at [167, 117] on input at bounding box center [187, 116] width 62 height 9
type input "Emmanuel"
type input "Kolawole"
click at [177, 156] on input at bounding box center [187, 154] width 62 height 9
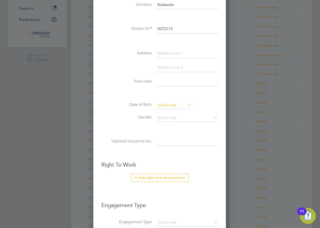
type input "INT2173"
click at [160, 105] on input at bounding box center [174, 106] width 36 height 8
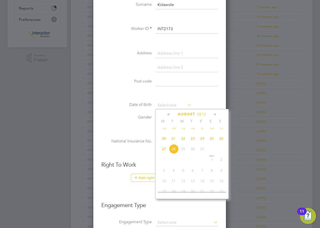
click at [200, 115] on span "2012" at bounding box center [201, 114] width 9 height 4
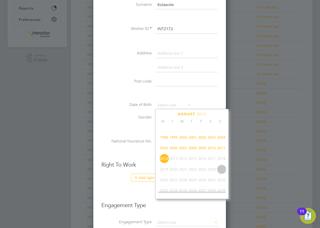
click at [174, 129] on span "1992" at bounding box center [174, 127] width 10 height 10
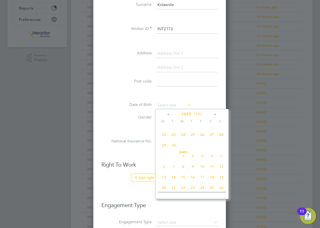
scroll to position [87, 0]
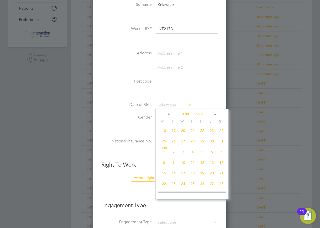
click at [222, 153] on span "7" at bounding box center [221, 152] width 10 height 10
type input "07 Jun 1992"
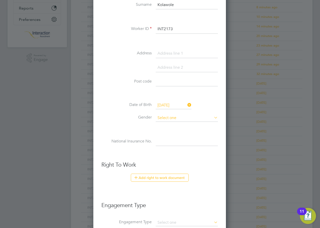
click at [164, 119] on input at bounding box center [187, 118] width 62 height 8
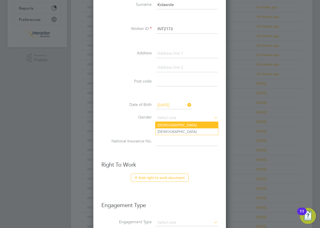
click at [164, 125] on li "[DEMOGRAPHIC_DATA]" at bounding box center [186, 125] width 63 height 7
type input "[DEMOGRAPHIC_DATA]"
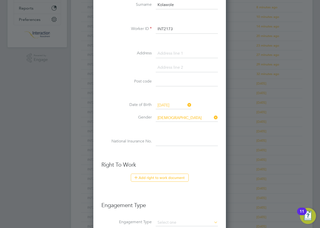
click at [166, 144] on input at bounding box center [187, 141] width 62 height 9
type input "ST 32 42 48 A"
click at [160, 179] on button "Add right to work document" at bounding box center [160, 178] width 58 height 8
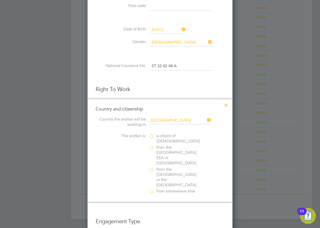
scroll to position [226, 0]
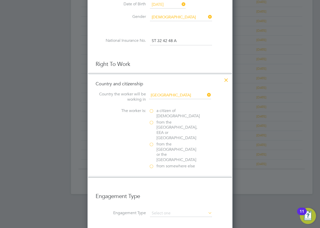
click at [152, 163] on label "from somewhere else" at bounding box center [174, 165] width 50 height 5
click at [0, 0] on input "from somewhere else" at bounding box center [0, 0] width 0 height 0
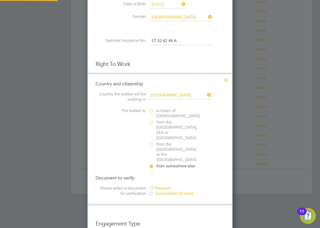
scroll to position [531, 145]
click at [151, 186] on div at bounding box center [151, 188] width 5 height 5
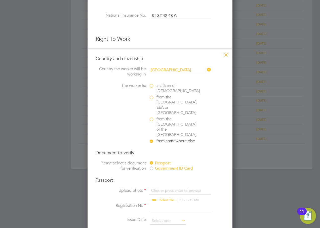
scroll to position [277, 0]
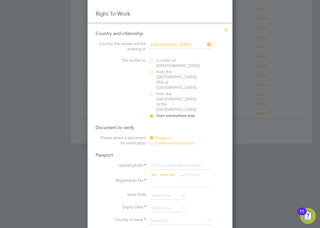
click at [166, 163] on input "file" at bounding box center [171, 170] width 79 height 15
type input "C:\fakepath\Emmanuel Kolawole.pdf"
click at [158, 178] on input at bounding box center [181, 182] width 62 height 9
type input "A50519180"
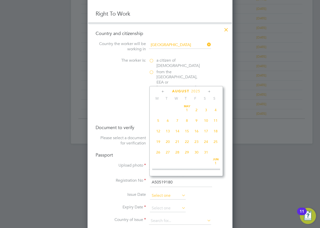
click at [161, 192] on input at bounding box center [168, 196] width 36 height 8
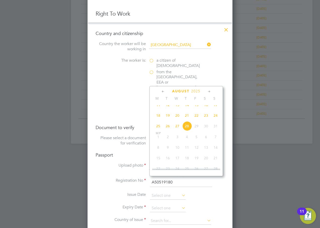
click at [200, 90] on span "2025" at bounding box center [195, 91] width 9 height 4
click at [168, 128] on span "2019" at bounding box center [168, 125] width 10 height 10
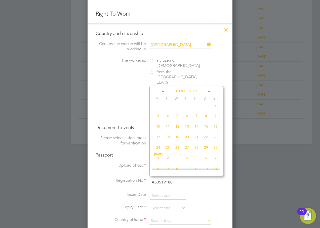
scroll to position [87, 0]
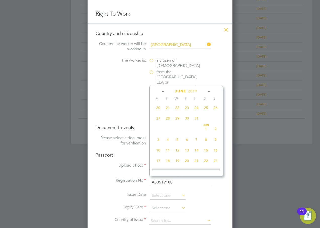
click at [196, 142] on span "7" at bounding box center [197, 140] width 10 height 10
type input "07 Jun 2019"
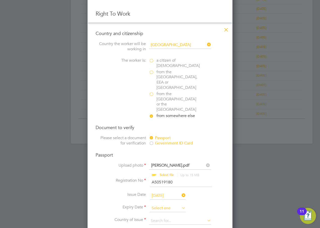
click at [161, 204] on input at bounding box center [168, 208] width 36 height 8
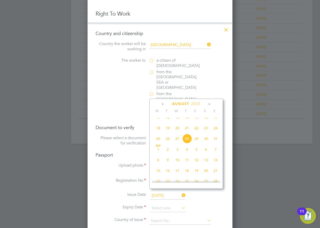
click at [196, 102] on span "2025" at bounding box center [195, 104] width 9 height 4
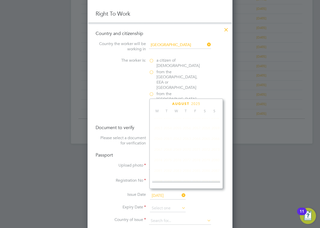
scroll to position [133, 0]
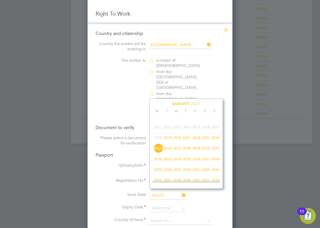
click at [215, 140] on span "2024" at bounding box center [216, 138] width 10 height 10
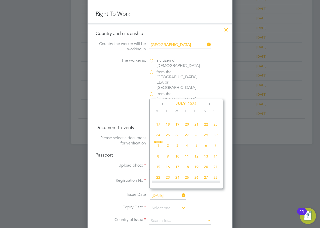
scroll to position [58, 0]
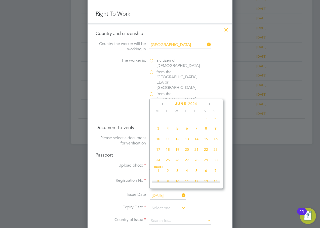
click at [187, 129] on span "6" at bounding box center [187, 128] width 10 height 10
type input "06 Jun 2024"
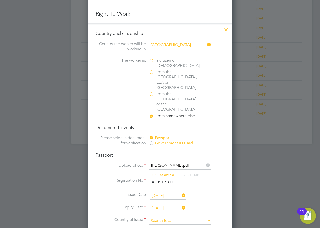
click at [155, 217] on input at bounding box center [180, 221] width 62 height 8
click at [163, 212] on li "Nigeria" at bounding box center [180, 212] width 63 height 7
type input "Nigeria"
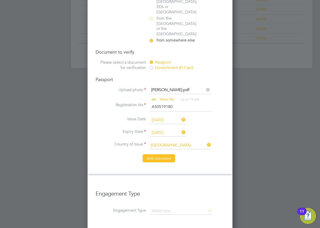
click at [156, 154] on button "Add document" at bounding box center [159, 158] width 32 height 8
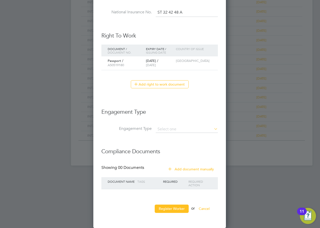
scroll to position [463, 133]
click at [171, 131] on input at bounding box center [187, 129] width 62 height 7
click at [171, 142] on li "PAYE Direct" at bounding box center [186, 143] width 63 height 7
type input "PAYE Direct"
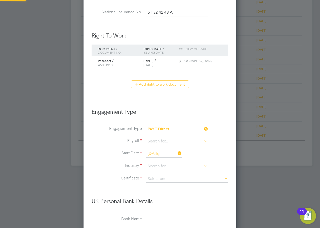
scroll to position [611, 153]
click at [160, 144] on input at bounding box center [177, 141] width 62 height 7
click at [156, 149] on li "Agency PAYE" at bounding box center [177, 148] width 63 height 7
type input "Agency PAYE"
click at [156, 153] on input "[DATE]" at bounding box center [164, 154] width 36 height 8
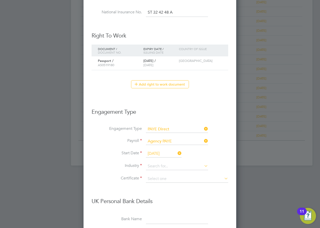
scroll to position [196, 0]
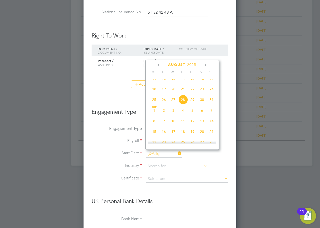
click at [165, 104] on span "26" at bounding box center [164, 100] width 10 height 10
type input "[DATE]"
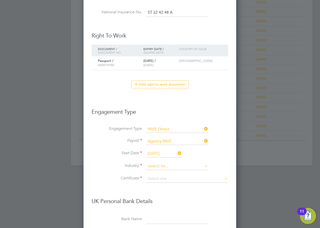
click at [160, 167] on input at bounding box center [177, 166] width 62 height 8
click at [176, 212] on li "Customer Service" at bounding box center [177, 214] width 63 height 7
type input "Customer Service"
click at [161, 177] on input at bounding box center [187, 179] width 82 height 8
click at [161, 197] on li "Don't know" at bounding box center [187, 199] width 83 height 7
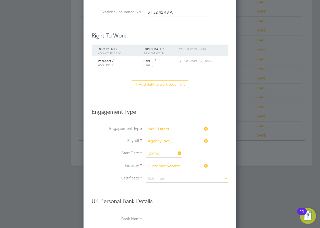
type input "Don't know"
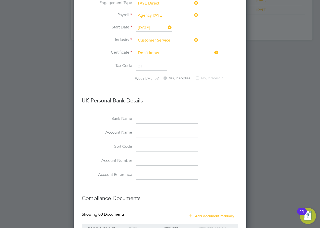
scroll to position [427, 0]
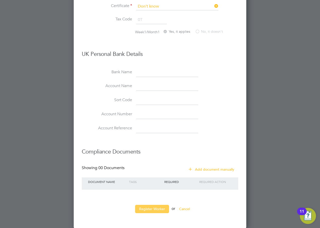
click at [162, 208] on button "Register Worker" at bounding box center [152, 209] width 34 height 8
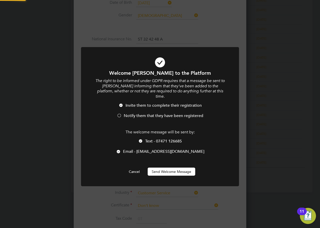
scroll to position [0, 0]
click at [132, 113] on span "Notify them that they have been registered" at bounding box center [163, 115] width 79 height 5
click at [149, 139] on span "Text - 07471 126685" at bounding box center [163, 141] width 37 height 5
click at [169, 167] on button "Send Welcome Message" at bounding box center [172, 171] width 48 height 8
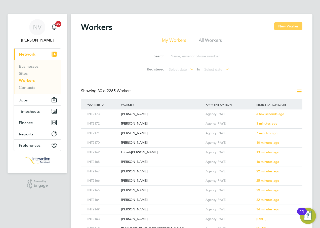
click at [293, 25] on button "New Worker" at bounding box center [288, 26] width 28 height 8
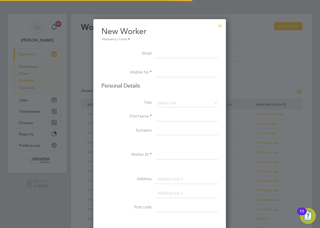
scroll to position [428, 133]
type input "jenelle2203@gmail.com"
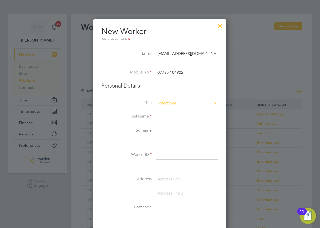
type input "07735 104922"
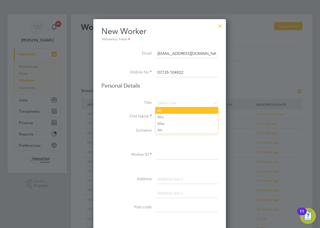
click at [164, 111] on li "Mr" at bounding box center [186, 110] width 63 height 7
type input "Mr"
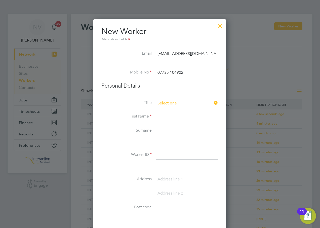
click at [164, 103] on input at bounding box center [187, 104] width 62 height 8
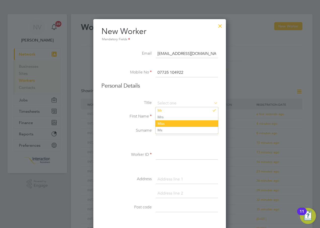
click at [165, 123] on li "Miss" at bounding box center [186, 123] width 63 height 7
type input "Miss"
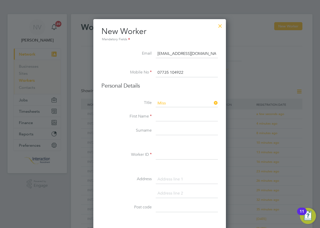
click at [163, 117] on input at bounding box center [187, 116] width 62 height 9
type input "Jenelle"
type input "Le Breton"
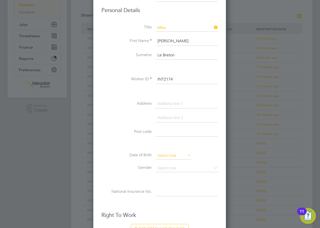
type input "INT2174"
click at [165, 157] on input at bounding box center [174, 156] width 36 height 8
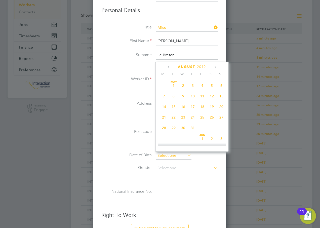
scroll to position [196, 0]
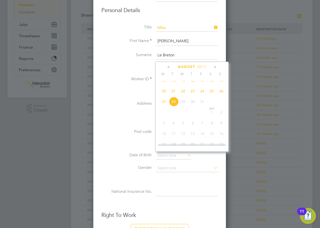
click at [203, 67] on span "2012" at bounding box center [201, 67] width 9 height 4
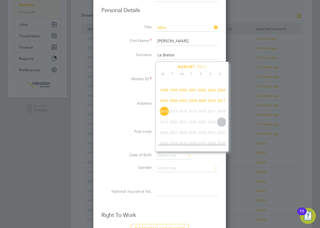
click at [211, 92] on span "2003" at bounding box center [212, 90] width 10 height 10
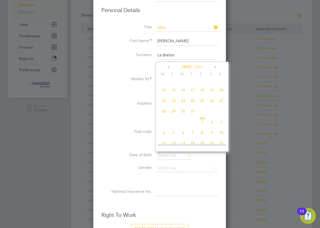
click at [213, 68] on icon at bounding box center [214, 67] width 5 height 6
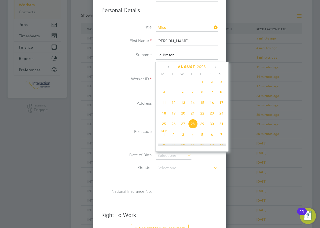
click at [213, 68] on icon at bounding box center [214, 67] width 5 height 6
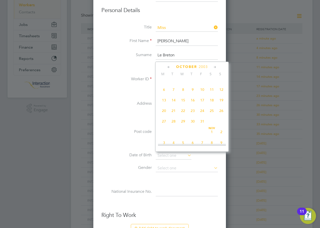
click at [213, 68] on icon at bounding box center [214, 67] width 5 height 6
click at [213, 104] on span "15" at bounding box center [212, 99] width 10 height 10
type input "15 Nov 2003"
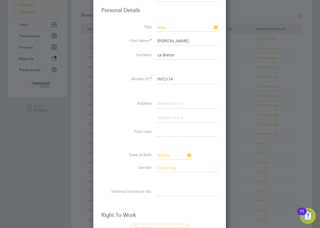
click at [178, 167] on input at bounding box center [187, 168] width 62 height 8
click at [165, 181] on li "Female" at bounding box center [186, 182] width 63 height 7
type input "Female"
click at [161, 189] on input at bounding box center [187, 191] width 62 height 9
type input "T"
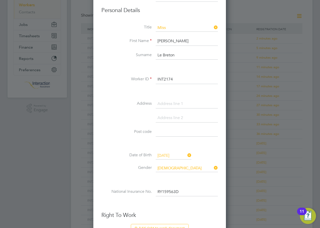
scroll to position [151, 0]
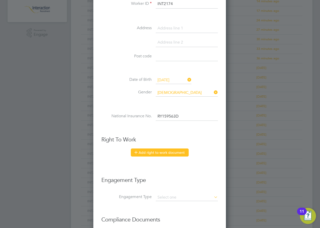
type input "RY 15 95 63 D"
click at [150, 152] on button "Add right to work document" at bounding box center [160, 152] width 58 height 8
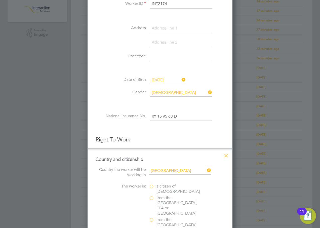
scroll to position [504, 145]
click at [151, 187] on label "a citizen of United Kingdom" at bounding box center [174, 189] width 50 height 11
click at [0, 0] on input "a citizen of United Kingdom" at bounding box center [0, 0] width 0 height 0
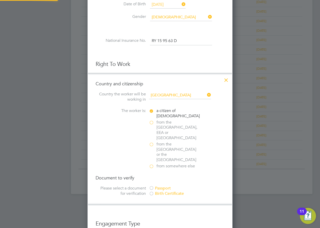
scroll to position [251, 0]
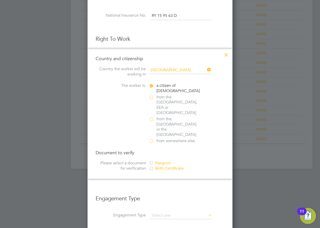
click at [153, 161] on div at bounding box center [151, 163] width 5 height 5
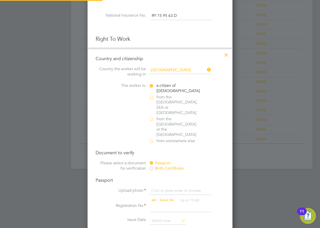
scroll to position [7, 62]
click at [169, 188] on input "file" at bounding box center [171, 195] width 79 height 15
type input "C:\fakepath\Jenelle Le Breton.pdf"
click at [157, 203] on input at bounding box center [181, 207] width 62 height 9
type input "628174775"
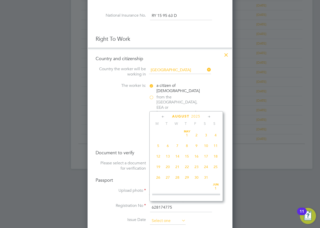
click at [165, 217] on input at bounding box center [168, 221] width 36 height 8
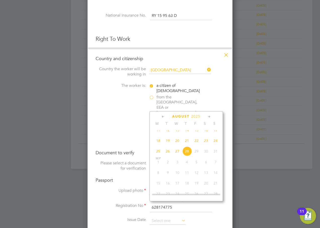
click at [198, 116] on span "2025" at bounding box center [195, 116] width 9 height 4
click at [198, 154] on span "2022" at bounding box center [197, 150] width 10 height 10
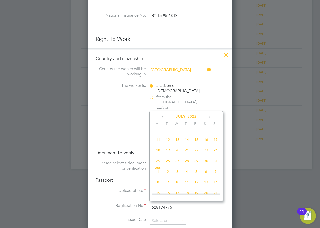
click at [209, 118] on icon at bounding box center [209, 117] width 5 height 6
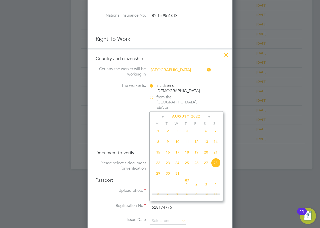
click at [177, 167] on span "24" at bounding box center [177, 163] width 10 height 10
type input "24 Aug 2022"
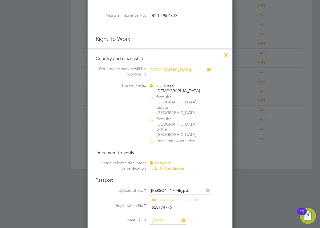
click at [177, 167] on span "24" at bounding box center [177, 163] width 10 height 10
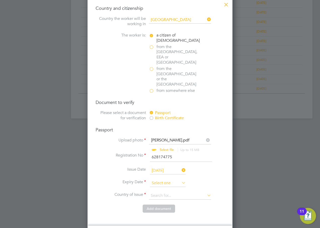
click at [169, 179] on input at bounding box center [168, 183] width 36 height 8
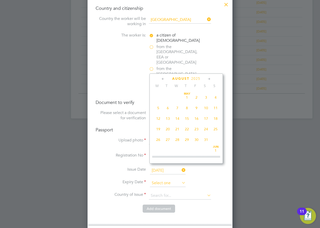
scroll to position [196, 0]
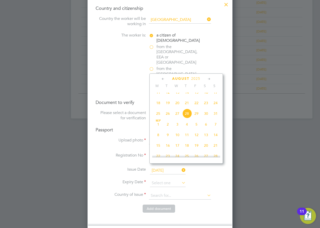
click at [198, 75] on div "August 2025 M T W T F S S May 1 2 3 4 5 6 7 8 9 10 11 12 13 14 15 16 17 18 19 2…" at bounding box center [185, 118] width 73 height 90
click at [197, 78] on span "2025" at bounding box center [195, 78] width 9 height 4
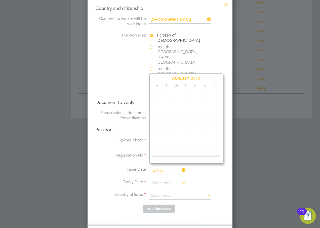
scroll to position [133, 0]
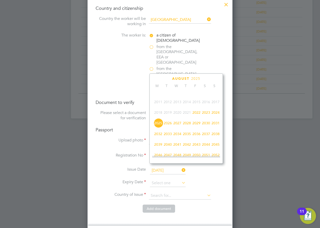
click at [158, 137] on span "2032" at bounding box center [158, 134] width 10 height 10
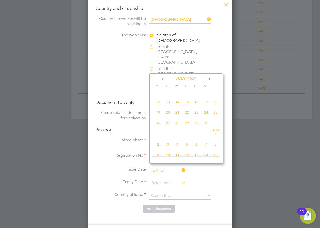
click at [209, 78] on icon at bounding box center [209, 79] width 5 height 6
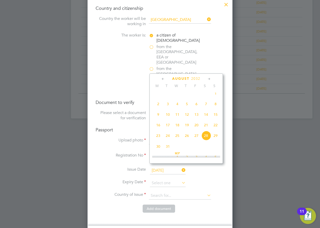
click at [168, 140] on span "24" at bounding box center [168, 136] width 10 height 10
type input "24 Aug 2032"
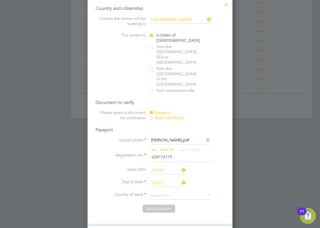
click at [168, 140] on span "24" at bounding box center [168, 136] width 10 height 10
click at [156, 192] on input at bounding box center [180, 196] width 62 height 8
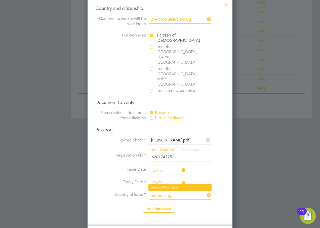
click at [162, 187] on li "United King dom" at bounding box center [180, 187] width 63 height 7
type input "United Kingdom"
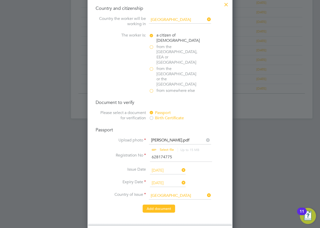
click at [162, 204] on button "Add document" at bounding box center [159, 208] width 32 height 8
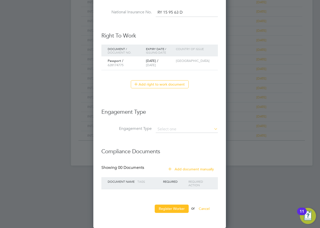
scroll to position [463, 133]
click at [165, 127] on input at bounding box center [187, 129] width 62 height 7
click at [166, 142] on li "PAYE Direct" at bounding box center [186, 143] width 63 height 7
type input "PAYE Direct"
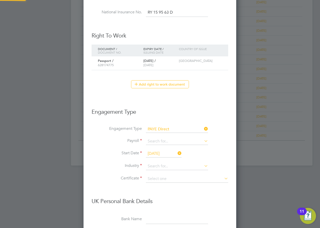
scroll to position [611, 153]
click at [163, 142] on input at bounding box center [177, 141] width 62 height 7
click at [162, 150] on li "Agency PAYE" at bounding box center [177, 148] width 63 height 7
type input "Agency PAYE"
click at [159, 153] on input "[DATE]" at bounding box center [164, 154] width 36 height 8
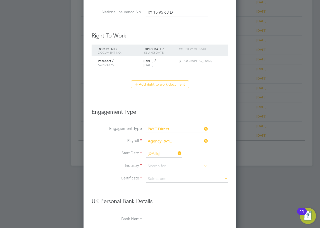
scroll to position [196, 0]
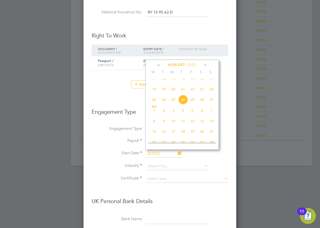
click at [165, 104] on span "26" at bounding box center [164, 100] width 10 height 10
type input "[DATE]"
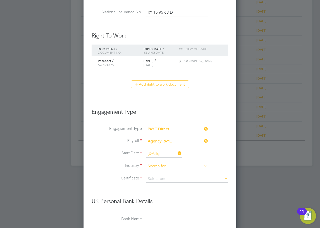
click at [158, 168] on input at bounding box center [177, 166] width 62 height 8
click at [173, 214] on li "Customer Service" at bounding box center [177, 214] width 63 height 7
type input "Customer Service"
click at [165, 178] on input at bounding box center [187, 179] width 82 height 8
click at [164, 199] on li "Don't know" at bounding box center [187, 199] width 83 height 7
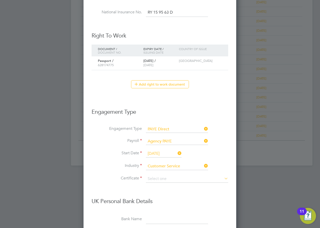
type input "Don't know"
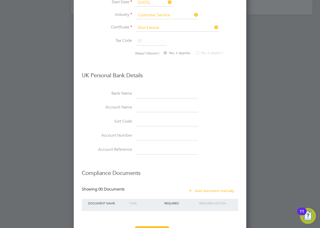
scroll to position [427, 0]
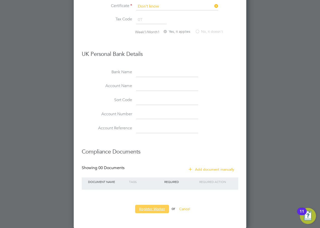
click at [155, 210] on button "Register Worker" at bounding box center [152, 209] width 34 height 8
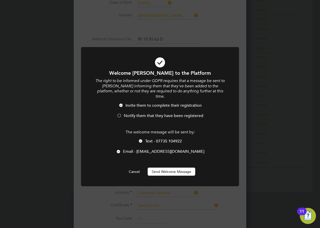
click at [130, 113] on span "Notify them that they have been registered" at bounding box center [163, 115] width 79 height 5
click at [151, 139] on span "Text - 07735 104922" at bounding box center [163, 141] width 37 height 5
click at [168, 167] on button "Send Welcome Message" at bounding box center [172, 171] width 48 height 8
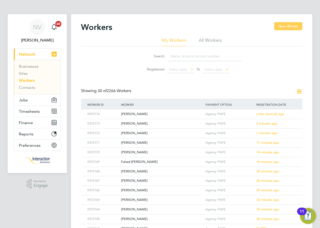
click at [284, 27] on button "New Worker" at bounding box center [288, 26] width 28 height 8
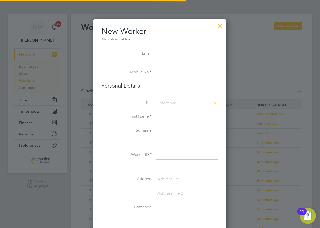
scroll to position [428, 133]
type input "aminamaryam25@hotmail.com"
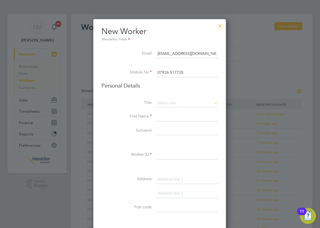
type input "07926 517735"
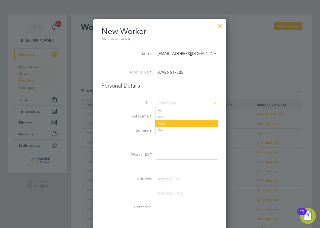
click at [166, 123] on li "Miss" at bounding box center [186, 123] width 63 height 7
type input "Miss"
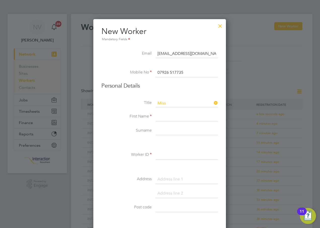
click at [164, 118] on input at bounding box center [187, 116] width 62 height 9
type input "Amina"
type input "Maryam"
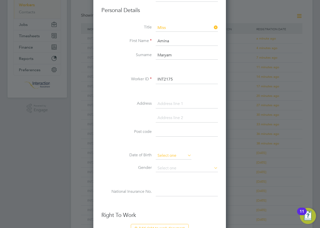
type input "INT2175"
click at [168, 155] on input at bounding box center [174, 156] width 36 height 8
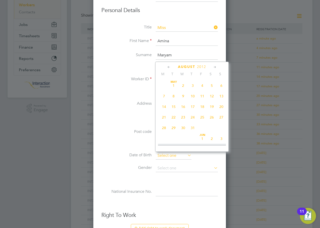
scroll to position [196, 0]
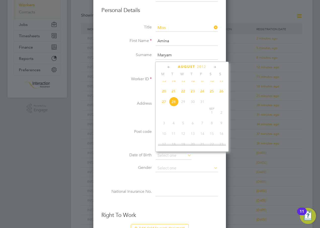
click at [204, 68] on span "2012" at bounding box center [201, 67] width 9 height 4
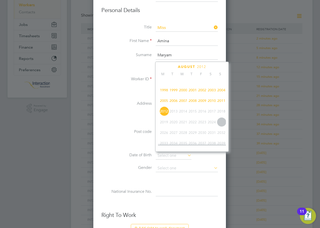
click at [203, 93] on span "2002" at bounding box center [202, 90] width 10 height 10
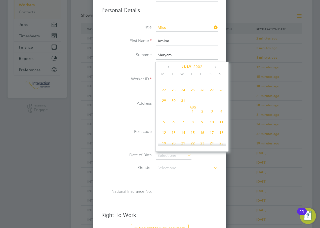
scroll to position [184, 0]
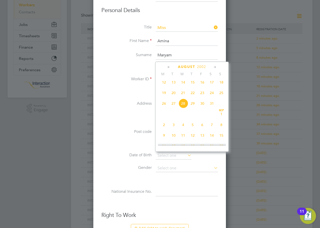
click at [202, 108] on span "30" at bounding box center [202, 104] width 10 height 10
type input "30 Aug 2002"
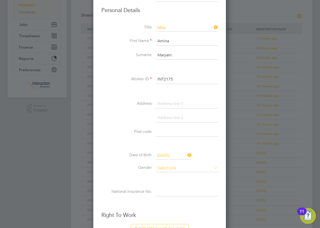
click at [172, 169] on input at bounding box center [187, 168] width 62 height 8
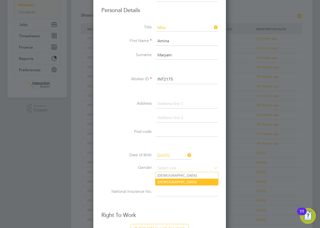
click at [169, 180] on li "Female" at bounding box center [186, 182] width 63 height 7
type input "Female"
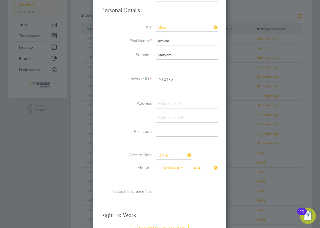
click at [167, 191] on input at bounding box center [187, 191] width 62 height 9
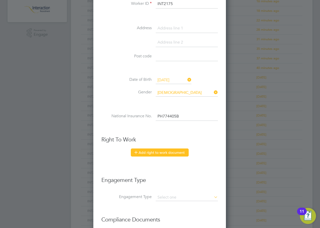
type input "PH 77 44 05 B"
click at [161, 152] on button "Add right to work document" at bounding box center [160, 152] width 58 height 8
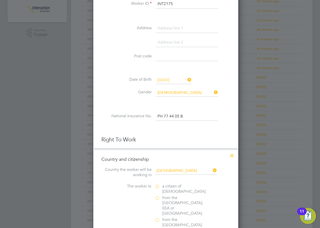
scroll to position [504, 145]
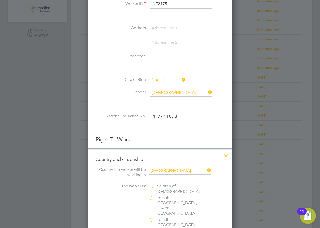
click at [152, 187] on label "a citizen of United Kingdom" at bounding box center [174, 189] width 50 height 11
click at [0, 0] on input "a citizen of United Kingdom" at bounding box center [0, 0] width 0 height 0
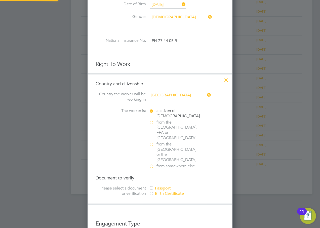
scroll to position [251, 0]
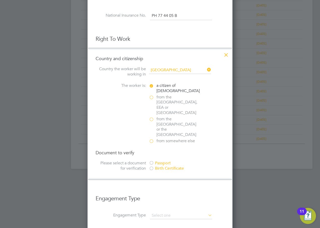
click at [151, 161] on div at bounding box center [151, 163] width 5 height 5
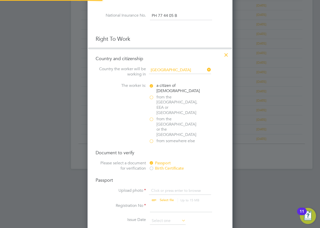
scroll to position [627, 145]
click at [163, 188] on input "file" at bounding box center [171, 195] width 79 height 15
type input "C:\fakepath\Amina Maryam.pdf"
click at [158, 203] on input at bounding box center [181, 207] width 62 height 9
type input "141516047"
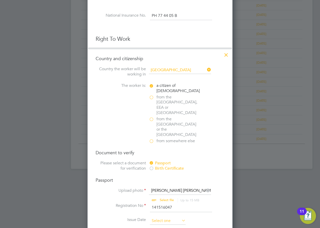
click at [160, 217] on input at bounding box center [168, 221] width 36 height 8
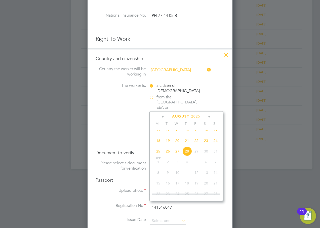
click at [196, 116] on span "2025" at bounding box center [195, 116] width 9 height 4
click at [204, 153] on span "2023" at bounding box center [206, 150] width 10 height 10
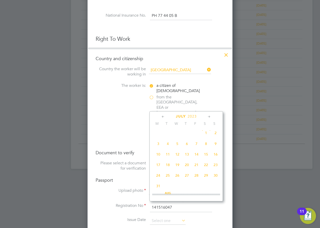
click at [206, 147] on span "8" at bounding box center [206, 144] width 10 height 10
type input "08 Jul 2023"
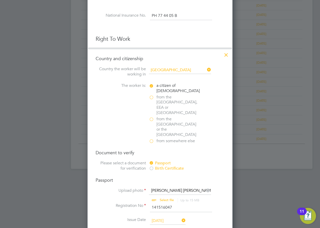
scroll to position [277, 0]
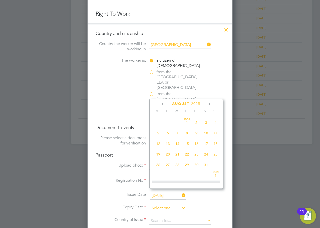
click at [168, 204] on input at bounding box center [168, 208] width 36 height 8
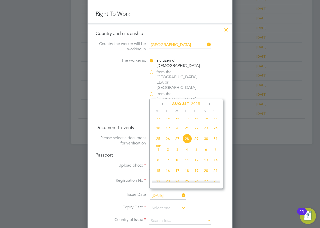
click at [199, 104] on span "2025" at bounding box center [195, 104] width 9 height 4
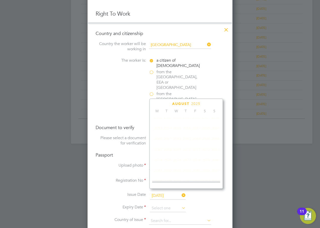
scroll to position [133, 0]
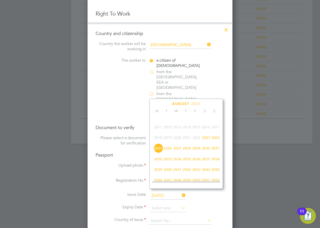
click at [169, 162] on span "2033" at bounding box center [168, 159] width 10 height 10
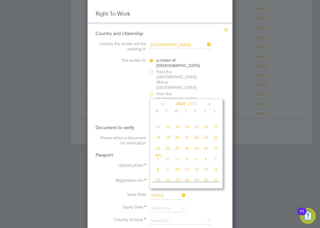
click at [197, 119] on span "8" at bounding box center [197, 117] width 10 height 10
type input "08 Jul 2033"
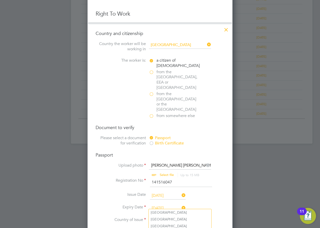
click at [164, 217] on input at bounding box center [180, 221] width 62 height 8
type input "united kingdon"
click at [165, 217] on input at bounding box center [180, 221] width 62 height 8
click at [172, 210] on li "United King dom" at bounding box center [180, 212] width 63 height 7
type input "United Kingdom"
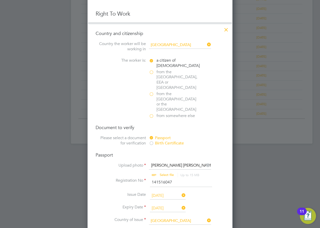
scroll to position [327, 0]
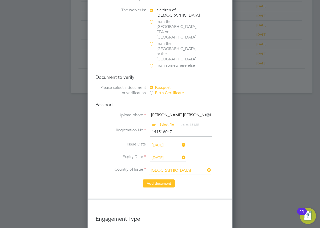
click at [160, 179] on button "Add document" at bounding box center [159, 183] width 32 height 8
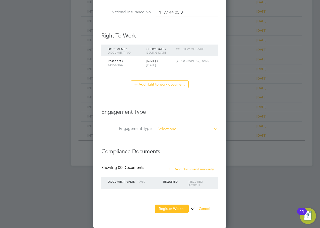
click at [173, 129] on input at bounding box center [187, 129] width 62 height 7
click at [176, 145] on li "PAYE Direct" at bounding box center [186, 143] width 63 height 7
type input "PAYE Direct"
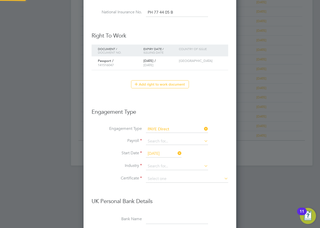
scroll to position [611, 153]
click at [161, 142] on input at bounding box center [177, 141] width 62 height 7
click at [163, 148] on li "Agency PAYE" at bounding box center [177, 148] width 63 height 7
type input "Agency PAYE"
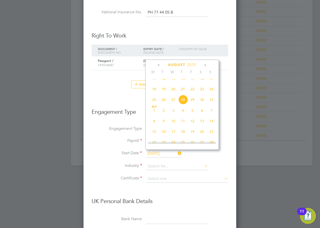
click at [162, 152] on input "[DATE]" at bounding box center [164, 154] width 36 height 8
click at [164, 104] on span "26" at bounding box center [164, 100] width 10 height 10
type input "[DATE]"
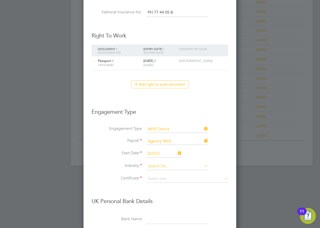
click at [168, 165] on input at bounding box center [177, 166] width 62 height 8
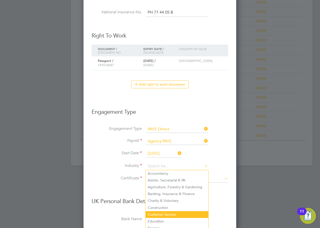
click at [177, 215] on li "Customer Service" at bounding box center [177, 214] width 63 height 7
type input "Customer Service"
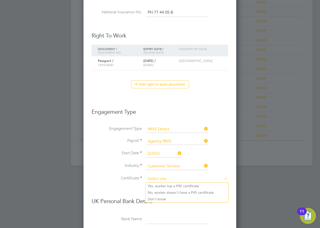
click at [163, 177] on input at bounding box center [187, 179] width 82 height 8
click at [163, 199] on li "Don't know" at bounding box center [187, 199] width 83 height 7
type input "Don't know"
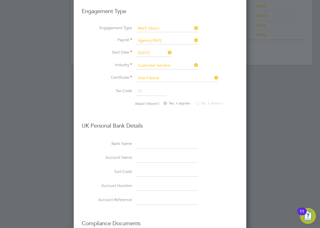
scroll to position [427, 0]
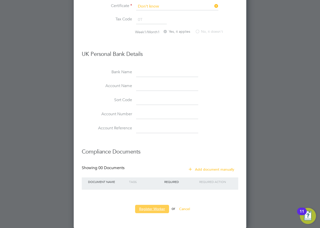
click at [155, 208] on button "Register Worker" at bounding box center [152, 209] width 34 height 8
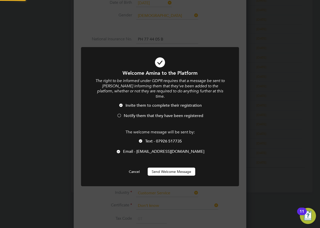
scroll to position [0, 0]
click at [128, 107] on li "Invite them to complete their registration" at bounding box center [160, 108] width 131 height 10
click at [155, 139] on span "Text - 07926 517735" at bounding box center [163, 141] width 37 height 5
click at [163, 167] on button "Send Welcome Message" at bounding box center [172, 171] width 48 height 8
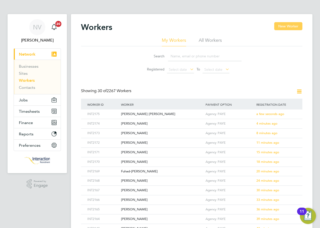
click at [289, 27] on button "New Worker" at bounding box center [288, 26] width 28 height 8
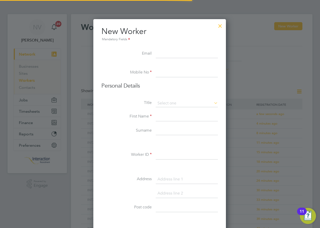
scroll to position [428, 133]
type input "mdeennajib@gmail.com"
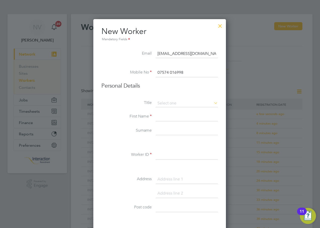
type input "07574 016998"
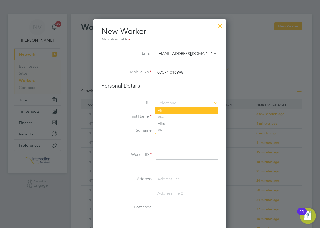
click at [163, 110] on li "Mr" at bounding box center [186, 110] width 63 height 7
type input "Mr"
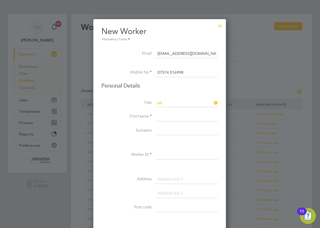
click at [169, 117] on input at bounding box center [187, 116] width 62 height 9
type input "Mohammed"
type input "Najib"
type input "INT2176"
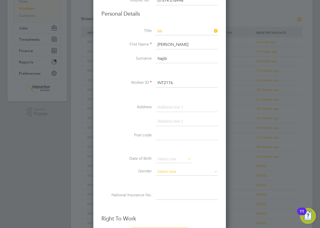
scroll to position [99, 0]
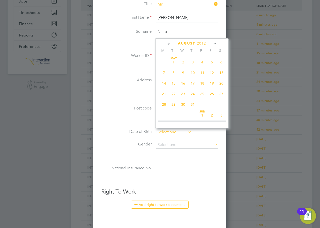
click at [166, 130] on input at bounding box center [174, 132] width 36 height 8
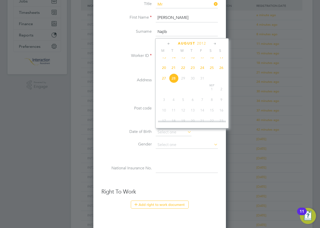
click at [202, 43] on span "2012" at bounding box center [201, 43] width 9 height 4
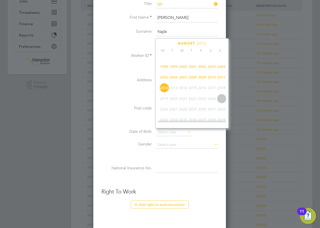
click at [164, 70] on span "1998" at bounding box center [164, 67] width 10 height 10
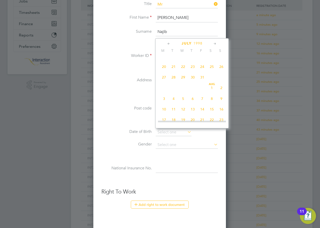
click at [214, 44] on icon at bounding box center [214, 44] width 5 height 6
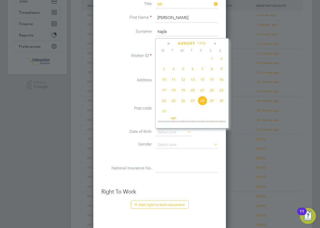
click at [214, 44] on icon at bounding box center [214, 44] width 5 height 6
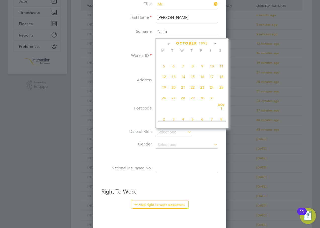
click at [214, 44] on icon at bounding box center [214, 44] width 5 height 6
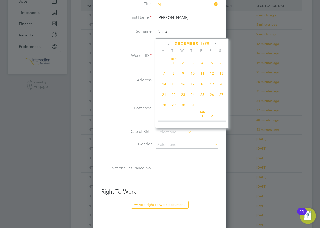
click at [182, 99] on span "23" at bounding box center [183, 95] width 10 height 10
type input "23 Dec 1998"
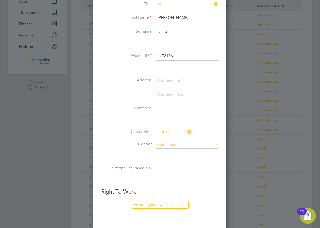
click at [164, 146] on input at bounding box center [187, 145] width 62 height 8
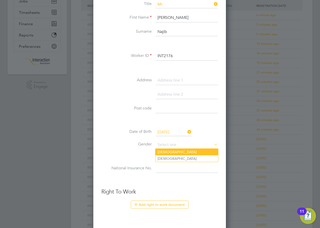
click at [163, 152] on li "[DEMOGRAPHIC_DATA]" at bounding box center [186, 152] width 63 height 7
type input "[DEMOGRAPHIC_DATA]"
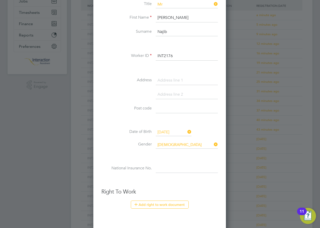
click at [163, 167] on input at bounding box center [187, 168] width 62 height 9
type input "PX 26 51 07 D"
click at [171, 204] on button "Add right to work document" at bounding box center [160, 204] width 58 height 8
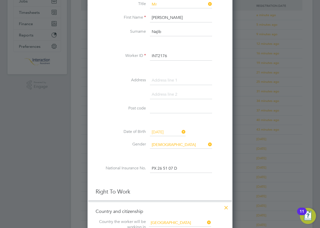
scroll to position [199, 0]
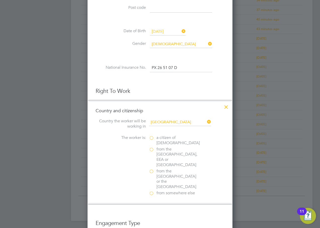
click at [152, 138] on label "a citizen of United Kingdom" at bounding box center [174, 140] width 50 height 11
click at [0, 0] on input "a citizen of United Kingdom" at bounding box center [0, 0] width 0 height 0
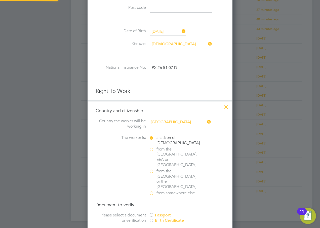
scroll to position [531, 145]
click at [152, 213] on div at bounding box center [151, 215] width 5 height 5
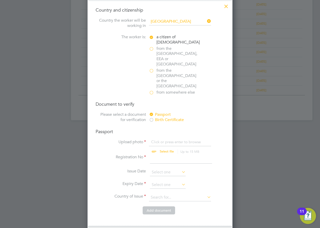
click at [166, 139] on input "file" at bounding box center [171, 146] width 79 height 15
type input "C:\fakepath\Mohammed Deen Najib.pdf"
click at [160, 154] on input at bounding box center [181, 158] width 62 height 9
type input "532468310"
click at [162, 168] on input at bounding box center [168, 172] width 36 height 8
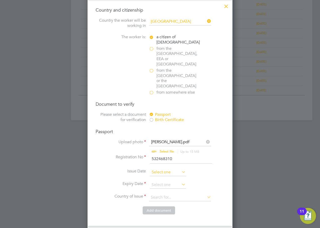
scroll to position [196, 0]
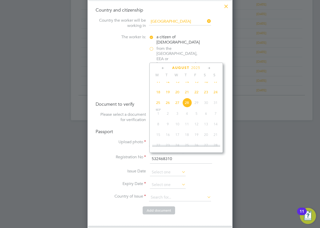
click at [197, 68] on span "2025" at bounding box center [195, 68] width 9 height 4
click at [199, 94] on span "2015" at bounding box center [197, 91] width 10 height 10
click at [209, 67] on icon at bounding box center [209, 68] width 5 height 6
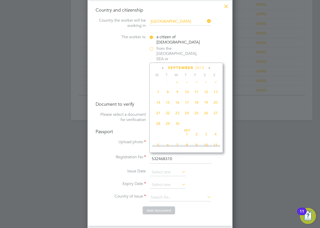
click at [209, 67] on icon at bounding box center [209, 68] width 5 height 6
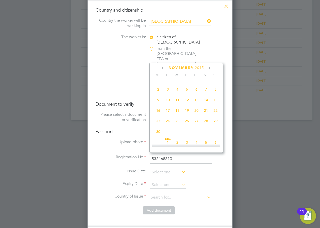
click at [209, 67] on icon at bounding box center [209, 68] width 5 height 6
click at [176, 124] on span "23" at bounding box center [177, 119] width 10 height 10
type input "23 Dec 2015"
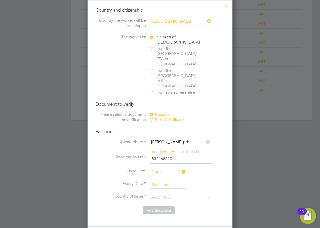
click at [162, 181] on input at bounding box center [168, 185] width 36 height 8
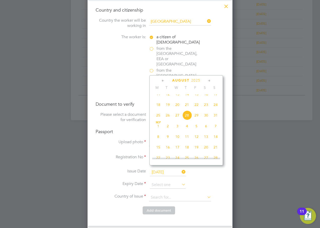
click at [207, 80] on icon at bounding box center [209, 81] width 5 height 6
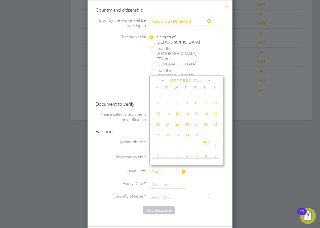
click at [207, 80] on icon at bounding box center [209, 81] width 5 height 6
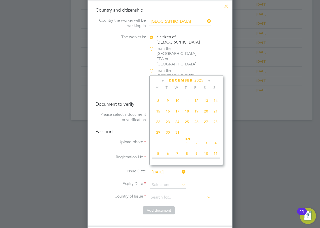
click at [170, 126] on span "23" at bounding box center [168, 122] width 10 height 10
type input "23 Dec 2025"
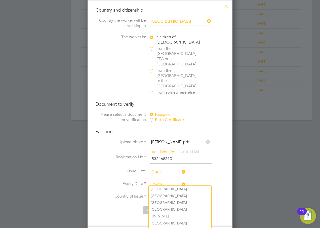
click at [167, 194] on input at bounding box center [180, 198] width 62 height 8
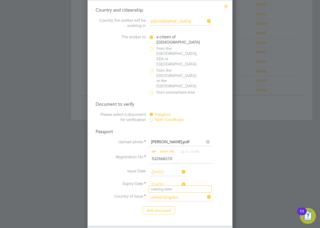
type input "United Kingdom"
click at [157, 206] on button "Add document" at bounding box center [159, 210] width 32 height 8
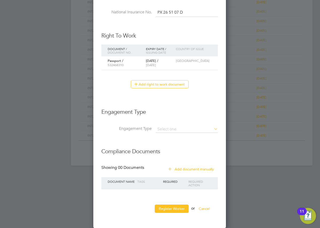
scroll to position [463, 133]
click at [168, 127] on input at bounding box center [187, 129] width 62 height 7
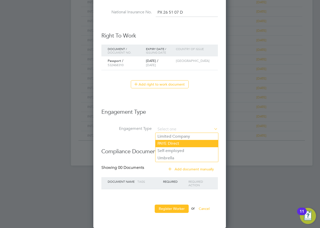
click at [165, 144] on li "PAYE Direct" at bounding box center [186, 143] width 63 height 7
type input "PAYE Direct"
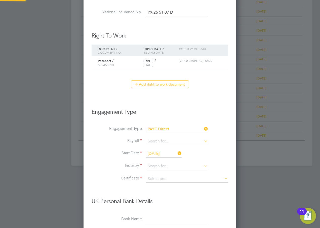
scroll to position [611, 153]
click at [157, 143] on input at bounding box center [177, 141] width 62 height 7
click at [158, 151] on li "Agency PAYE" at bounding box center [177, 148] width 63 height 7
type input "Agency PAYE"
click at [159, 154] on input "[DATE]" at bounding box center [164, 154] width 36 height 8
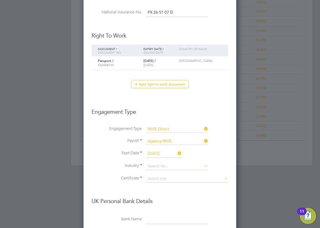
scroll to position [196, 0]
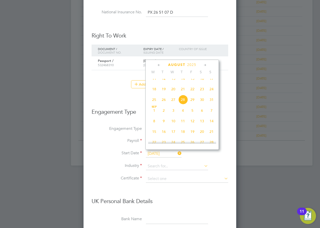
click at [164, 104] on span "26" at bounding box center [164, 100] width 10 height 10
type input "[DATE]"
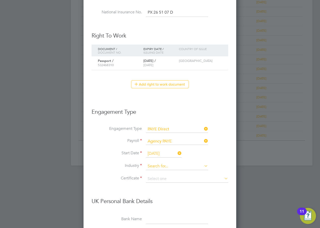
click at [161, 164] on input at bounding box center [177, 166] width 62 height 8
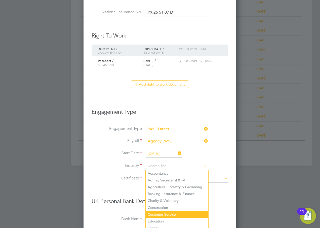
click at [175, 214] on li "Customer Service" at bounding box center [177, 214] width 63 height 7
type input "Customer Service"
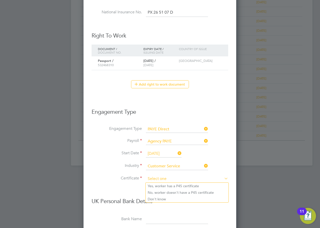
click at [159, 178] on input at bounding box center [187, 179] width 82 height 8
click at [160, 200] on li "Don't know" at bounding box center [187, 199] width 83 height 7
type input "Don't know"
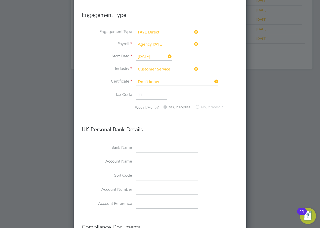
scroll to position [427, 0]
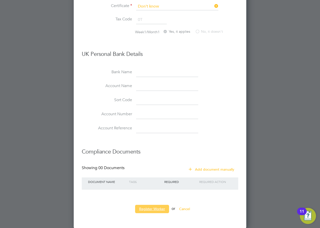
click at [147, 209] on button "Register Worker" at bounding box center [152, 209] width 34 height 8
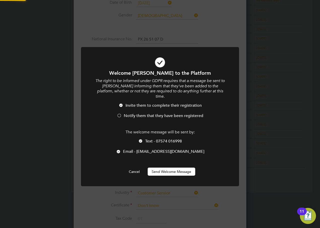
scroll to position [0, 0]
click at [134, 113] on span "Notify them that they have been registered" at bounding box center [163, 115] width 79 height 5
click at [153, 139] on span "Text - 07574 016998" at bounding box center [163, 141] width 37 height 5
click at [162, 168] on button "Send Welcome Message" at bounding box center [172, 171] width 48 height 8
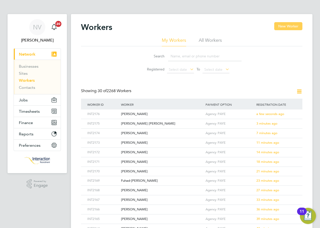
click at [291, 28] on button "New Worker" at bounding box center [288, 26] width 28 height 8
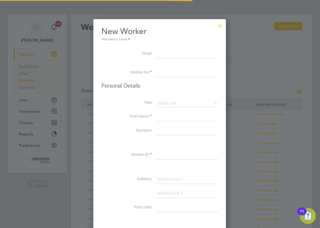
scroll to position [428, 133]
type input "kcphillips423@gmail.com"
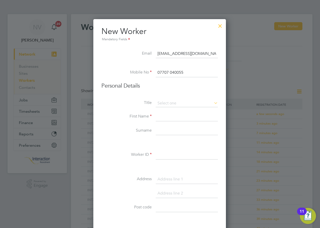
type input "07707 040055"
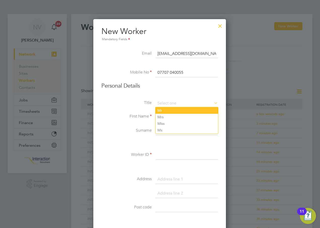
click at [161, 111] on li "Mr" at bounding box center [186, 110] width 63 height 7
type input "Mr"
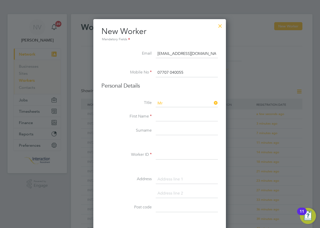
click at [168, 117] on input at bounding box center [187, 116] width 62 height 9
type input "Kieran"
type input "Phillips"
type input "INT2177"
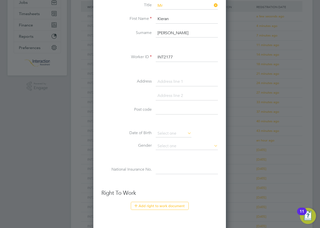
scroll to position [99, 0]
click at [167, 133] on input at bounding box center [174, 132] width 36 height 8
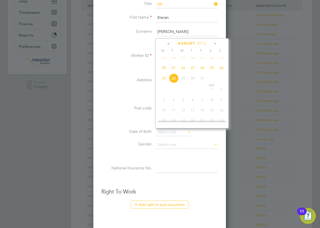
click at [200, 43] on span "2012" at bounding box center [201, 43] width 9 height 4
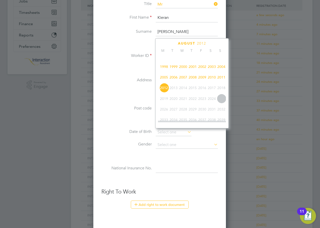
click at [220, 58] on span "1997" at bounding box center [221, 56] width 10 height 10
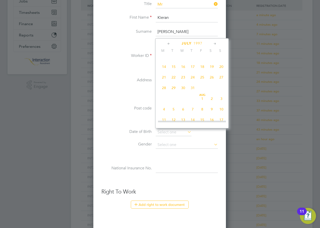
click at [170, 43] on icon at bounding box center [168, 44] width 5 height 6
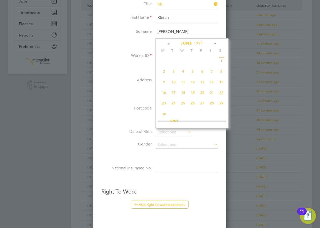
click at [170, 43] on icon at bounding box center [168, 44] width 5 height 6
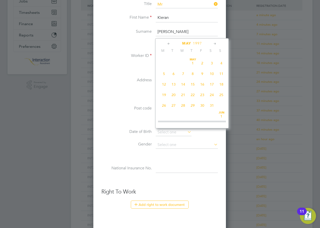
click at [184, 107] on span "28" at bounding box center [183, 106] width 10 height 10
type input "28 May 1997"
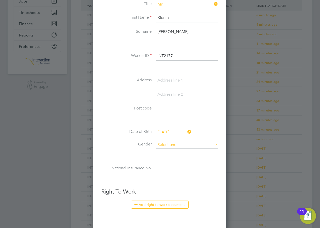
click at [171, 143] on input at bounding box center [187, 145] width 62 height 8
click at [164, 150] on li "[DEMOGRAPHIC_DATA]" at bounding box center [186, 152] width 63 height 7
type input "[DEMOGRAPHIC_DATA]"
click at [165, 167] on input at bounding box center [187, 168] width 62 height 9
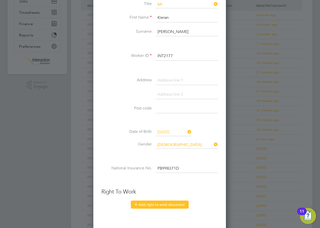
type input "PB 99 83 71 D"
click at [167, 203] on button "Add right to work document" at bounding box center [160, 204] width 58 height 8
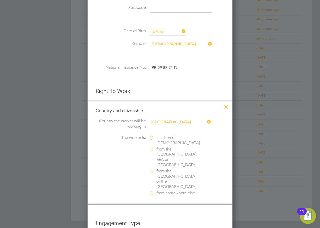
scroll to position [225, 0]
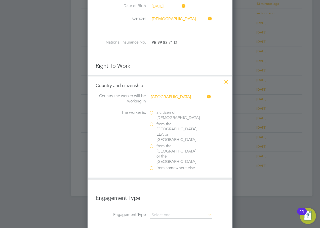
click at [152, 114] on label "a citizen of United Kingdom" at bounding box center [174, 115] width 50 height 11
click at [0, 0] on input "a citizen of United Kingdom" at bounding box center [0, 0] width 0 height 0
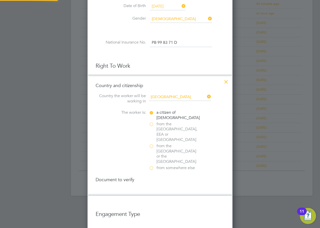
scroll to position [531, 145]
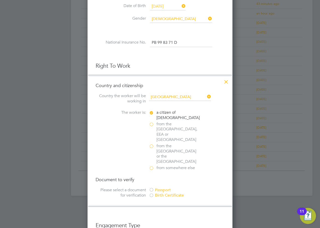
click at [152, 188] on div at bounding box center [151, 190] width 5 height 5
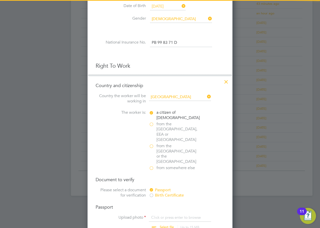
scroll to position [300, 0]
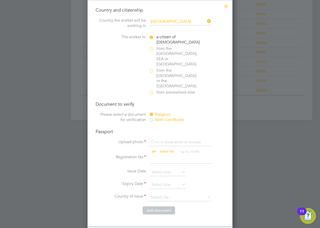
click at [165, 139] on input "file" at bounding box center [171, 146] width 79 height 15
type input "C:\fakepath\Kieran Phillips.pdf"
click at [162, 154] on input at bounding box center [181, 158] width 62 height 9
type input "564497666"
click at [163, 168] on input at bounding box center [168, 172] width 36 height 8
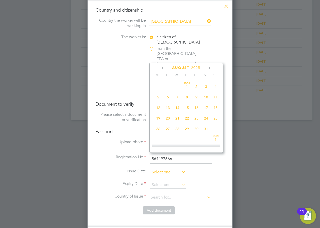
scroll to position [196, 0]
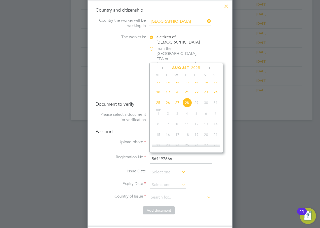
click at [197, 69] on span "2025" at bounding box center [195, 68] width 9 height 4
click at [167, 105] on span "2019" at bounding box center [168, 102] width 10 height 10
click at [207, 67] on icon at bounding box center [209, 68] width 5 height 6
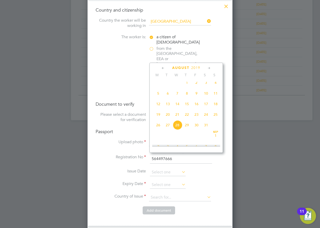
click at [207, 67] on icon at bounding box center [209, 68] width 5 height 6
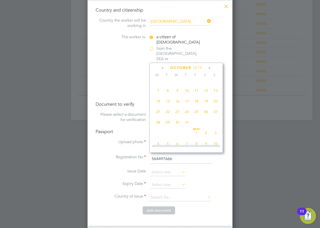
click at [207, 67] on icon at bounding box center [209, 68] width 5 height 6
click at [179, 105] on span "13" at bounding box center [177, 100] width 10 height 10
type input "13 Nov 2019"
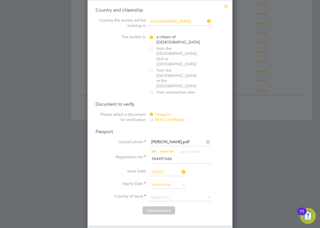
click at [163, 181] on input at bounding box center [168, 185] width 36 height 8
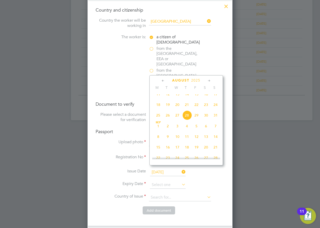
click at [197, 80] on span "2025" at bounding box center [195, 80] width 9 height 4
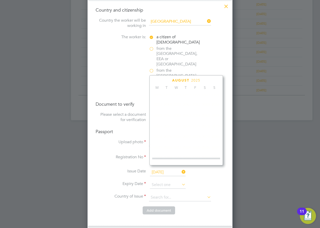
scroll to position [133, 0]
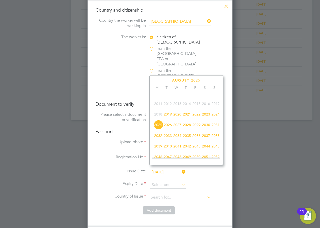
click at [197, 128] on span "2029" at bounding box center [197, 125] width 10 height 10
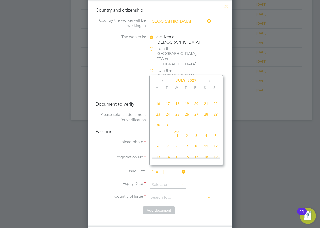
click at [208, 80] on icon at bounding box center [209, 81] width 5 height 6
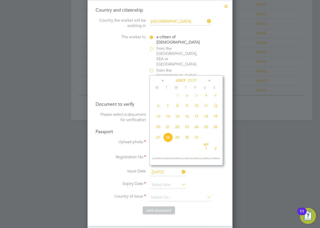
click at [208, 80] on icon at bounding box center [209, 81] width 5 height 6
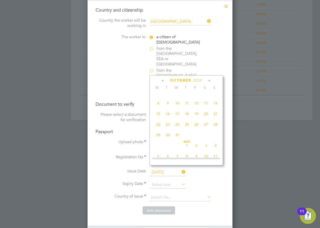
click at [208, 80] on icon at bounding box center [209, 81] width 5 height 6
click at [168, 117] on span "13" at bounding box center [168, 113] width 10 height 10
type input "13 Nov 2029"
click at [168, 117] on span "13" at bounding box center [168, 113] width 10 height 10
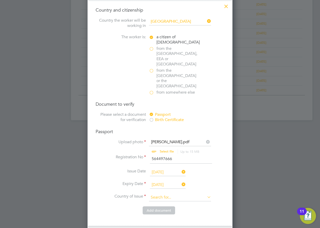
click at [165, 194] on input at bounding box center [180, 198] width 62 height 8
type input "Afghanistan"
click at [165, 194] on input at bounding box center [180, 198] width 62 height 8
type input "United Kingdom"
click at [168, 206] on button "Add document" at bounding box center [159, 210] width 32 height 8
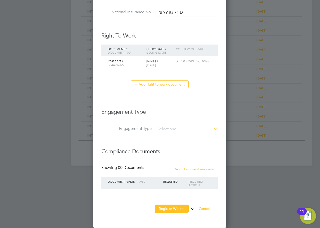
scroll to position [463, 133]
click at [161, 130] on input at bounding box center [187, 129] width 62 height 7
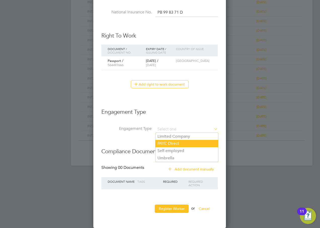
click at [165, 145] on li "PAYE Direct" at bounding box center [186, 143] width 63 height 7
type input "PAYE Direct"
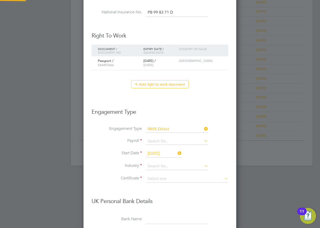
scroll to position [611, 153]
click at [159, 140] on input at bounding box center [177, 141] width 62 height 7
click at [158, 149] on li "Agency PAYE" at bounding box center [177, 148] width 63 height 7
type input "Agency PAYE"
click at [159, 154] on input "[DATE]" at bounding box center [164, 154] width 36 height 8
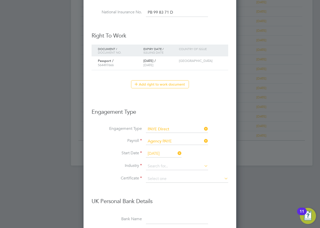
scroll to position [196, 0]
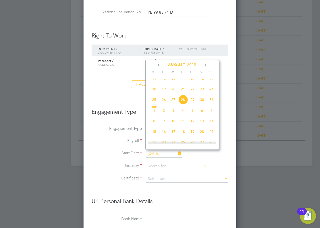
click at [164, 104] on span "26" at bounding box center [164, 100] width 10 height 10
type input "[DATE]"
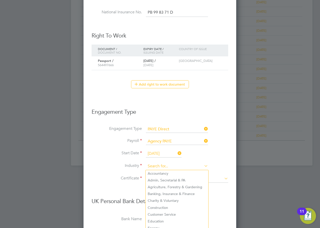
click at [165, 165] on input at bounding box center [177, 166] width 62 height 8
click at [169, 213] on li "Customer Service" at bounding box center [177, 214] width 63 height 7
type input "Customer Service"
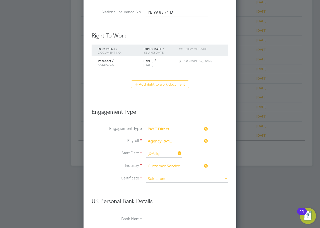
click at [161, 177] on input at bounding box center [187, 179] width 82 height 8
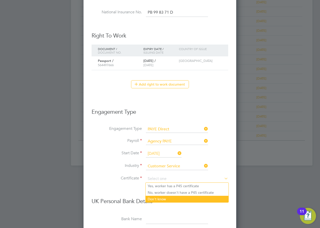
click at [164, 198] on li "Don't know" at bounding box center [187, 199] width 83 height 7
type input "Don't know"
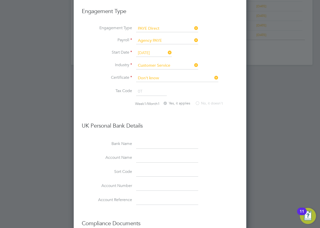
scroll to position [427, 0]
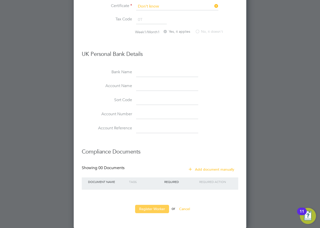
click at [147, 208] on button "Register Worker" at bounding box center [152, 209] width 34 height 8
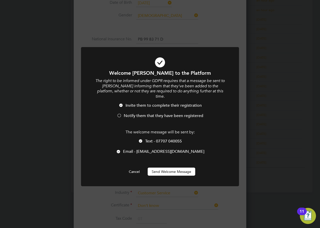
click at [130, 113] on span "Notify them that they have been registered" at bounding box center [163, 115] width 79 height 5
click at [152, 139] on span "Text - 07707 040055" at bounding box center [163, 141] width 37 height 5
click at [165, 167] on button "Send Welcome Message" at bounding box center [172, 171] width 48 height 8
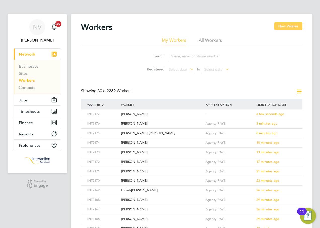
click at [281, 28] on button "New Worker" at bounding box center [288, 26] width 28 height 8
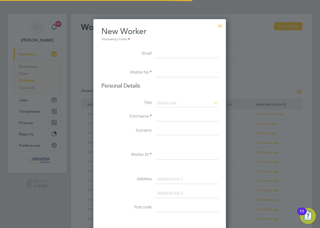
scroll to position [428, 133]
type input "hinasal@yahoo.com"
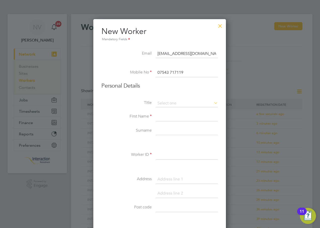
type input "07543 717119"
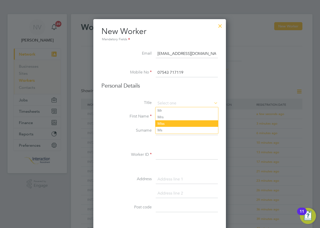
click at [168, 122] on li "Miss" at bounding box center [186, 123] width 63 height 7
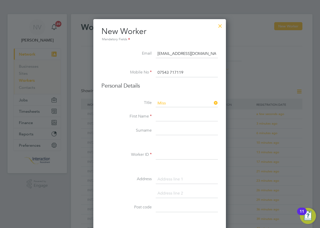
click at [167, 116] on input at bounding box center [187, 116] width 62 height 9
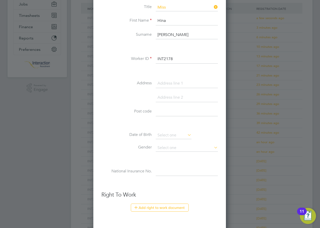
scroll to position [99, 0]
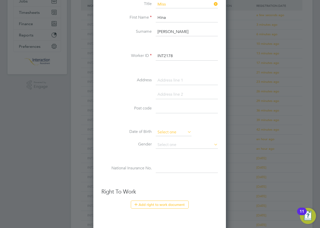
click at [164, 133] on input at bounding box center [174, 132] width 36 height 8
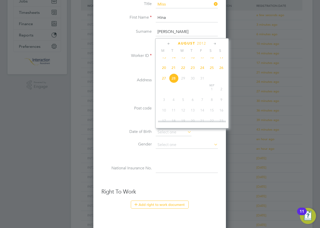
click at [205, 42] on span "2012" at bounding box center [201, 43] width 9 height 4
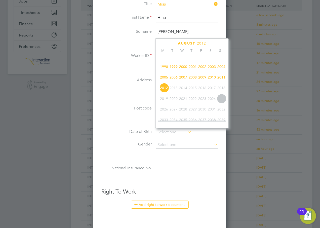
scroll to position [108, 0]
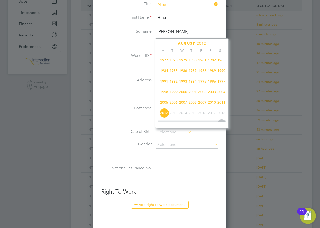
click at [212, 61] on span "1982" at bounding box center [212, 60] width 10 height 10
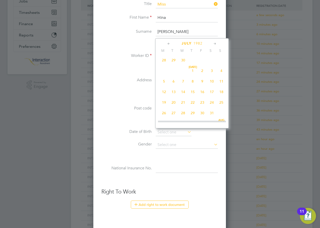
click at [214, 44] on icon at bounding box center [214, 44] width 5 height 6
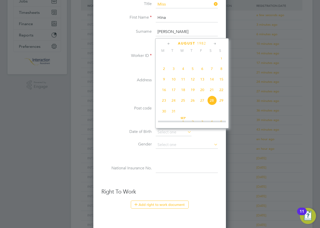
click at [214, 44] on icon at bounding box center [214, 44] width 5 height 6
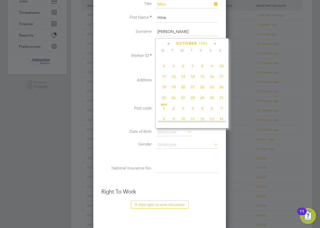
click at [214, 44] on icon at bounding box center [214, 44] width 5 height 6
click at [192, 91] on span "25" at bounding box center [193, 86] width 10 height 10
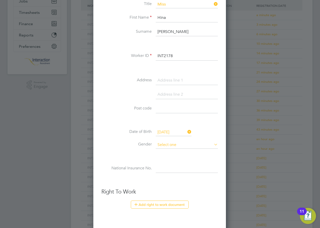
click at [168, 145] on input at bounding box center [187, 145] width 62 height 8
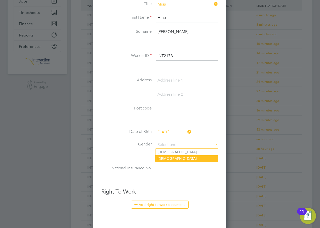
click at [167, 157] on li "Female" at bounding box center [186, 158] width 63 height 7
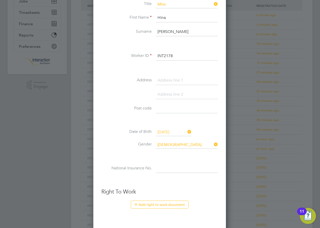
click at [161, 167] on input at bounding box center [187, 168] width 62 height 9
click at [162, 202] on button "Add right to work document" at bounding box center [160, 204] width 58 height 8
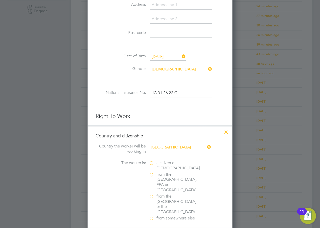
scroll to position [199, 0]
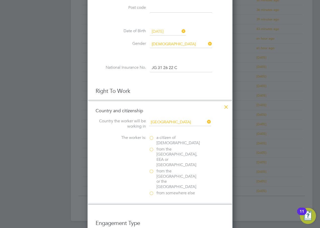
click at [152, 137] on label "a citizen of United Kingdom" at bounding box center [174, 140] width 50 height 11
click at [0, 0] on input "a citizen of United Kingdom" at bounding box center [0, 0] width 0 height 0
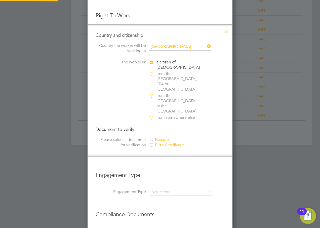
scroll to position [300, 0]
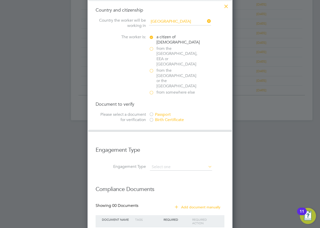
click at [151, 112] on div at bounding box center [151, 114] width 5 height 5
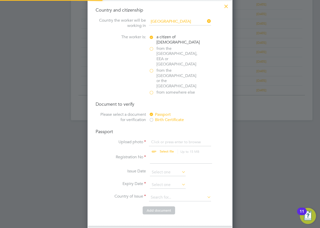
scroll to position [627, 145]
click at [167, 139] on input "file" at bounding box center [171, 146] width 79 height 15
click at [157, 154] on input at bounding box center [181, 158] width 62 height 9
click at [157, 168] on input at bounding box center [168, 172] width 36 height 8
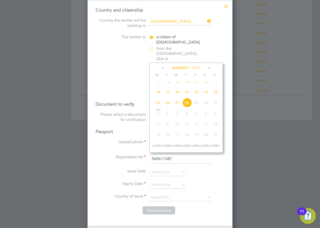
click at [197, 67] on span "2025" at bounding box center [195, 68] width 9 height 4
click at [170, 104] on span "2019" at bounding box center [168, 102] width 10 height 10
click at [164, 68] on icon at bounding box center [163, 68] width 5 height 6
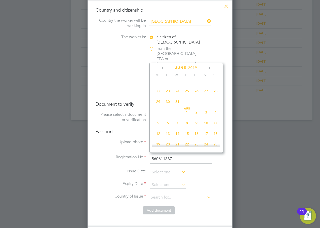
scroll to position [54, 0]
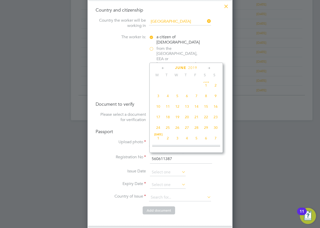
click at [164, 68] on icon at bounding box center [163, 68] width 5 height 6
click at [210, 68] on icon at bounding box center [209, 68] width 5 height 6
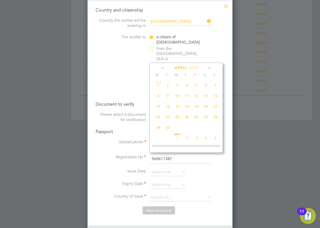
scroll to position [109, 0]
click at [196, 86] on span "3" at bounding box center [197, 84] width 10 height 10
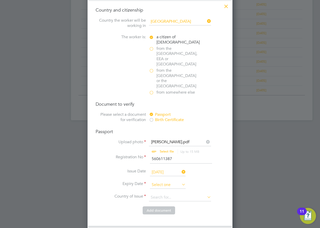
click at [169, 181] on input at bounding box center [168, 185] width 36 height 8
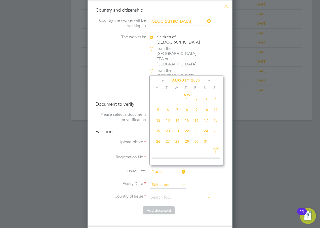
scroll to position [196, 0]
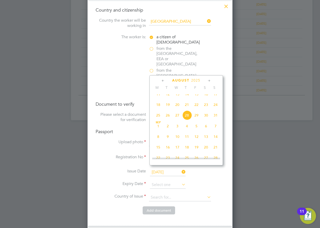
click at [196, 81] on span "2025" at bounding box center [195, 80] width 9 height 4
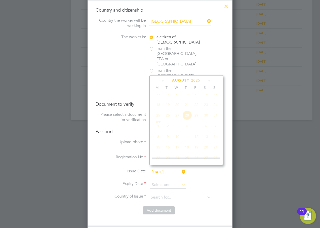
scroll to position [133, 0]
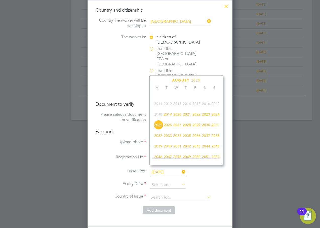
click at [197, 127] on span "2029" at bounding box center [197, 125] width 10 height 10
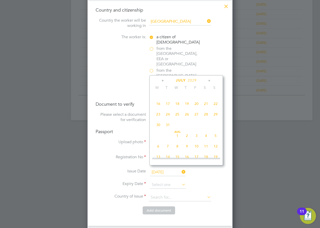
click at [164, 80] on icon at bounding box center [163, 81] width 5 height 6
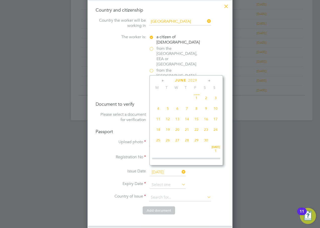
click at [164, 80] on icon at bounding box center [163, 81] width 5 height 6
click at [209, 80] on icon at bounding box center [209, 81] width 5 height 6
click at [188, 100] on span "3" at bounding box center [187, 98] width 10 height 10
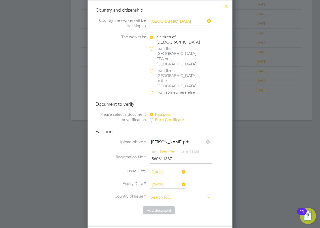
click at [161, 194] on input at bounding box center [180, 198] width 62 height 8
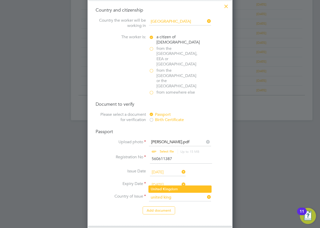
click at [167, 190] on b "King" at bounding box center [167, 189] width 8 height 4
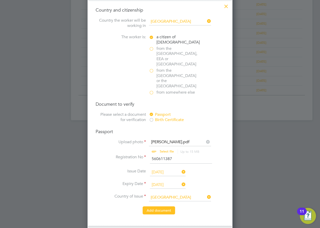
click at [166, 206] on button "Add document" at bounding box center [159, 210] width 32 height 8
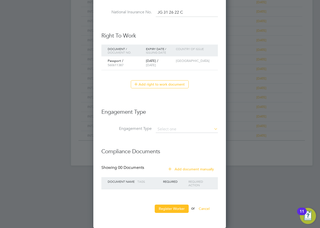
scroll to position [463, 133]
click at [169, 129] on input at bounding box center [187, 129] width 62 height 7
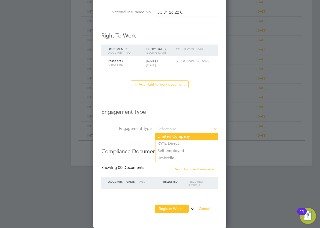
click at [174, 144] on li "PAYE Direct" at bounding box center [186, 143] width 63 height 7
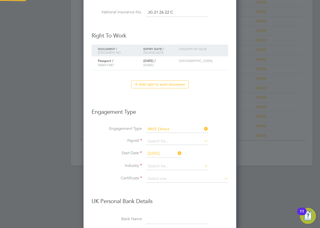
scroll to position [611, 153]
click at [166, 138] on input at bounding box center [177, 141] width 62 height 7
click at [160, 149] on li "Agency PAYE" at bounding box center [177, 148] width 63 height 7
click at [158, 153] on input "[DATE]" at bounding box center [164, 154] width 36 height 8
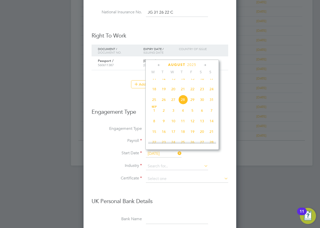
click at [164, 104] on span "26" at bounding box center [164, 100] width 10 height 10
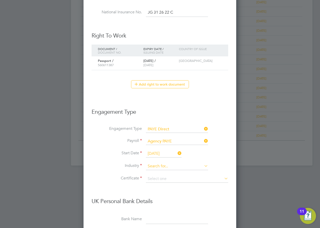
click at [159, 164] on input at bounding box center [177, 166] width 62 height 8
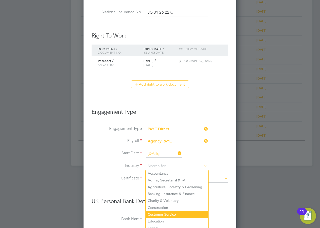
click at [175, 214] on li "Customer Service" at bounding box center [177, 214] width 63 height 7
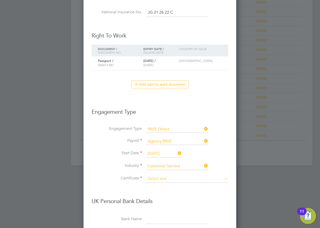
click at [164, 180] on input at bounding box center [187, 179] width 82 height 8
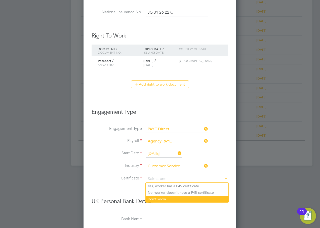
click at [164, 199] on li "Don't know" at bounding box center [187, 199] width 83 height 7
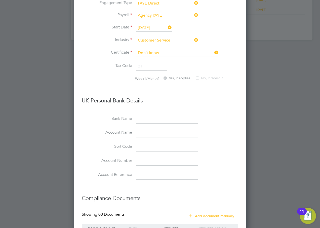
scroll to position [427, 0]
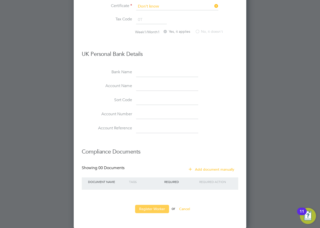
click at [153, 209] on button "Register Worker" at bounding box center [152, 209] width 34 height 8
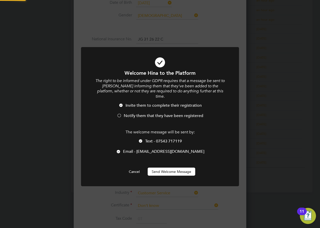
scroll to position [0, 0]
click at [131, 113] on span "Notify them that they have been registered" at bounding box center [163, 115] width 79 height 5
click at [148, 139] on span "Text - 07543 717119" at bounding box center [163, 141] width 37 height 5
click at [168, 167] on button "Send Welcome Message" at bounding box center [172, 171] width 48 height 8
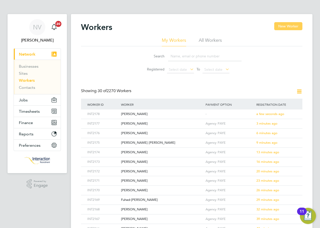
click at [292, 26] on button "New Worker" at bounding box center [288, 26] width 28 height 8
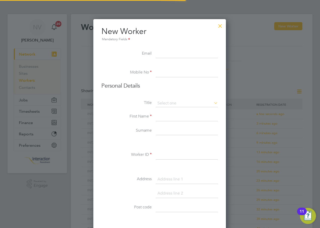
scroll to position [428, 133]
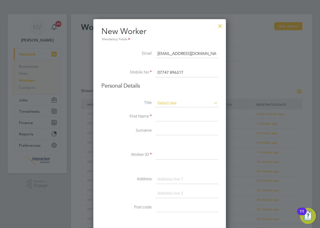
click at [160, 101] on input at bounding box center [187, 104] width 62 height 8
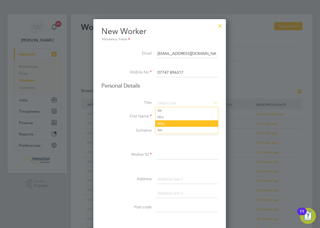
click at [172, 122] on li "Miss" at bounding box center [186, 123] width 63 height 7
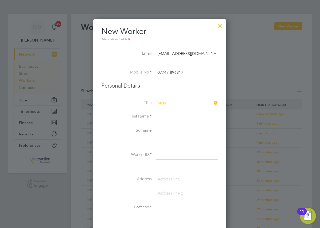
click at [163, 118] on input at bounding box center [187, 116] width 62 height 9
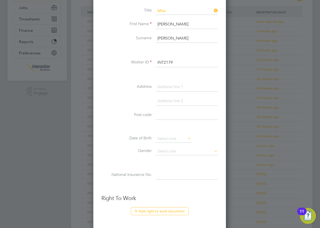
scroll to position [99, 0]
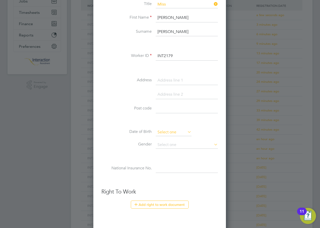
click at [170, 130] on input at bounding box center [174, 132] width 36 height 8
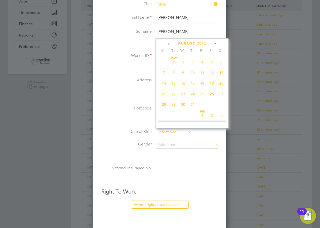
scroll to position [196, 0]
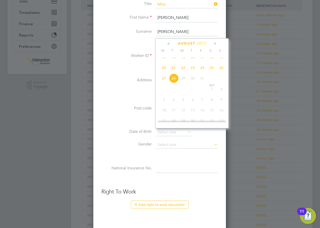
click at [204, 44] on span "2012" at bounding box center [201, 43] width 9 height 4
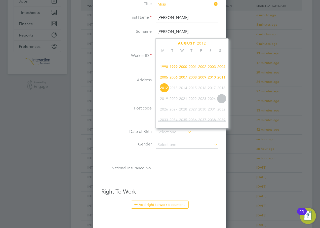
click at [203, 70] on span "2002" at bounding box center [202, 67] width 10 height 10
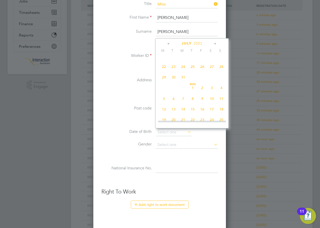
click at [168, 43] on icon at bounding box center [168, 44] width 5 height 6
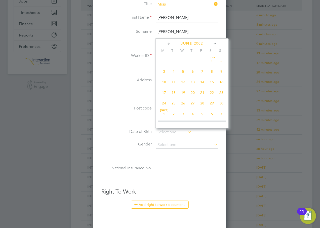
click at [212, 61] on span "Jun 1" at bounding box center [212, 61] width 10 height 10
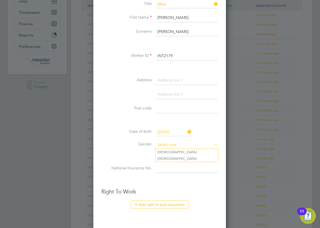
click at [169, 143] on input at bounding box center [187, 145] width 62 height 8
click at [169, 156] on li "Female" at bounding box center [186, 158] width 63 height 7
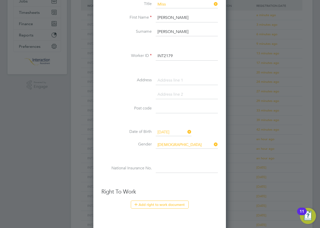
click at [162, 167] on input at bounding box center [187, 168] width 62 height 9
click at [165, 206] on button "Add right to work document" at bounding box center [160, 204] width 58 height 8
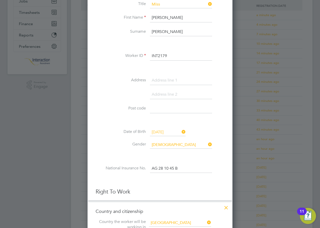
scroll to position [199, 0]
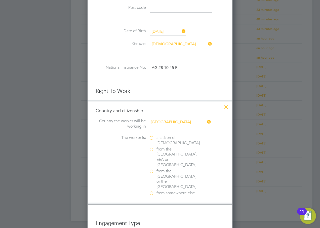
click at [152, 139] on label "a citizen of United Kingdom" at bounding box center [174, 140] width 50 height 11
click at [0, 0] on input "a citizen of United Kingdom" at bounding box center [0, 0] width 0 height 0
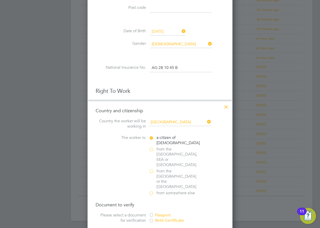
scroll to position [275, 0]
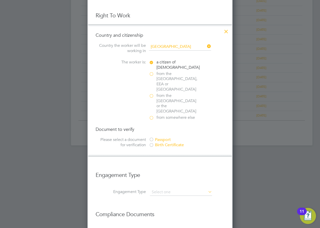
click at [152, 137] on div at bounding box center [151, 139] width 5 height 5
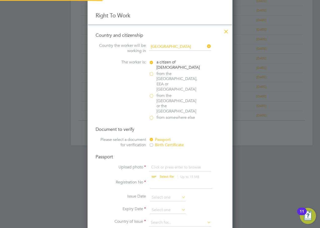
scroll to position [7, 62]
click at [165, 164] on input "file" at bounding box center [171, 171] width 79 height 15
click at [161, 180] on input at bounding box center [181, 184] width 62 height 9
click at [162, 194] on input at bounding box center [168, 198] width 36 height 8
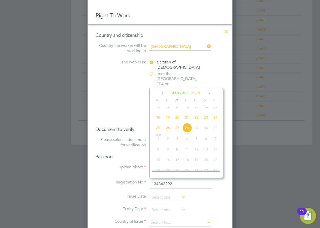
click at [196, 92] on span "2025" at bounding box center [195, 93] width 9 height 4
click at [198, 129] on span "2022" at bounding box center [197, 127] width 10 height 10
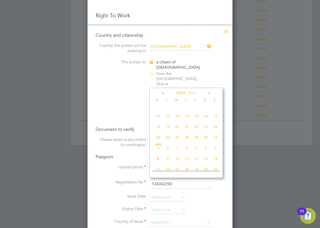
click at [163, 93] on icon at bounding box center [163, 94] width 5 height 6
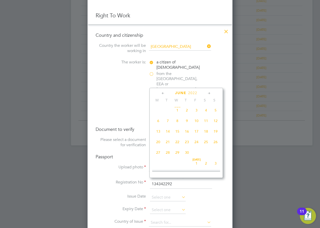
click at [157, 153] on span "27" at bounding box center [158, 153] width 10 height 10
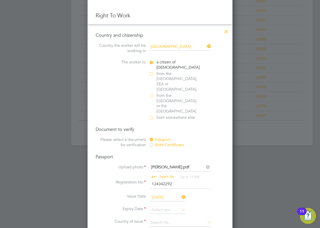
click at [157, 153] on span "27" at bounding box center [158, 153] width 10 height 10
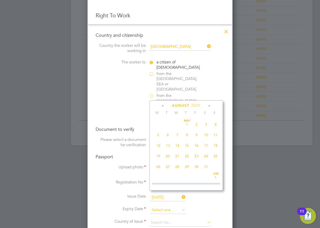
click at [164, 206] on input at bounding box center [168, 210] width 36 height 8
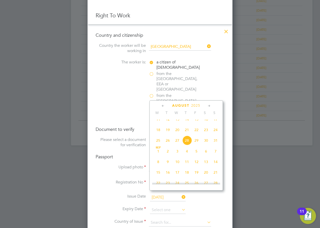
click at [200, 104] on span "2025" at bounding box center [195, 105] width 9 height 4
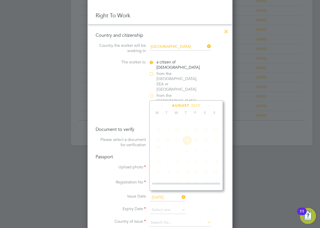
scroll to position [133, 0]
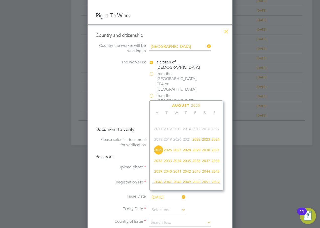
click at [158, 164] on span "2032" at bounding box center [158, 161] width 10 height 10
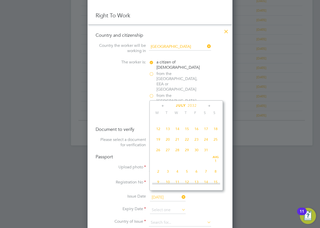
click at [163, 107] on icon at bounding box center [163, 106] width 5 height 6
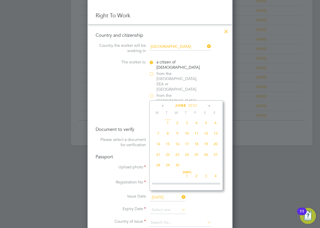
click at [216, 155] on span "27" at bounding box center [216, 155] width 10 height 10
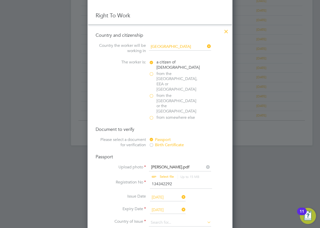
scroll to position [325, 0]
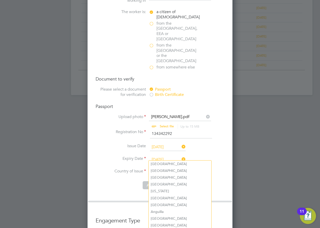
click at [157, 168] on input at bounding box center [180, 172] width 62 height 8
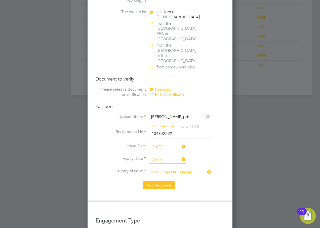
click at [161, 181] on button "Add document" at bounding box center [159, 185] width 32 height 8
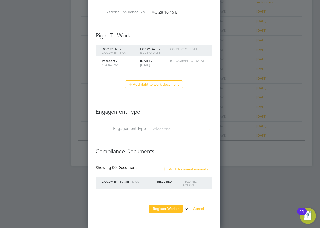
scroll to position [463, 133]
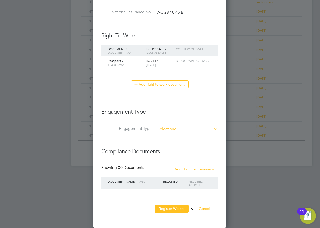
click at [163, 128] on input at bounding box center [187, 129] width 62 height 7
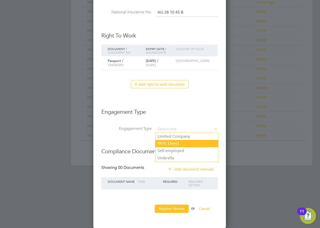
click at [169, 142] on li "PAYE Direct" at bounding box center [186, 143] width 63 height 7
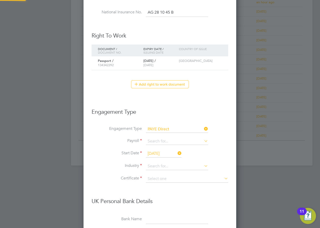
scroll to position [611, 153]
click at [162, 140] on input at bounding box center [177, 141] width 62 height 7
click at [164, 147] on li "Agency PAYE" at bounding box center [177, 148] width 63 height 7
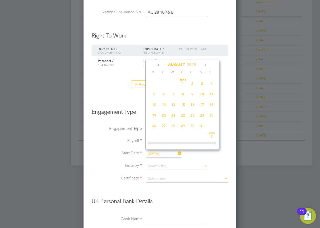
click at [164, 152] on input "[DATE]" at bounding box center [164, 154] width 36 height 8
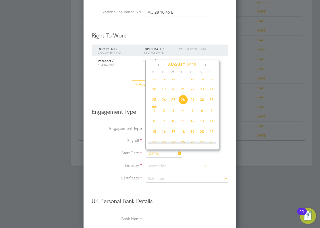
click at [164, 103] on span "26" at bounding box center [164, 100] width 10 height 10
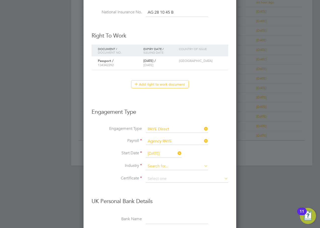
click at [162, 166] on input at bounding box center [177, 166] width 62 height 8
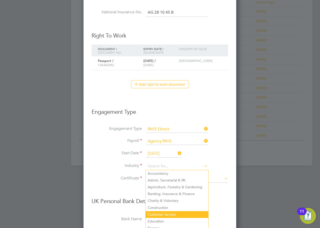
click at [169, 213] on li "Customer Service" at bounding box center [177, 214] width 63 height 7
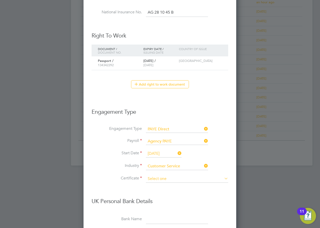
click at [152, 178] on input at bounding box center [187, 179] width 82 height 8
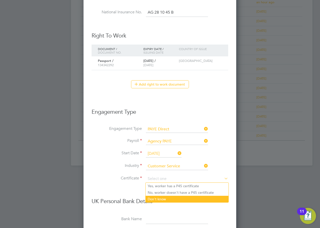
click at [157, 199] on li "Don't know" at bounding box center [187, 199] width 83 height 7
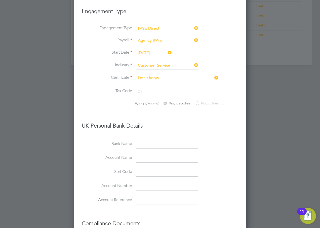
scroll to position [427, 0]
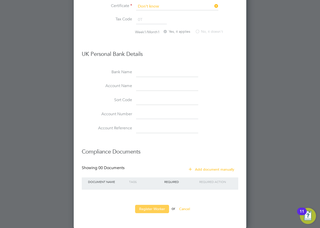
click at [156, 207] on button "Register Worker" at bounding box center [152, 209] width 34 height 8
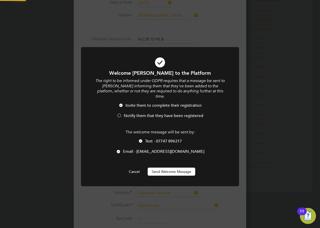
scroll to position [0, 0]
click at [135, 113] on span "Notify them that they have been registered" at bounding box center [163, 115] width 79 height 5
click at [163, 139] on span "Text - 07747 896317" at bounding box center [163, 141] width 37 height 5
click at [170, 167] on button "Send Welcome Message" at bounding box center [172, 171] width 48 height 8
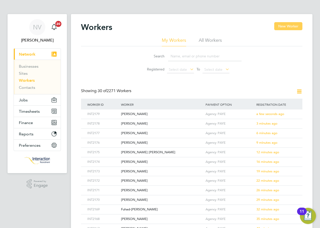
click at [283, 25] on button "New Worker" at bounding box center [288, 26] width 28 height 8
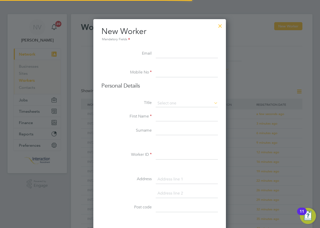
scroll to position [428, 133]
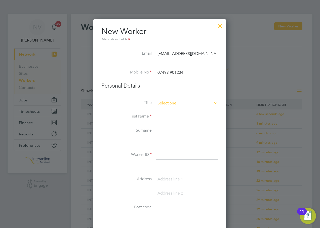
click at [164, 102] on input at bounding box center [187, 104] width 62 height 8
click at [169, 122] on li "Miss" at bounding box center [186, 123] width 63 height 7
click at [167, 117] on input at bounding box center [187, 116] width 62 height 9
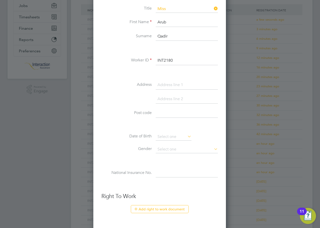
scroll to position [99, 0]
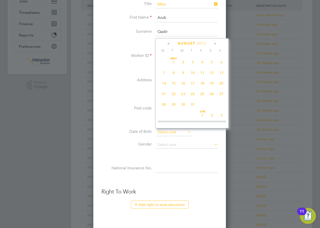
click at [169, 132] on input at bounding box center [174, 132] width 36 height 8
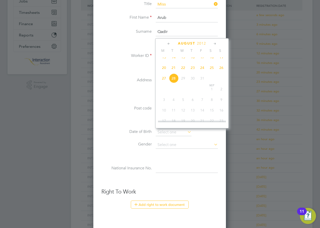
click at [204, 43] on span "2012" at bounding box center [201, 43] width 9 height 4
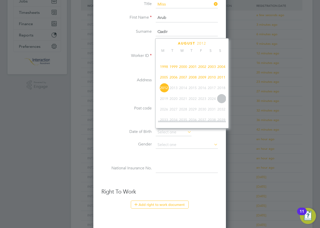
click at [175, 69] on span "1999" at bounding box center [174, 67] width 10 height 10
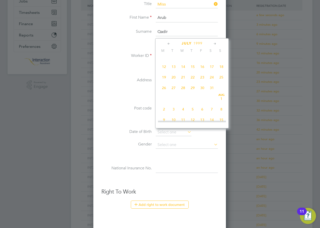
click at [168, 44] on icon at bounding box center [168, 44] width 5 height 6
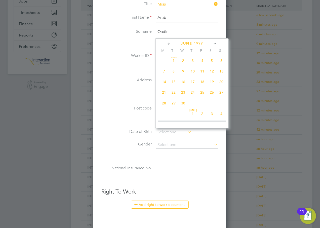
click at [168, 44] on icon at bounding box center [168, 44] width 5 height 6
click at [174, 72] on span "9" at bounding box center [174, 73] width 10 height 10
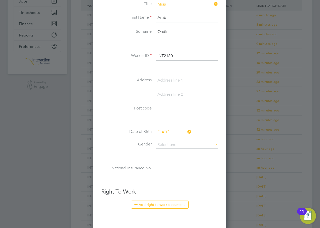
click at [174, 72] on span "9" at bounding box center [174, 73] width 10 height 10
click at [171, 142] on input at bounding box center [187, 145] width 62 height 8
click at [169, 158] on li "Female" at bounding box center [186, 158] width 63 height 7
click at [165, 167] on input at bounding box center [187, 168] width 62 height 9
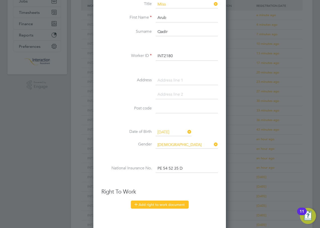
click at [182, 206] on button "Add right to work document" at bounding box center [160, 204] width 58 height 8
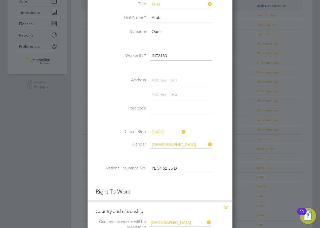
scroll to position [199, 0]
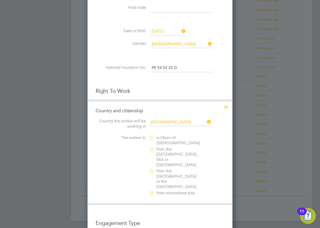
click at [150, 138] on label "a citizen of United Kingdom" at bounding box center [174, 140] width 50 height 11
click at [0, 0] on input "a citizen of United Kingdom" at bounding box center [0, 0] width 0 height 0
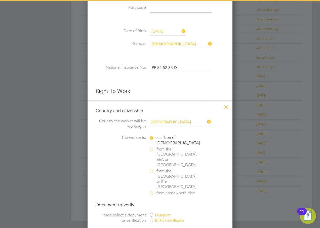
scroll to position [275, 0]
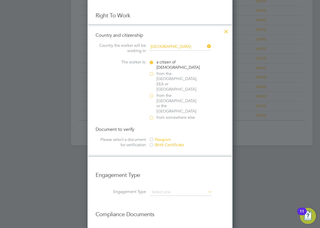
click at [151, 137] on div at bounding box center [151, 139] width 5 height 5
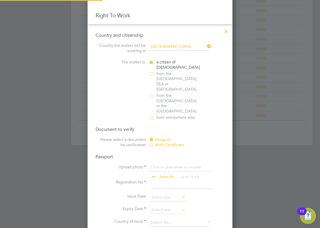
scroll to position [7, 62]
click at [166, 164] on input "file" at bounding box center [171, 171] width 79 height 15
click at [157, 180] on input at bounding box center [181, 184] width 62 height 9
click at [164, 194] on input at bounding box center [168, 198] width 36 height 8
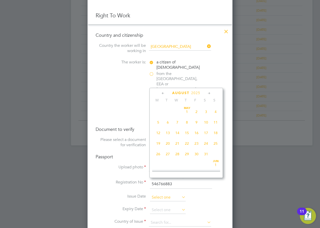
scroll to position [196, 0]
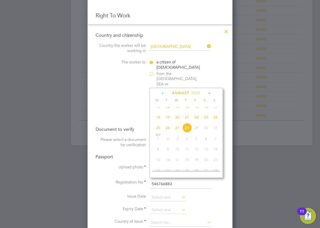
click at [195, 95] on span "2025" at bounding box center [195, 93] width 9 height 4
click at [215, 117] on span "2017" at bounding box center [216, 116] width 10 height 10
click at [162, 93] on icon at bounding box center [163, 94] width 5 height 6
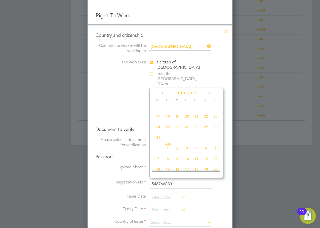
scroll to position [54, 0]
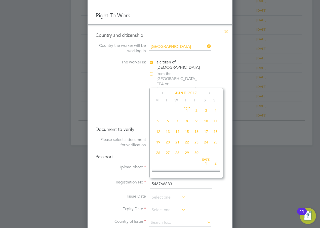
click at [162, 93] on icon at bounding box center [163, 94] width 5 height 6
click at [188, 166] on span "15" at bounding box center [187, 162] width 10 height 10
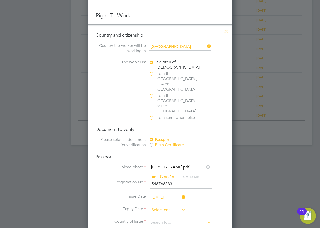
click at [157, 206] on input at bounding box center [168, 210] width 36 height 8
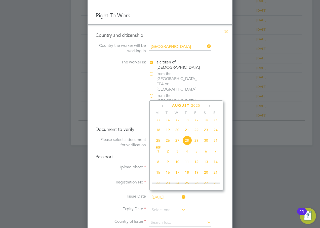
click at [197, 104] on span "2025" at bounding box center [195, 105] width 9 height 4
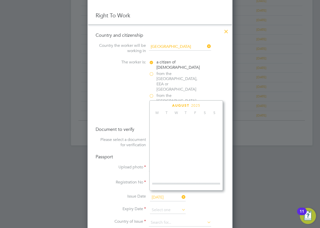
scroll to position [133, 0]
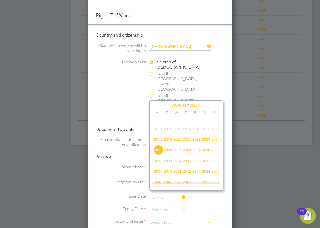
click at [177, 153] on span "2027" at bounding box center [177, 150] width 10 height 10
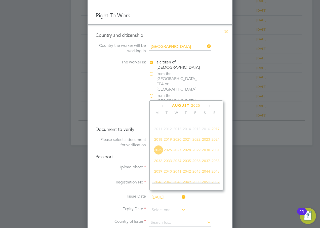
click at [177, 153] on span "2027" at bounding box center [177, 150] width 10 height 10
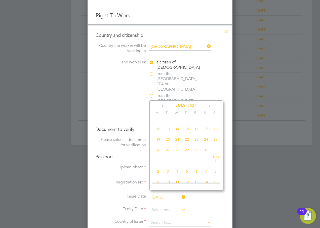
click at [163, 107] on icon at bounding box center [163, 106] width 5 height 6
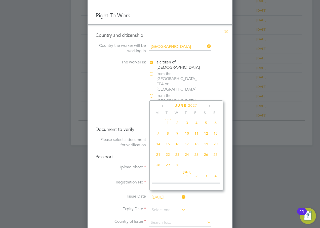
click at [163, 107] on icon at bounding box center [163, 106] width 5 height 6
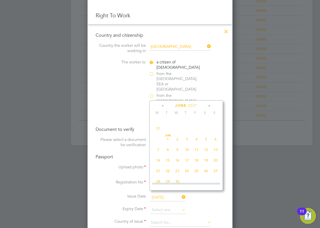
click at [167, 165] on span "15" at bounding box center [168, 160] width 10 height 10
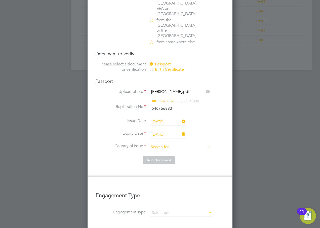
click at [158, 143] on input at bounding box center [180, 147] width 62 height 8
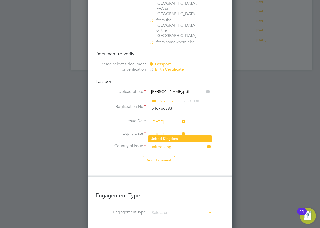
click at [172, 136] on li "United King dom" at bounding box center [180, 138] width 63 height 7
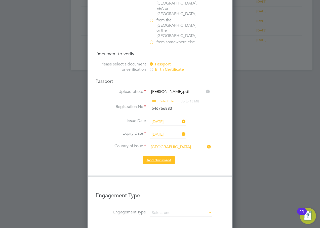
click at [171, 156] on button "Add document" at bounding box center [159, 160] width 32 height 8
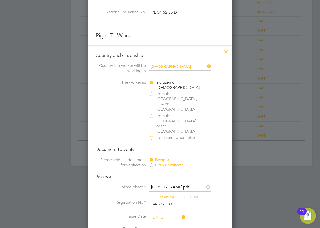
scroll to position [463, 133]
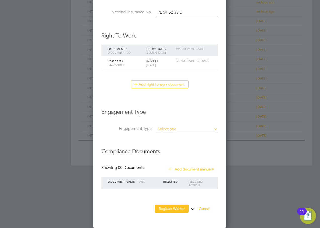
click at [167, 126] on input at bounding box center [187, 129] width 62 height 7
click at [170, 142] on li "PAYE Direct" at bounding box center [186, 143] width 63 height 7
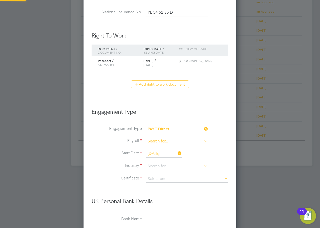
scroll to position [611, 153]
click at [156, 138] on input at bounding box center [177, 141] width 62 height 7
click at [164, 147] on li "Agency PAYE" at bounding box center [177, 148] width 63 height 7
click at [166, 151] on input "[DATE]" at bounding box center [164, 154] width 36 height 8
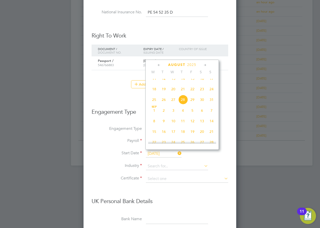
click at [164, 104] on span "26" at bounding box center [164, 100] width 10 height 10
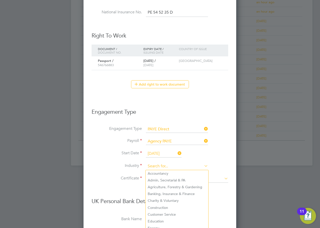
click at [166, 162] on input at bounding box center [177, 166] width 62 height 8
click at [174, 213] on li "Customer Service" at bounding box center [177, 214] width 63 height 7
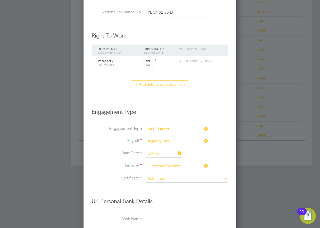
click at [157, 180] on input at bounding box center [187, 179] width 82 height 8
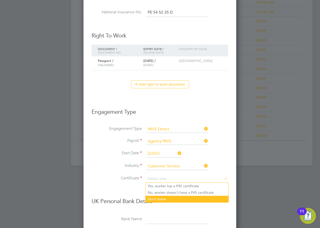
click at [158, 196] on li "Don't know" at bounding box center [187, 199] width 83 height 7
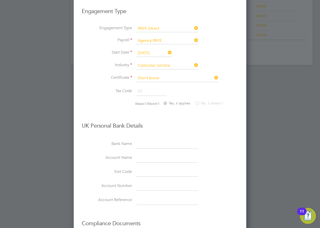
scroll to position [427, 0]
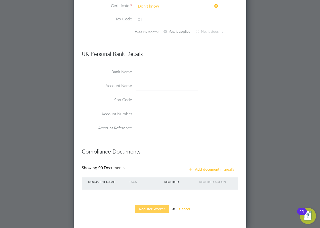
click at [159, 205] on button "Register Worker" at bounding box center [152, 209] width 34 height 8
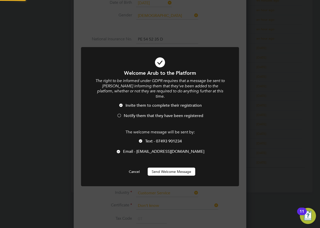
scroll to position [0, 0]
click at [134, 113] on span "Notify them that they have been registered" at bounding box center [163, 115] width 79 height 5
click at [152, 139] on span "Text - 07493 901234" at bounding box center [163, 141] width 37 height 5
click at [161, 167] on button "Send Welcome Message" at bounding box center [172, 171] width 48 height 8
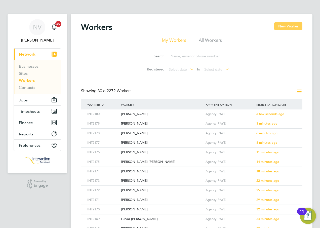
click at [291, 28] on button "New Worker" at bounding box center [288, 26] width 28 height 8
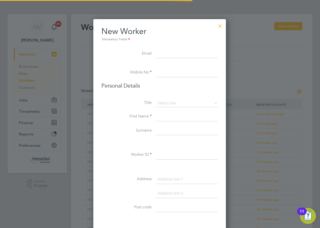
scroll to position [428, 133]
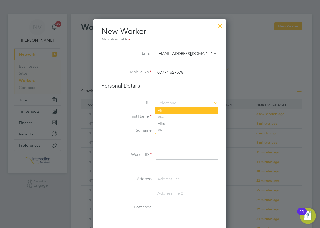
click at [166, 112] on li "Mr" at bounding box center [186, 110] width 63 height 7
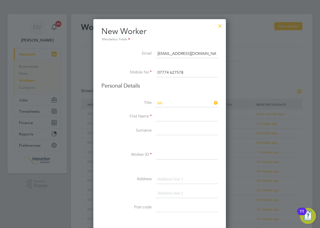
click at [166, 117] on input at bounding box center [187, 116] width 62 height 9
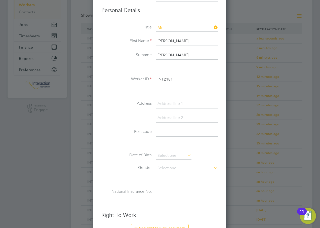
scroll to position [101, 0]
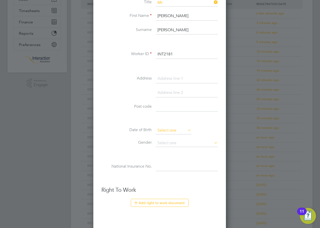
click at [161, 132] on input at bounding box center [174, 131] width 36 height 8
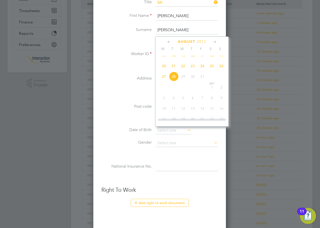
click at [205, 41] on span "2012" at bounding box center [201, 41] width 9 height 4
click at [183, 67] on span "2000" at bounding box center [183, 65] width 10 height 10
click at [169, 43] on icon at bounding box center [168, 42] width 5 height 6
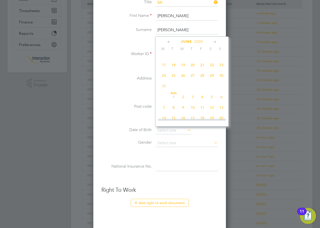
scroll to position [54, 0]
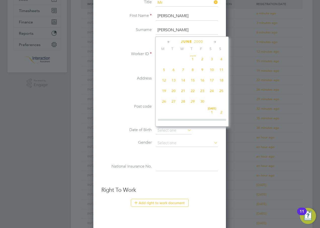
click at [169, 43] on icon at bounding box center [168, 42] width 5 height 6
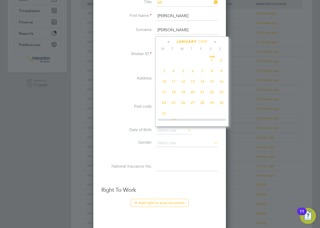
click at [162, 91] on span "17" at bounding box center [164, 92] width 10 height 10
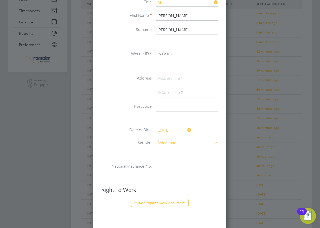
click at [161, 143] on input at bounding box center [187, 143] width 62 height 8
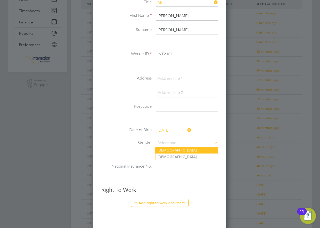
click at [164, 149] on li "[DEMOGRAPHIC_DATA]" at bounding box center [186, 150] width 63 height 7
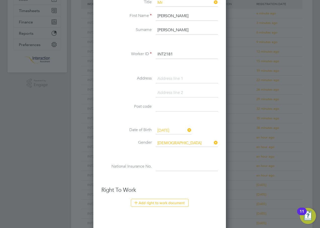
click at [163, 165] on input at bounding box center [187, 166] width 62 height 9
click at [156, 203] on button "Add right to work document" at bounding box center [160, 203] width 58 height 8
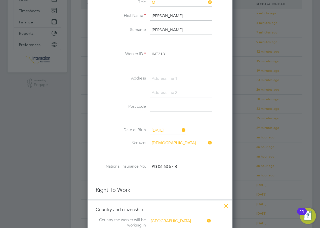
scroll to position [226, 0]
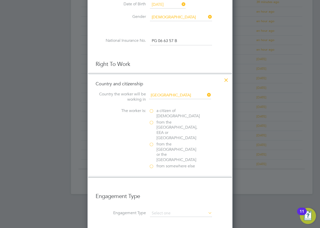
click at [151, 111] on label "a citizen of United Kingdom" at bounding box center [174, 113] width 50 height 11
click at [0, 0] on input "a citizen of United Kingdom" at bounding box center [0, 0] width 0 height 0
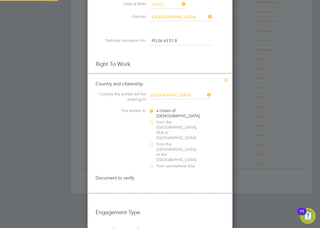
scroll to position [531, 145]
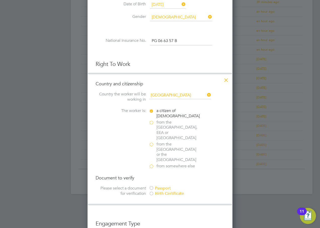
click at [151, 191] on div at bounding box center [151, 193] width 5 height 5
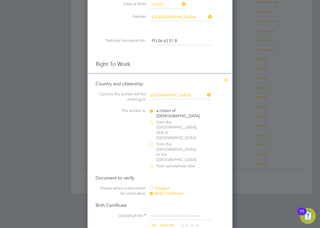
scroll to position [327, 0]
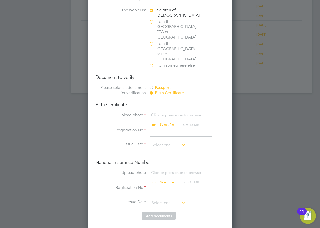
click at [167, 112] on input "file" at bounding box center [171, 119] width 79 height 15
click at [164, 127] on input at bounding box center [181, 131] width 62 height 9
click at [163, 142] on input at bounding box center [168, 146] width 36 height 8
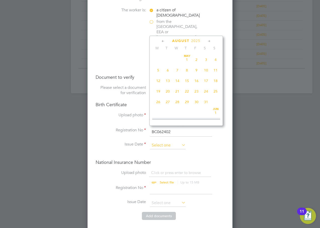
scroll to position [196, 0]
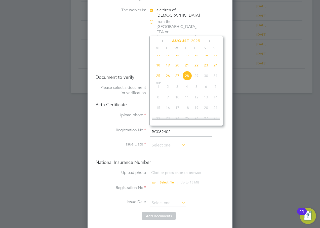
click at [198, 40] on span "2025" at bounding box center [195, 41] width 9 height 4
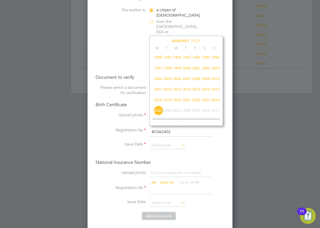
click at [188, 71] on span "2000" at bounding box center [187, 68] width 10 height 10
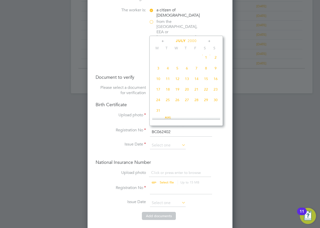
click at [162, 41] on icon at bounding box center [163, 41] width 5 height 6
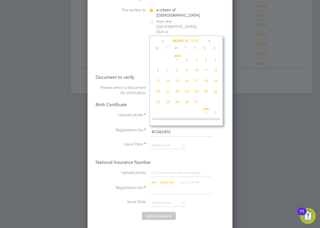
click at [162, 41] on icon at bounding box center [163, 41] width 5 height 6
click at [199, 103] on span "28" at bounding box center [197, 102] width 10 height 10
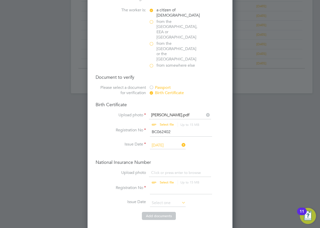
click at [199, 103] on span "28" at bounding box center [197, 102] width 10 height 10
click at [168, 170] on input "file" at bounding box center [171, 177] width 79 height 15
click at [164, 185] on input at bounding box center [181, 189] width 62 height 9
click at [156, 199] on input at bounding box center [168, 203] width 36 height 8
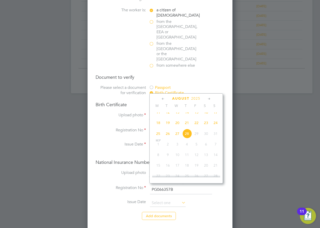
click at [167, 138] on span "26" at bounding box center [168, 134] width 10 height 10
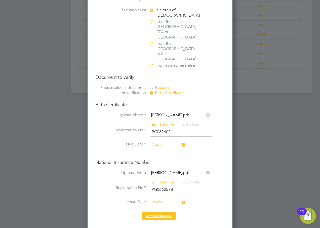
click at [160, 212] on button "Add document s" at bounding box center [159, 216] width 34 height 8
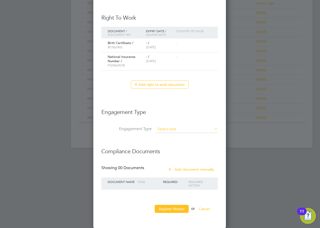
click at [169, 131] on input at bounding box center [187, 129] width 62 height 7
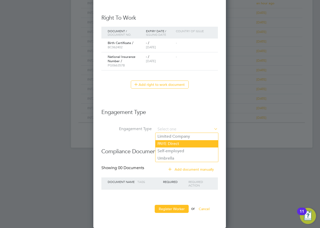
click at [175, 145] on li "PAYE Direct" at bounding box center [186, 143] width 63 height 7
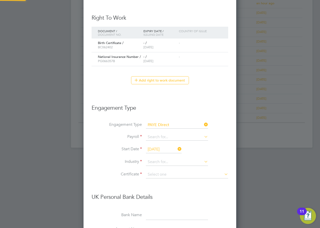
scroll to position [625, 153]
click at [151, 137] on input at bounding box center [177, 137] width 62 height 7
click at [157, 146] on li "Agency PAYE" at bounding box center [177, 144] width 63 height 7
click at [160, 147] on input "[DATE]" at bounding box center [164, 150] width 36 height 8
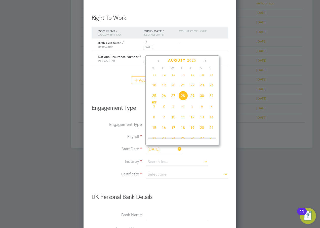
click at [164, 100] on span "26" at bounding box center [164, 96] width 10 height 10
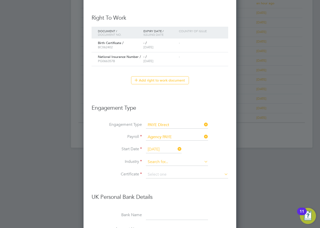
click at [154, 163] on input at bounding box center [177, 162] width 62 height 8
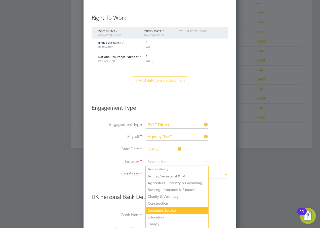
click at [171, 208] on li "Customer Service" at bounding box center [177, 210] width 63 height 7
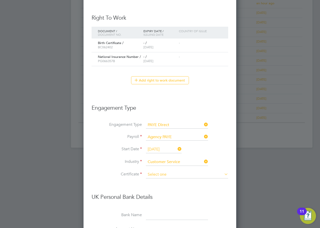
click at [162, 172] on input at bounding box center [187, 175] width 82 height 8
click at [165, 196] on li "Don't know" at bounding box center [187, 195] width 83 height 7
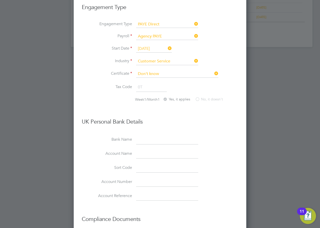
scroll to position [441, 0]
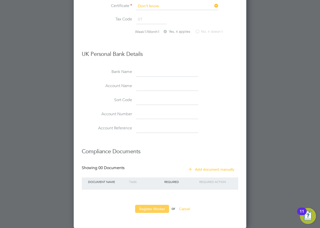
click at [151, 209] on button "Register Worker" at bounding box center [152, 209] width 34 height 8
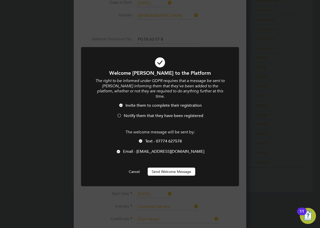
click at [135, 113] on span "Notify them that they have been registered" at bounding box center [163, 115] width 79 height 5
click at [150, 139] on span "Text - 07774 627578" at bounding box center [163, 141] width 37 height 5
click at [165, 168] on button "Send Welcome Message" at bounding box center [172, 171] width 48 height 8
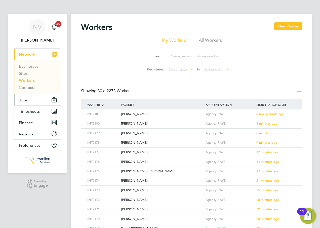
click at [25, 99] on span "Jobs" at bounding box center [23, 100] width 9 height 5
click at [24, 101] on span "Jobs" at bounding box center [23, 100] width 9 height 5
click at [38, 26] on span "NV" at bounding box center [37, 27] width 9 height 7
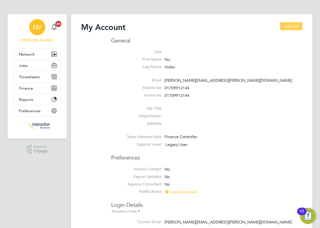
click at [289, 26] on button "Sign Out" at bounding box center [291, 26] width 22 height 8
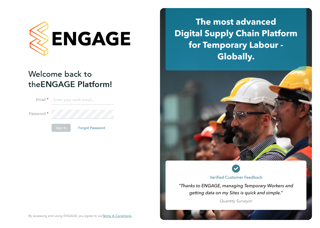
type input "nicola.vidler@interactionrecruitment.co.uk"
click at [56, 127] on button "Sign In" at bounding box center [61, 128] width 19 height 8
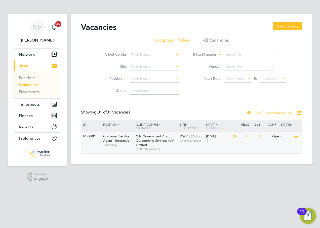
click at [188, 138] on span "DWP ESA Enq" at bounding box center [191, 136] width 22 height 4
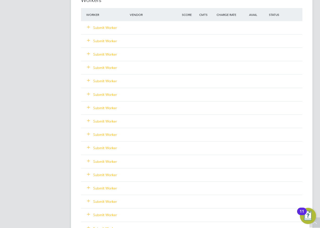
scroll to position [1132, 0]
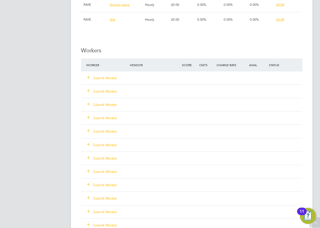
click at [88, 78] on icon at bounding box center [88, 77] width 4 height 4
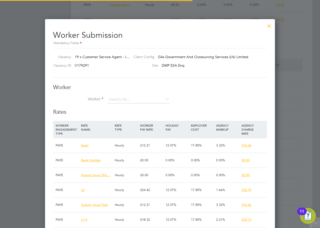
scroll to position [8, 79]
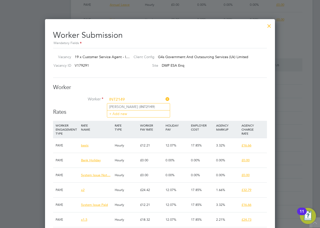
type input "Sumayyah Begum (INT2149)"
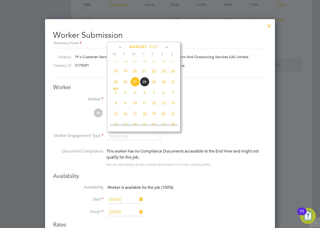
click at [126, 86] on span "26" at bounding box center [125, 82] width 10 height 10
type input "[DATE]"
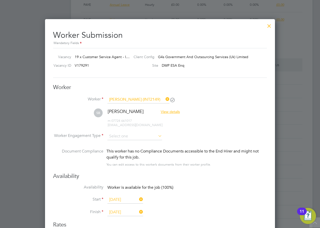
click at [126, 86] on span "26" at bounding box center [125, 82] width 10 height 10
click at [136, 136] on input at bounding box center [134, 137] width 55 height 8
click at [130, 150] on li "PAYE" at bounding box center [134, 149] width 55 height 7
type input "PAYE"
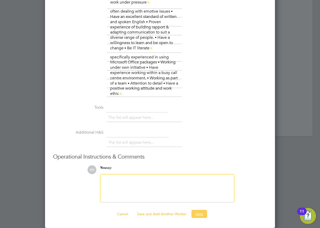
click at [196, 212] on button "Save" at bounding box center [199, 214] width 16 height 8
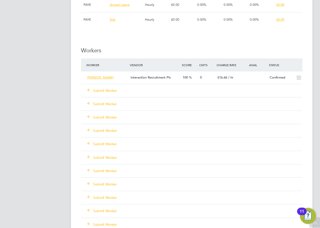
click at [88, 90] on icon at bounding box center [88, 90] width 4 height 4
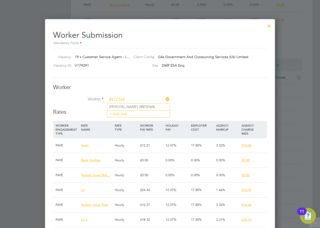
type input "Paula Carey (INT2164)"
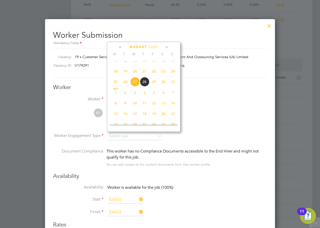
click at [125, 86] on span "26" at bounding box center [125, 82] width 10 height 10
type input "[DATE]"
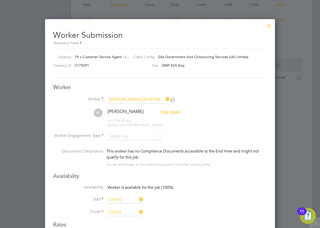
click at [125, 86] on span "26" at bounding box center [125, 82] width 10 height 10
click at [116, 134] on input at bounding box center [134, 137] width 55 height 8
drag, startPoint x: 117, startPoint y: 148, endPoint x: 126, endPoint y: 148, distance: 9.3
click at [117, 148] on li "PAYE" at bounding box center [134, 149] width 55 height 7
type input "PAYE"
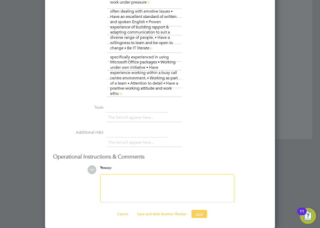
click at [199, 215] on button "Save" at bounding box center [199, 214] width 16 height 8
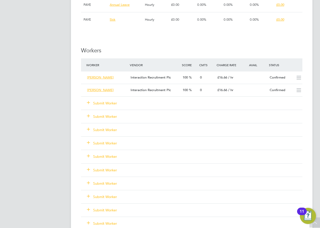
click at [87, 101] on icon at bounding box center [88, 102] width 4 height 4
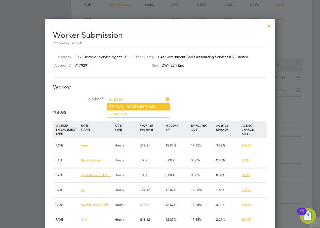
click at [128, 107] on li "Syed-Shakil Choudhury ( INT2165 )" at bounding box center [138, 106] width 63 height 7
type input "Syed-Shakil Choudhury (INT2165)"
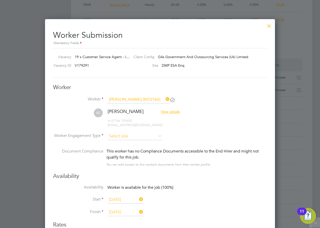
click at [120, 135] on input at bounding box center [134, 137] width 55 height 8
click at [122, 162] on div "You can edit access to this worker’s documents from their worker profile." at bounding box center [158, 164] width 105 height 6
click at [118, 138] on input at bounding box center [134, 137] width 55 height 8
click at [119, 148] on li "PAYE" at bounding box center [134, 149] width 55 height 7
type input "PAYE"
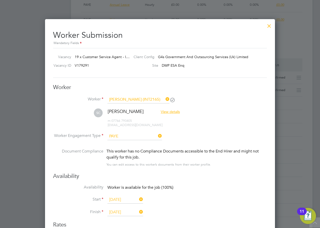
click at [114, 199] on input "27 Aug 2025" at bounding box center [125, 200] width 36 height 8
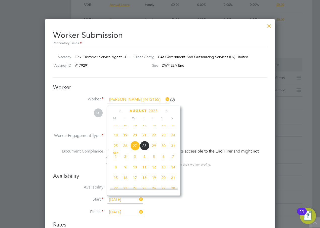
click at [123, 150] on span "26" at bounding box center [125, 146] width 10 height 10
type input "[DATE]"
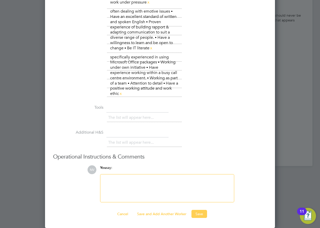
click at [199, 215] on button "Save" at bounding box center [199, 214] width 16 height 8
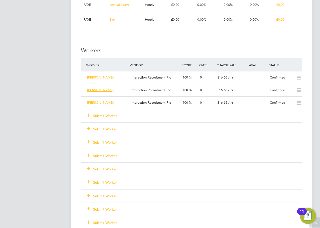
click at [90, 113] on icon at bounding box center [88, 115] width 4 height 4
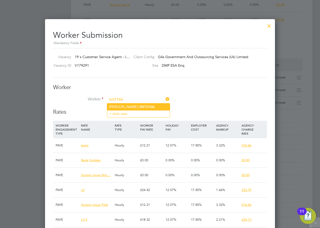
click at [131, 106] on li "Sabrina Coulton ( INT2166 )" at bounding box center [138, 106] width 63 height 7
type input "Sabrina Coulton (INT2166)"
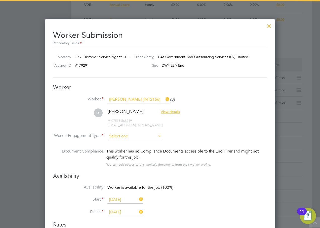
click at [122, 134] on input at bounding box center [134, 137] width 55 height 8
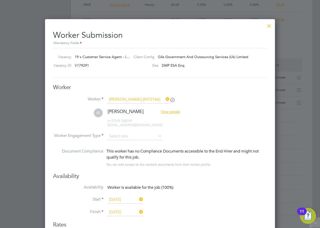
click at [124, 148] on li "PAYE" at bounding box center [134, 149] width 55 height 7
type input "PAYE"
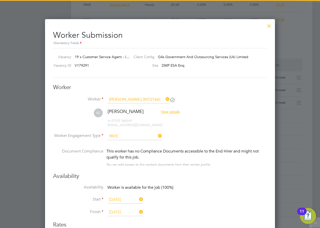
click at [118, 198] on input "27 Aug 2025" at bounding box center [125, 200] width 36 height 8
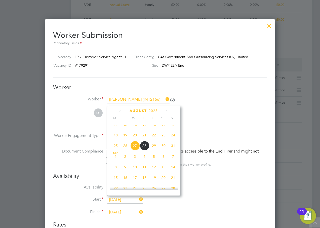
click at [125, 150] on span "26" at bounding box center [125, 146] width 10 height 10
type input "[DATE]"
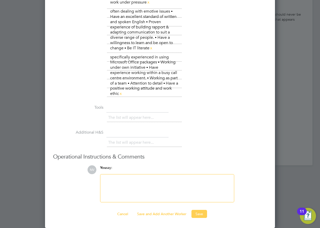
click at [195, 212] on button "Save" at bounding box center [199, 214] width 16 height 8
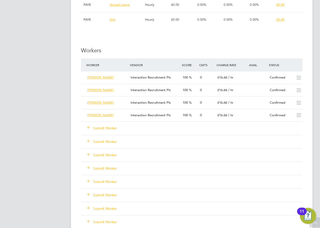
click at [89, 126] on icon at bounding box center [88, 127] width 4 height 4
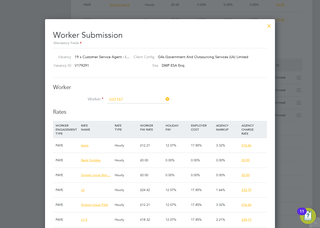
click at [121, 107] on li "Olanrewaju Elufisan ( INT2167 )" at bounding box center [138, 106] width 63 height 7
type input "Olanrewaju Elufisan (INT2167)"
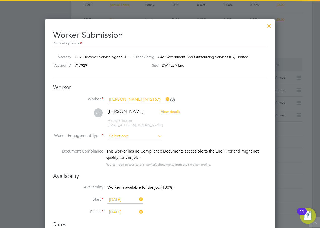
click at [119, 134] on input at bounding box center [134, 137] width 55 height 8
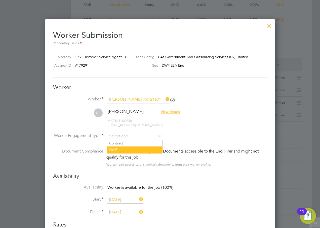
click at [122, 147] on li "PAYE" at bounding box center [134, 149] width 55 height 7
type input "PAYE"
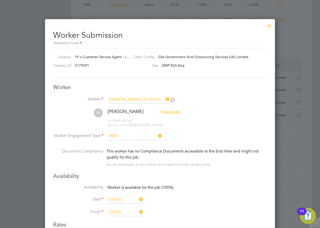
click at [114, 197] on input "27 Aug 2025" at bounding box center [125, 200] width 36 height 8
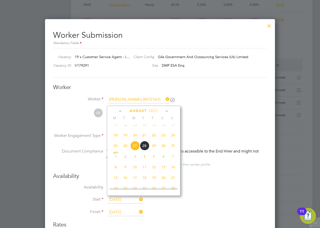
click at [124, 150] on span "26" at bounding box center [125, 146] width 10 height 10
type input "[DATE]"
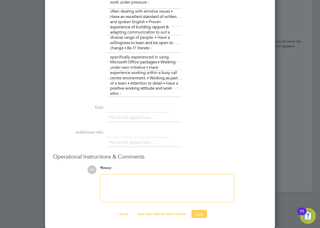
click at [200, 214] on button "Save" at bounding box center [199, 214] width 16 height 8
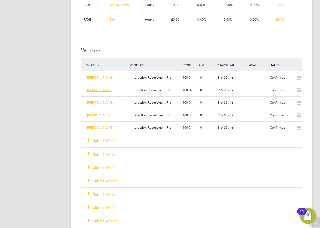
click at [88, 139] on icon at bounding box center [88, 140] width 4 height 4
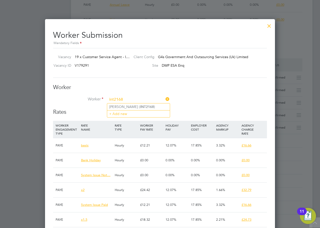
type input "Jeremiah Fakolade (INT2168)"
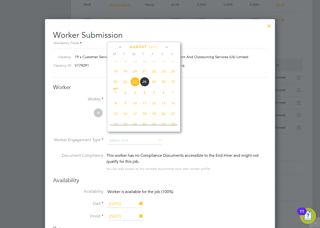
click at [123, 86] on span "26" at bounding box center [125, 82] width 10 height 10
type input "[DATE]"
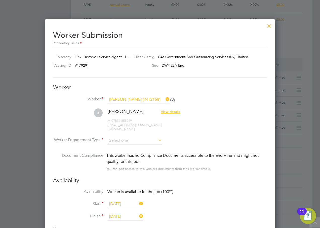
click at [123, 86] on span "26" at bounding box center [125, 82] width 10 height 10
click at [121, 137] on input at bounding box center [134, 141] width 55 height 8
click at [121, 148] on li "PAYE" at bounding box center [134, 149] width 55 height 7
type input "PAYE"
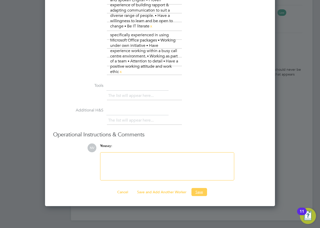
click at [203, 188] on button "Save" at bounding box center [199, 192] width 16 height 8
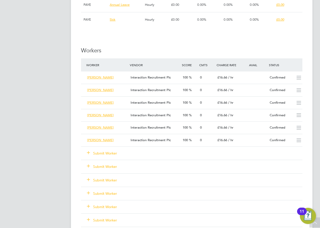
click at [89, 151] on icon at bounding box center [88, 152] width 4 height 4
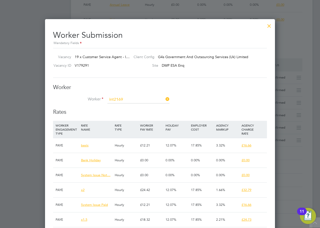
click at [116, 107] on li "Fuhad-Abiola Gbolahan ( INT2169 )" at bounding box center [138, 106] width 63 height 7
type input "Fuhad-Abiola Gbolahan (INT2169)"
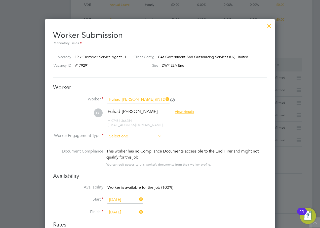
click at [114, 137] on input at bounding box center [134, 137] width 55 height 8
click at [116, 148] on li "PAYE" at bounding box center [134, 149] width 55 height 7
type input "PAYE"
click at [115, 199] on input "27 Aug 2025" at bounding box center [125, 200] width 36 height 8
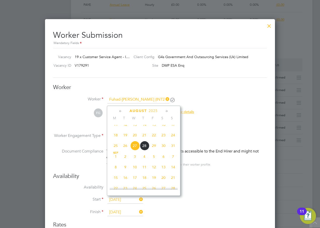
click at [124, 150] on span "26" at bounding box center [125, 146] width 10 height 10
type input "[DATE]"
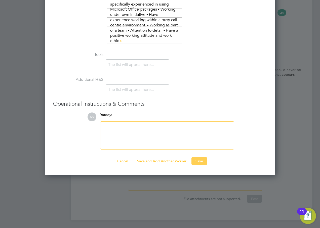
click at [199, 160] on button "Save" at bounding box center [199, 161] width 16 height 8
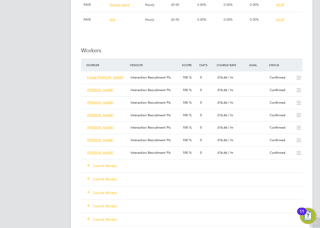
click at [90, 164] on icon at bounding box center [88, 165] width 4 height 4
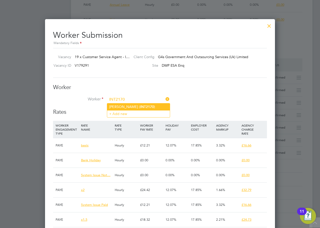
click at [146, 107] on li "Matthew Hill ( INT2170 )" at bounding box center [138, 106] width 63 height 7
type input "Matthew Hill (INT2170)"
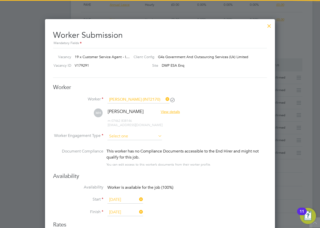
click at [123, 136] on input at bounding box center [134, 137] width 55 height 8
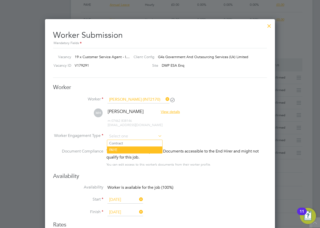
click at [119, 148] on li "PAYE" at bounding box center [134, 149] width 55 height 7
type input "PAYE"
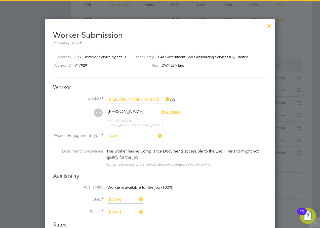
click at [117, 197] on input "27 Aug 2025" at bounding box center [125, 200] width 36 height 8
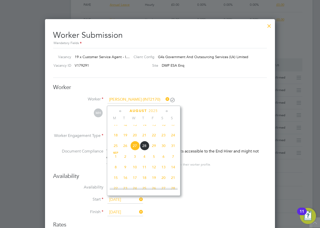
click at [125, 150] on span "26" at bounding box center [125, 146] width 10 height 10
type input "[DATE]"
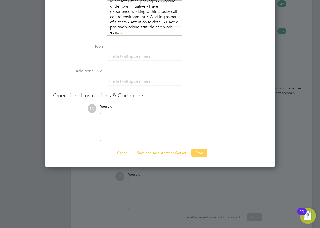
click at [200, 151] on button "Save" at bounding box center [199, 153] width 16 height 8
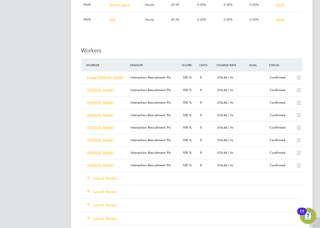
click at [88, 176] on icon at bounding box center [88, 178] width 4 height 4
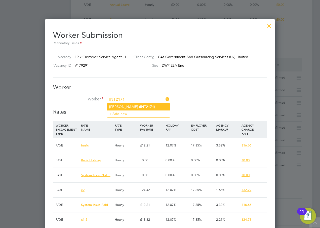
click at [142, 108] on b "INT2171" at bounding box center [147, 107] width 14 height 4
type input "Sarwat Hussain (INT2171)"
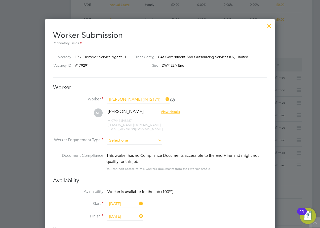
click at [121, 137] on input at bounding box center [134, 141] width 55 height 8
click at [120, 150] on li "PAYE" at bounding box center [134, 149] width 55 height 7
type input "PAYE"
click at [115, 200] on input "27 Aug 2025" at bounding box center [125, 204] width 36 height 8
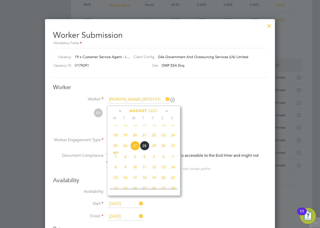
click at [125, 150] on span "26" at bounding box center [125, 146] width 10 height 10
type input "[DATE]"
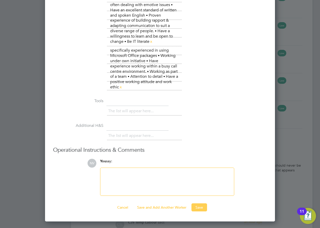
click at [197, 205] on button "Save" at bounding box center [199, 207] width 16 height 8
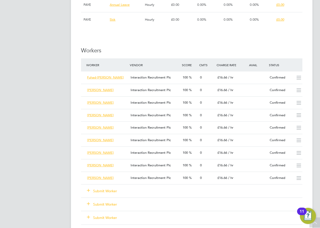
click at [90, 190] on icon at bounding box center [88, 190] width 4 height 4
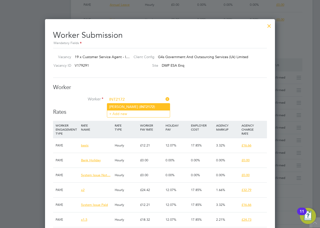
click at [117, 107] on li "Siddiqa Kamali ( INT2172 )" at bounding box center [138, 106] width 63 height 7
type input "Siddiqa Kamali (INT2172)"
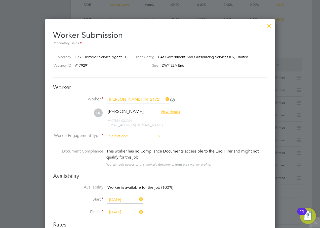
click at [117, 137] on input at bounding box center [134, 137] width 55 height 8
click at [118, 149] on li "PAYE" at bounding box center [134, 149] width 55 height 7
type input "PAYE"
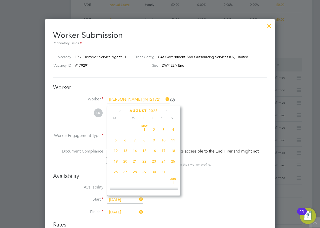
click at [120, 198] on input "27 Aug 2025" at bounding box center [125, 200] width 36 height 8
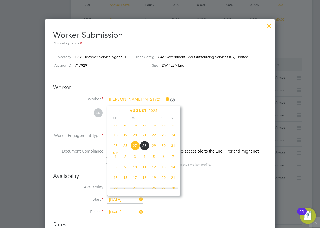
click at [125, 150] on span "26" at bounding box center [125, 146] width 10 height 10
type input "[DATE]"
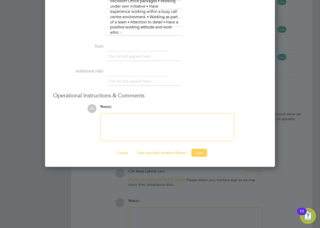
click at [200, 156] on button "Save" at bounding box center [199, 153] width 16 height 8
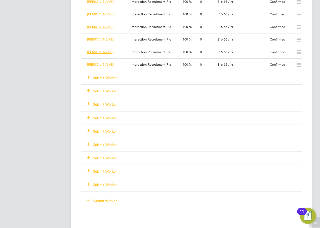
click at [89, 77] on icon at bounding box center [88, 77] width 4 height 4
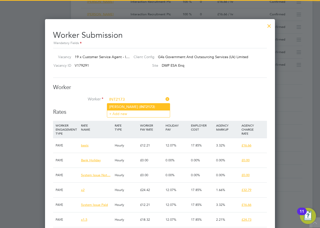
type input "INT2173"
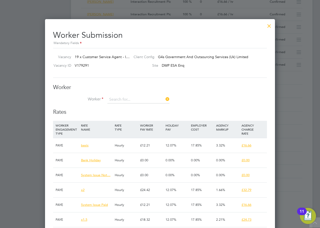
click at [129, 106] on li "Worker" at bounding box center [160, 102] width 214 height 13
click at [121, 101] on input at bounding box center [138, 100] width 62 height 8
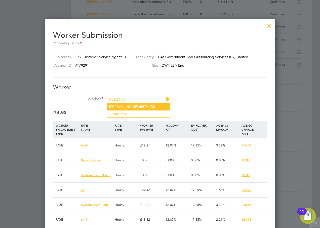
click at [123, 107] on li "Emmanuel Kolawole ( INT2173 )" at bounding box center [138, 106] width 63 height 7
type input "Emmanuel Kolawole (INT2173)"
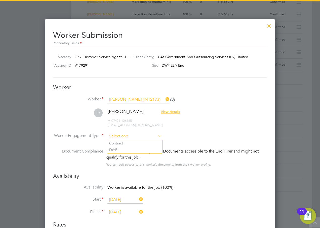
click at [126, 135] on input at bounding box center [134, 137] width 55 height 8
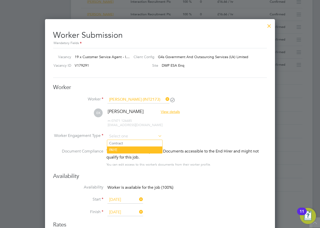
click at [124, 150] on li "PAYE" at bounding box center [134, 149] width 55 height 7
type input "PAYE"
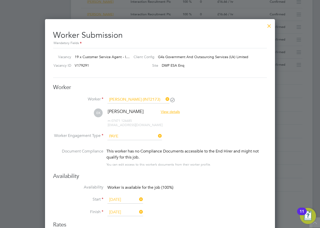
click at [125, 201] on input "27 Aug 2025" at bounding box center [125, 200] width 36 height 8
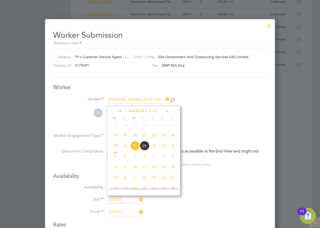
click at [125, 149] on span "26" at bounding box center [125, 146] width 10 height 10
type input "[DATE]"
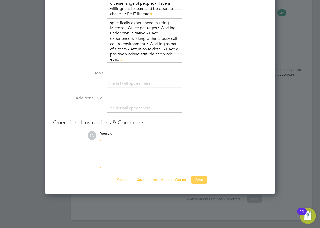
click at [198, 177] on button "Save" at bounding box center [199, 180] width 16 height 8
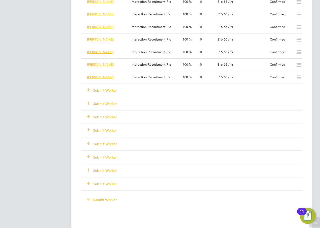
click at [90, 90] on icon at bounding box center [88, 90] width 4 height 4
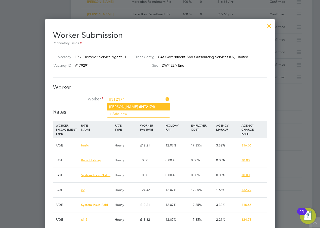
click at [143, 106] on b "INT2174" at bounding box center [147, 107] width 14 height 4
type input "Jenelle Le Breton (INT2174)"
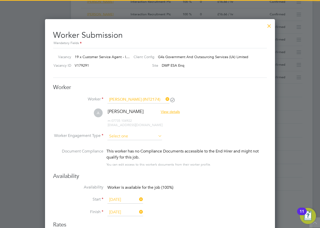
click at [119, 137] on input at bounding box center [134, 137] width 55 height 8
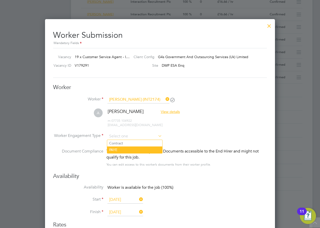
click at [119, 149] on li "PAYE" at bounding box center [134, 149] width 55 height 7
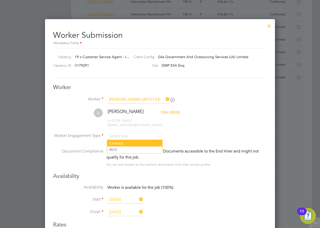
type input "PAYE"
click at [123, 198] on input "27 Aug 2025" at bounding box center [125, 200] width 36 height 8
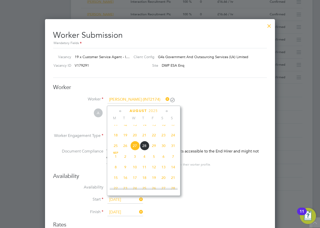
click at [123, 150] on span "26" at bounding box center [125, 146] width 10 height 10
type input "[DATE]"
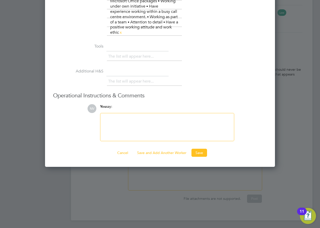
click at [199, 151] on button "Save" at bounding box center [199, 153] width 16 height 8
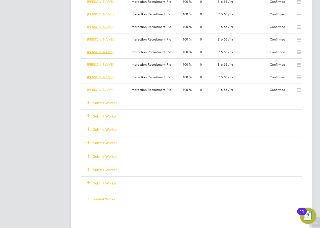
click at [87, 100] on icon at bounding box center [88, 102] width 4 height 4
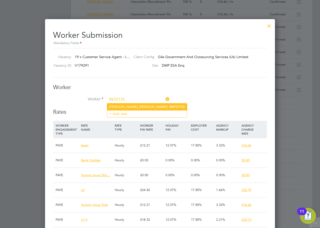
click at [170, 106] on b "INT2175" at bounding box center [177, 107] width 14 height 4
type input "Amina Maryam (INT2175)"
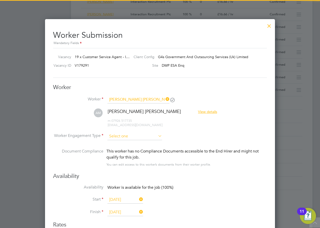
click at [122, 134] on input at bounding box center [134, 137] width 55 height 8
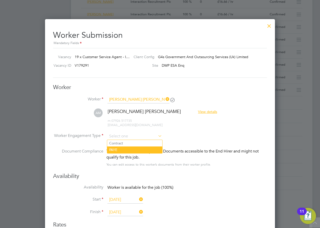
click at [123, 150] on li "PAYE" at bounding box center [134, 149] width 55 height 7
type input "PAYE"
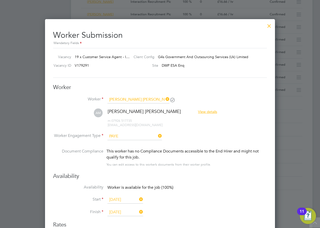
click at [126, 196] on input "27 Aug 2025" at bounding box center [125, 200] width 36 height 8
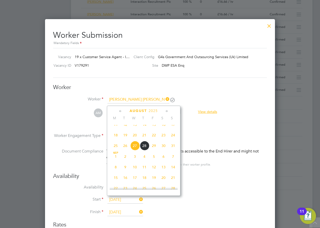
click at [126, 149] on span "26" at bounding box center [125, 146] width 10 height 10
type input "[DATE]"
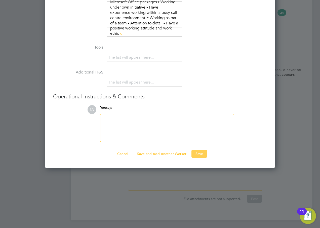
click at [200, 154] on button "Save" at bounding box center [199, 154] width 16 height 8
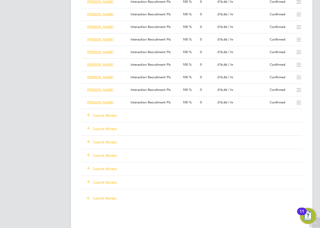
click at [87, 111] on div "Submit Worker" at bounding box center [111, 115] width 52 height 9
click at [89, 113] on icon at bounding box center [88, 115] width 4 height 4
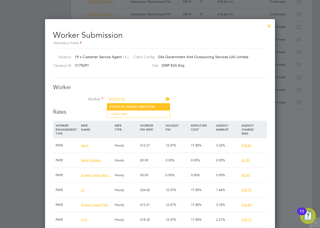
click at [122, 105] on li "Mohammed Najib ( INT2176 )" at bounding box center [138, 106] width 63 height 7
type input "Mohammed Najib (INT2176)"
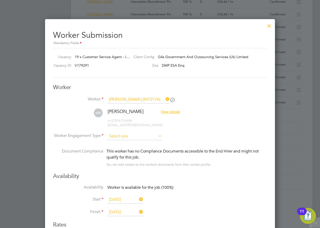
click at [123, 136] on input at bounding box center [134, 137] width 55 height 8
click at [123, 147] on li "PAYE" at bounding box center [134, 149] width 55 height 7
type input "PAYE"
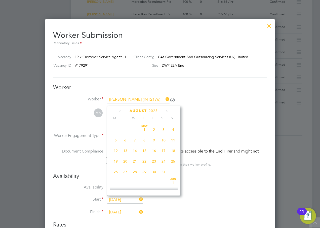
click at [123, 200] on input "27 Aug 2025" at bounding box center [125, 200] width 36 height 8
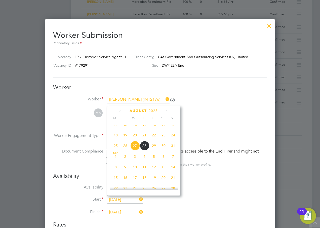
click at [123, 150] on span "26" at bounding box center [125, 146] width 10 height 10
type input "[DATE]"
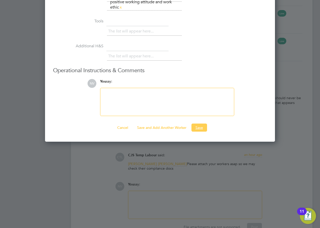
click at [195, 127] on button "Save" at bounding box center [199, 127] width 16 height 8
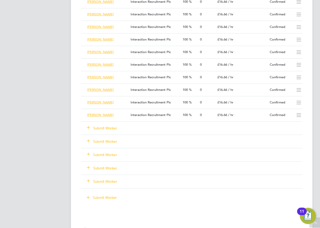
click at [89, 127] on icon at bounding box center [88, 127] width 4 height 4
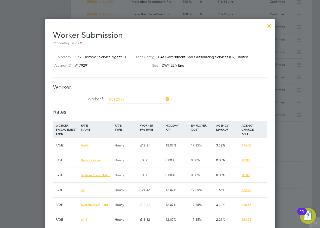
click at [141, 107] on b "INT2177" at bounding box center [147, 107] width 14 height 4
type input "Kieran Phillips (INT2177)"
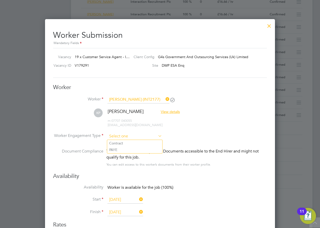
click at [121, 136] on input at bounding box center [134, 137] width 55 height 8
click at [122, 149] on li "PAYE" at bounding box center [134, 149] width 55 height 7
type input "PAYE"
click at [123, 199] on input "27 Aug 2025" at bounding box center [125, 200] width 36 height 8
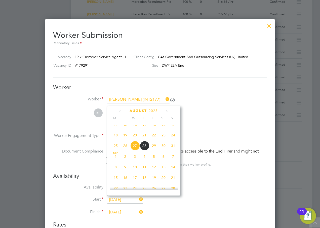
click at [126, 149] on span "26" at bounding box center [125, 146] width 10 height 10
type input "[DATE]"
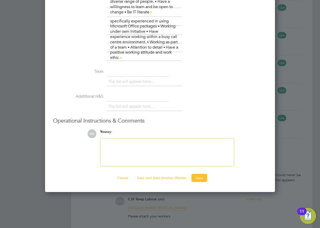
click at [203, 176] on button "Save" at bounding box center [199, 178] width 16 height 8
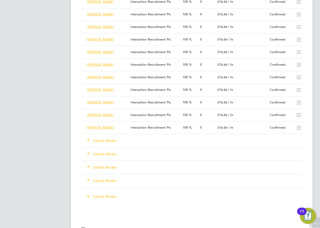
click at [90, 139] on icon at bounding box center [88, 140] width 4 height 4
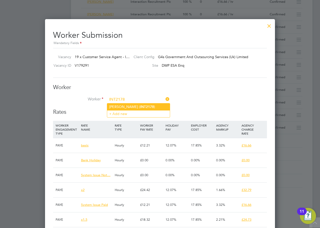
click at [123, 107] on li "Hina Salim ( INT2178 )" at bounding box center [138, 106] width 63 height 7
type input "Hina Salim (INT2178)"
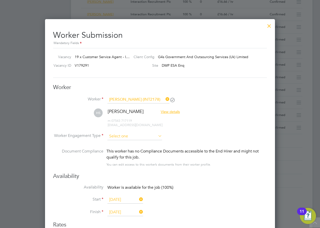
click at [118, 134] on input at bounding box center [134, 137] width 55 height 8
click at [119, 151] on li "PAYE" at bounding box center [134, 149] width 55 height 7
type input "PAYE"
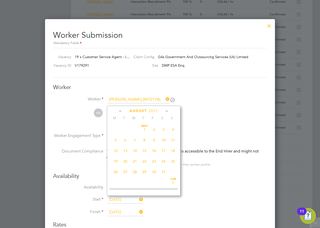
click at [121, 199] on input "27 Aug 2025" at bounding box center [125, 200] width 36 height 8
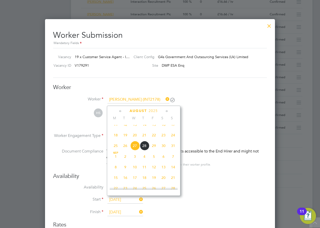
click at [124, 150] on span "26" at bounding box center [125, 146] width 10 height 10
type input "[DATE]"
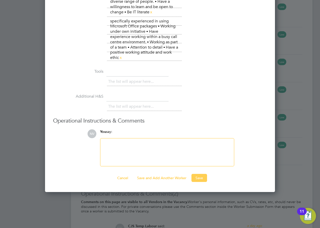
click at [199, 177] on button "Save" at bounding box center [199, 178] width 16 height 8
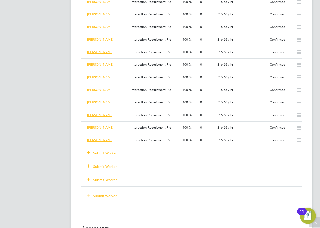
click at [90, 152] on icon at bounding box center [88, 152] width 4 height 4
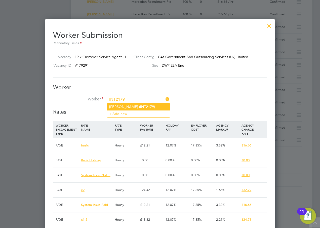
click at [140, 105] on b "INT2179" at bounding box center [147, 107] width 14 height 4
type input "Aliza Shafiq (INT2179)"
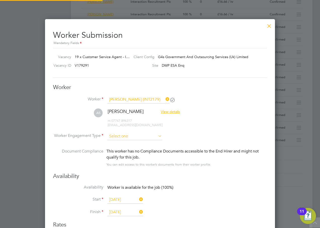
click at [117, 135] on input at bounding box center [134, 137] width 55 height 8
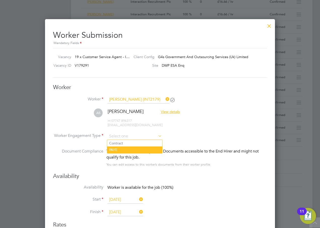
click at [119, 148] on li "PAYE" at bounding box center [134, 149] width 55 height 7
type input "PAYE"
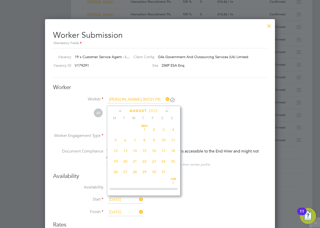
click at [118, 199] on input "27 Aug 2025" at bounding box center [125, 200] width 36 height 8
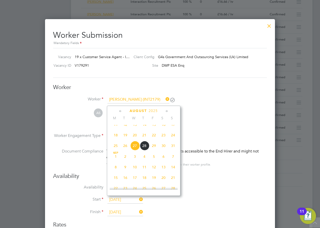
click at [124, 150] on span "26" at bounding box center [125, 146] width 10 height 10
type input "[DATE]"
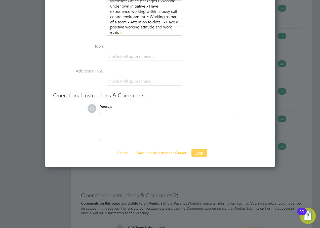
click at [201, 153] on button "Save" at bounding box center [199, 153] width 16 height 8
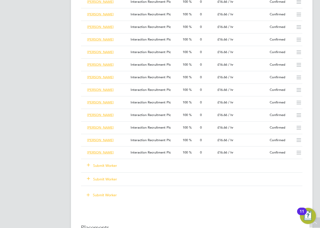
click at [88, 164] on icon at bounding box center [88, 165] width 4 height 4
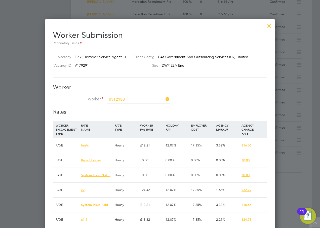
click at [144, 105] on li "Arub Qadir ( INT2180 )" at bounding box center [138, 106] width 63 height 7
type input "Arub Qadir (INT2180)"
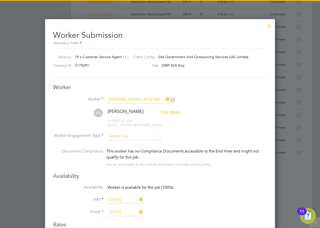
click at [115, 135] on input at bounding box center [134, 137] width 55 height 8
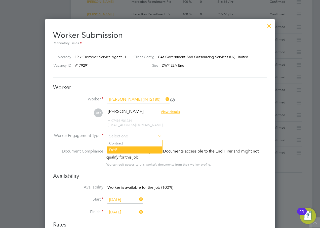
click at [119, 150] on li "PAYE" at bounding box center [134, 149] width 55 height 7
type input "PAYE"
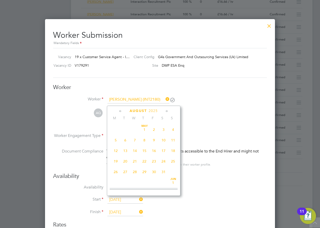
click at [126, 199] on input "27 Aug 2025" at bounding box center [125, 200] width 36 height 8
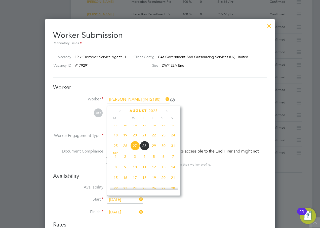
click at [125, 150] on span "26" at bounding box center [125, 146] width 10 height 10
type input "[DATE]"
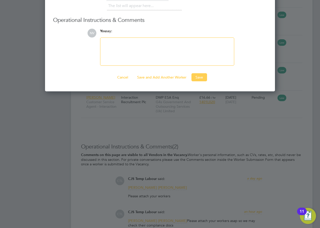
click at [203, 79] on button "Save" at bounding box center [199, 77] width 16 height 8
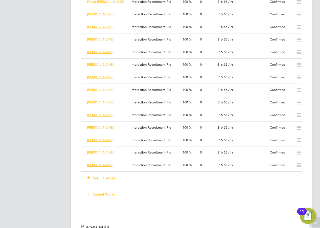
click at [88, 177] on icon at bounding box center [88, 177] width 4 height 4
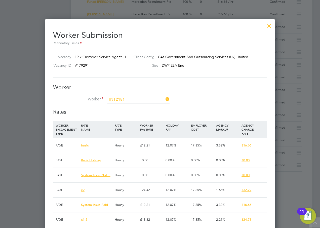
click at [128, 105] on li "Haaris Sheikh ( INT2181 )" at bounding box center [138, 106] width 63 height 7
type input "Haaris Sheikh (INT2181)"
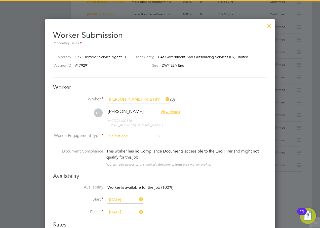
click at [116, 135] on input at bounding box center [134, 137] width 55 height 8
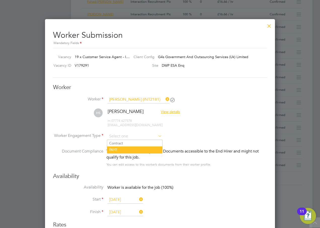
click at [120, 150] on li "PAYE" at bounding box center [134, 149] width 55 height 7
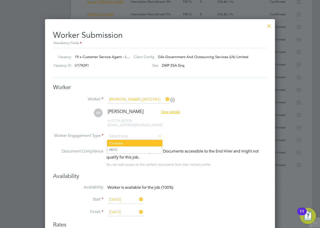
type input "PAYE"
click at [119, 199] on input "27 Aug 2025" at bounding box center [125, 200] width 36 height 8
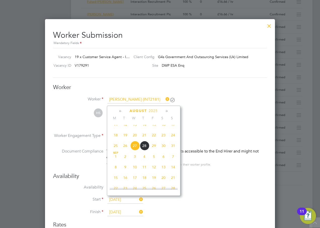
click at [124, 150] on span "26" at bounding box center [125, 146] width 10 height 10
type input "[DATE]"
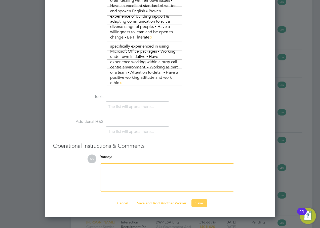
click at [200, 205] on button "Save" at bounding box center [199, 203] width 16 height 8
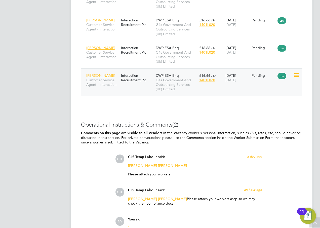
click at [298, 74] on icon at bounding box center [295, 75] width 5 height 6
click at [272, 107] on li "Start" at bounding box center [281, 106] width 36 height 7
type input "Samantha Orchard"
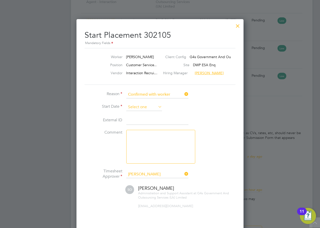
click at [133, 107] on input at bounding box center [144, 107] width 36 height 8
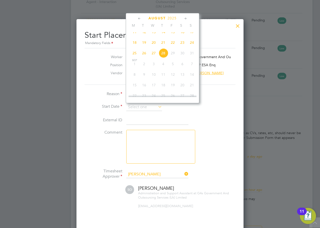
click at [143, 56] on span "26" at bounding box center [144, 53] width 10 height 10
type input "[DATE]"
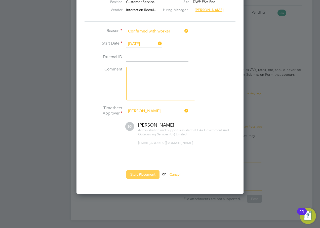
click at [146, 173] on button "Start Placement" at bounding box center [142, 174] width 33 height 8
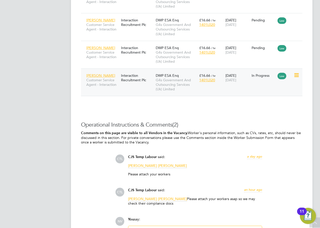
drag, startPoint x: 295, startPoint y: 48, endPoint x: 275, endPoint y: 78, distance: 35.9
click at [218, 91] on div "Haaris Sheikh Customer Service Agent - Interaction Interaction Recruitment Plc …" at bounding box center [191, 82] width 221 height 28
click at [296, 48] on icon at bounding box center [295, 48] width 5 height 6
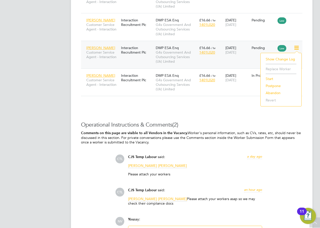
click at [267, 79] on li "Start" at bounding box center [281, 78] width 36 height 7
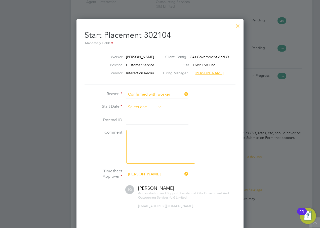
click at [132, 105] on input at bounding box center [144, 107] width 36 height 8
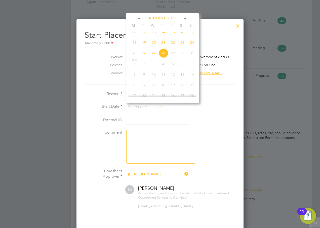
click at [145, 58] on span "26" at bounding box center [144, 53] width 10 height 10
type input "[DATE]"
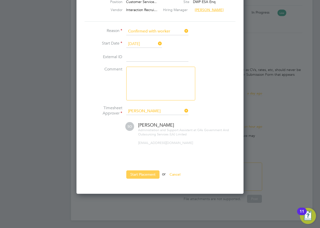
click at [146, 173] on button "Start Placement" at bounding box center [142, 174] width 33 height 8
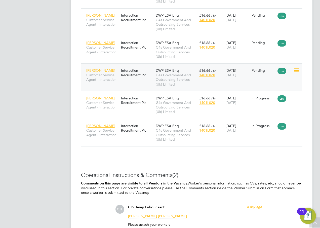
click at [297, 71] on icon at bounding box center [295, 70] width 5 height 6
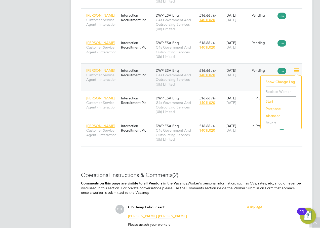
click at [269, 101] on li "Start" at bounding box center [281, 101] width 36 height 7
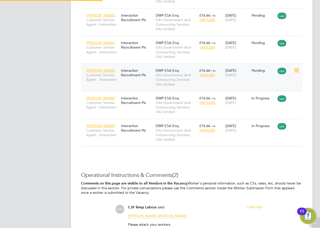
type input "Samantha Orchard"
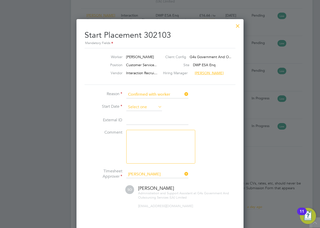
click at [133, 108] on input at bounding box center [144, 107] width 36 height 8
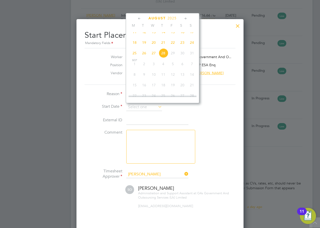
click at [142, 58] on span "26" at bounding box center [144, 53] width 10 height 10
type input "[DATE]"
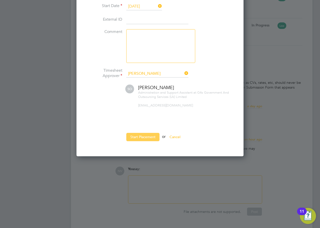
click at [129, 136] on button "Start Placement" at bounding box center [142, 137] width 33 height 8
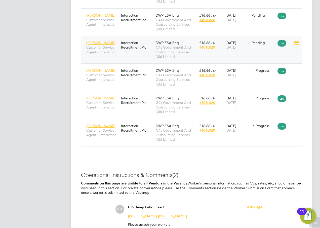
click at [295, 41] on icon at bounding box center [295, 43] width 5 height 6
click at [266, 75] on li "Start" at bounding box center [281, 73] width 36 height 7
type input "Samantha Orchard"
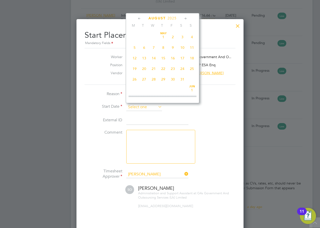
click at [132, 104] on input at bounding box center [144, 107] width 36 height 8
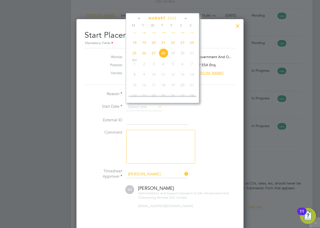
click at [145, 57] on span "26" at bounding box center [144, 53] width 10 height 10
type input "[DATE]"
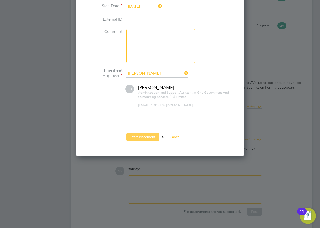
click at [139, 137] on button "Start Placement" at bounding box center [142, 137] width 33 height 8
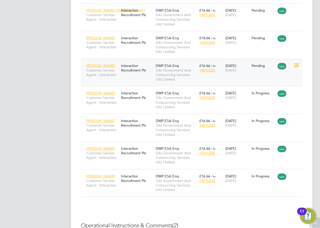
click at [294, 66] on icon at bounding box center [295, 65] width 5 height 6
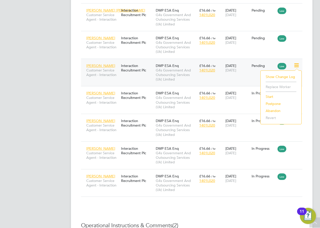
click at [269, 97] on li "Start" at bounding box center [281, 96] width 36 height 7
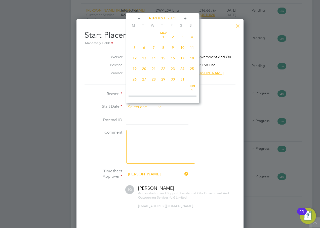
click at [136, 107] on input at bounding box center [144, 107] width 36 height 8
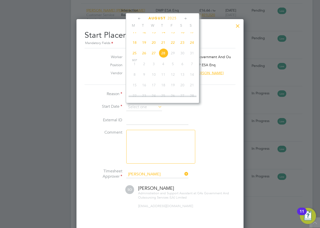
click at [143, 57] on span "26" at bounding box center [144, 53] width 10 height 10
type input "[DATE]"
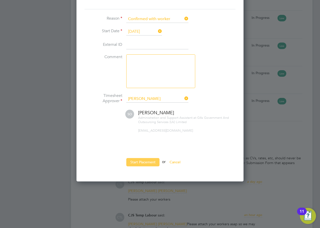
click at [145, 165] on button "Start Placement" at bounding box center [142, 162] width 33 height 8
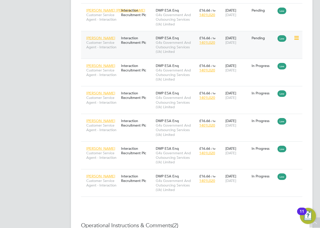
click at [296, 38] on icon at bounding box center [295, 38] width 5 height 6
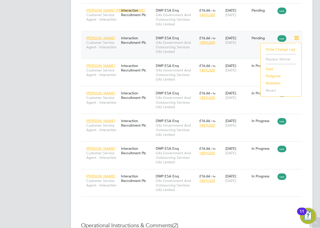
click at [269, 68] on li "Start" at bounding box center [281, 68] width 36 height 7
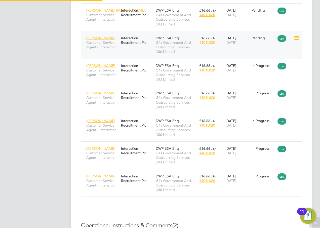
type input "Samantha Orchard"
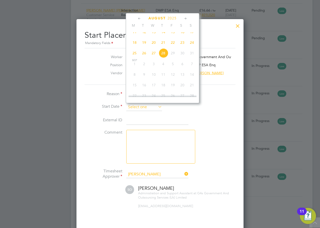
click at [141, 105] on input at bounding box center [144, 107] width 36 height 8
click at [143, 57] on span "26" at bounding box center [144, 53] width 10 height 10
type input "[DATE]"
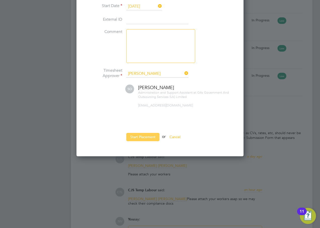
click at [145, 138] on button "Start Placement" at bounding box center [142, 137] width 33 height 8
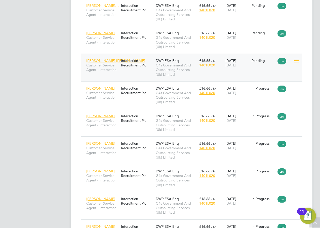
click at [296, 61] on icon at bounding box center [295, 61] width 5 height 6
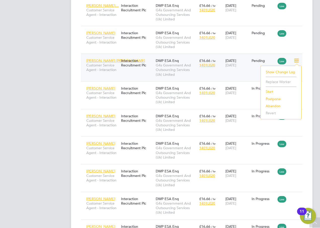
click at [268, 92] on li "Start" at bounding box center [281, 91] width 36 height 7
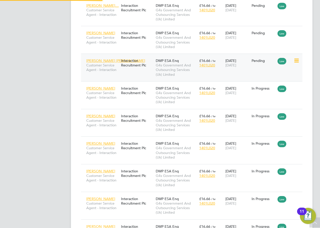
type input "Samantha Orchard"
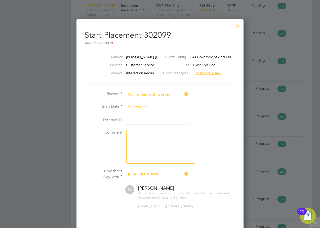
click at [138, 107] on input at bounding box center [144, 107] width 36 height 8
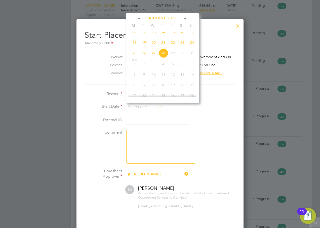
click at [144, 58] on span "26" at bounding box center [144, 53] width 10 height 10
type input "[DATE]"
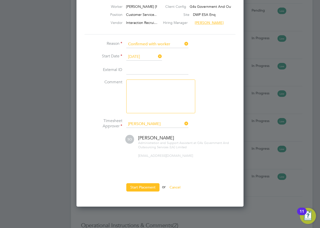
click at [149, 186] on button "Start Placement" at bounding box center [142, 187] width 33 height 8
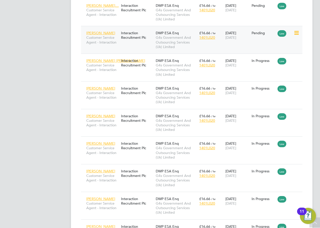
click at [296, 33] on icon at bounding box center [295, 33] width 5 height 6
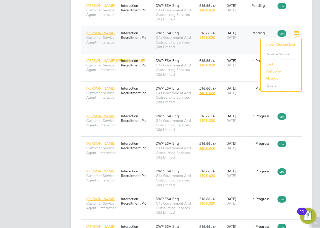
click at [269, 63] on li "Start" at bounding box center [281, 64] width 36 height 7
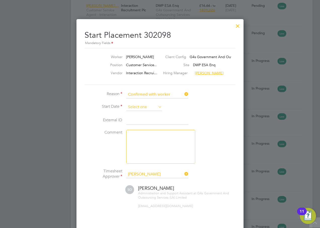
click at [134, 106] on input at bounding box center [144, 107] width 36 height 8
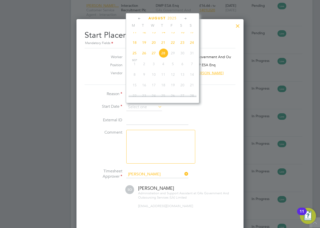
click at [145, 57] on span "26" at bounding box center [144, 53] width 10 height 10
type input "[DATE]"
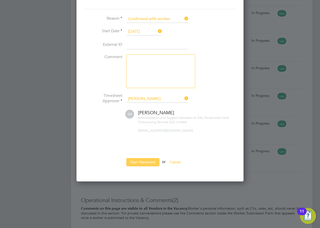
click at [139, 159] on button "Start Placement" at bounding box center [142, 162] width 33 height 8
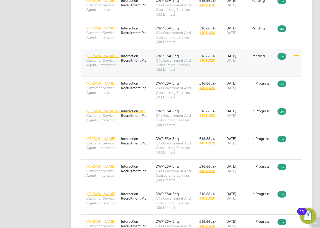
click at [298, 56] on icon at bounding box center [295, 56] width 5 height 6
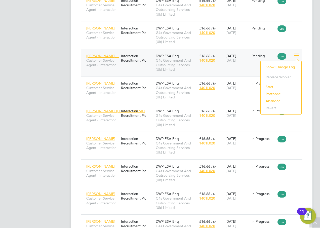
click at [267, 86] on li "Start" at bounding box center [281, 86] width 36 height 7
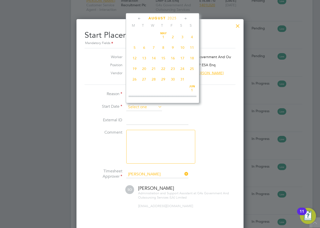
click at [134, 104] on input at bounding box center [144, 107] width 36 height 8
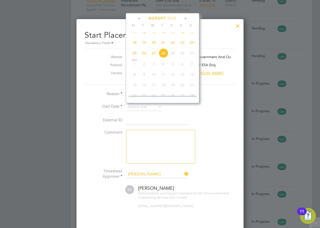
click at [143, 58] on span "26" at bounding box center [144, 53] width 10 height 10
type input "[DATE]"
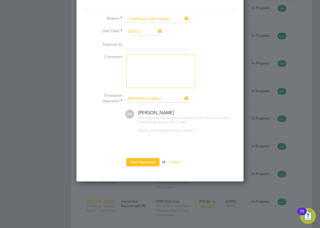
click at [145, 161] on button "Start Placement" at bounding box center [142, 162] width 33 height 8
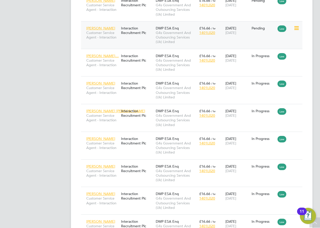
click at [294, 27] on icon at bounding box center [295, 28] width 5 height 6
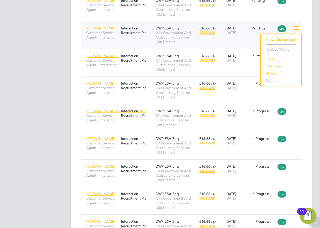
click at [269, 59] on li "Start" at bounding box center [281, 59] width 36 height 7
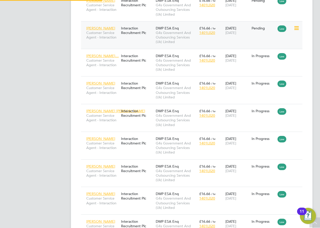
type input "Samantha Orchard"
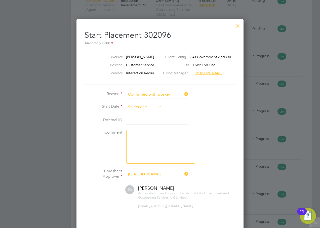
click at [145, 107] on input at bounding box center [144, 107] width 36 height 8
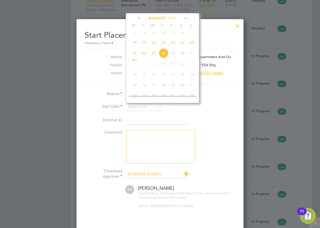
click at [144, 57] on span "26" at bounding box center [144, 53] width 10 height 10
type input "[DATE]"
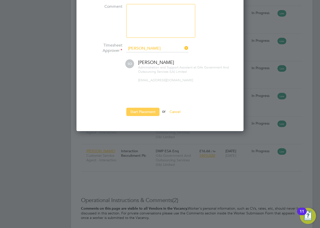
click at [140, 112] on button "Start Placement" at bounding box center [142, 112] width 33 height 8
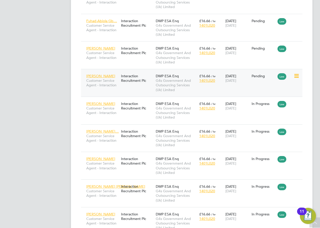
click at [296, 76] on icon at bounding box center [295, 76] width 5 height 6
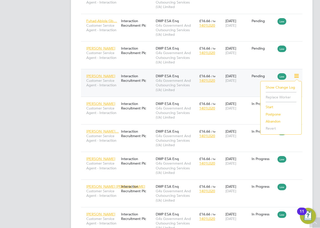
click at [272, 107] on li "Start" at bounding box center [281, 106] width 36 height 7
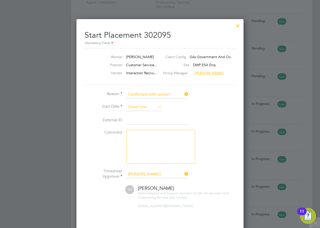
click at [139, 104] on input at bounding box center [144, 107] width 36 height 8
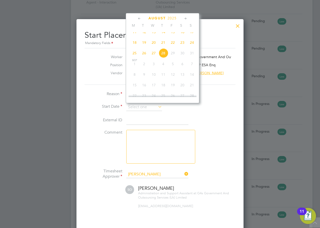
click at [144, 57] on span "26" at bounding box center [144, 53] width 10 height 10
type input "[DATE]"
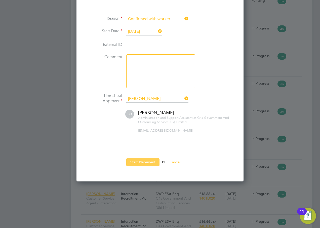
click at [147, 162] on button "Start Placement" at bounding box center [142, 162] width 33 height 8
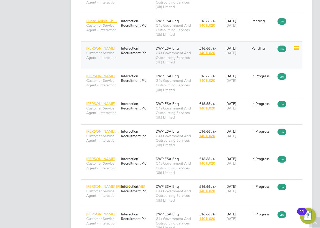
click at [297, 49] on icon at bounding box center [295, 48] width 5 height 6
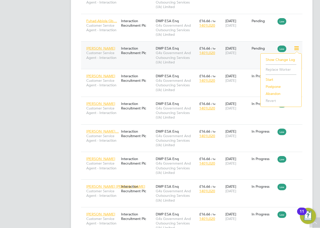
click at [272, 80] on li "Start" at bounding box center [281, 79] width 36 height 7
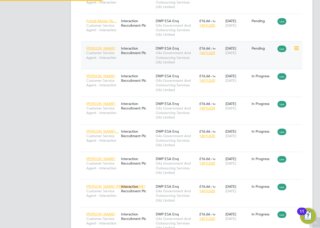
type input "Samantha Orchard"
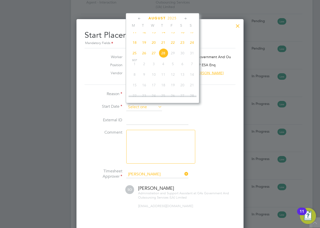
click at [134, 108] on input at bounding box center [144, 107] width 36 height 8
click at [144, 58] on span "26" at bounding box center [144, 53] width 10 height 10
type input "[DATE]"
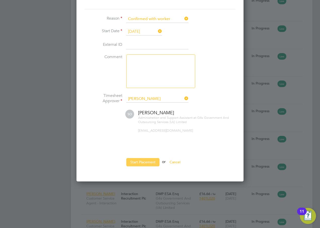
click at [135, 162] on button "Start Placement" at bounding box center [142, 162] width 33 height 8
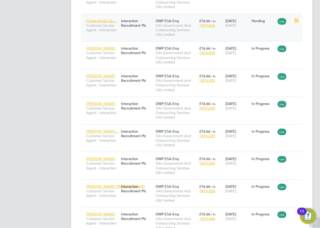
click at [297, 21] on icon at bounding box center [295, 21] width 5 height 6
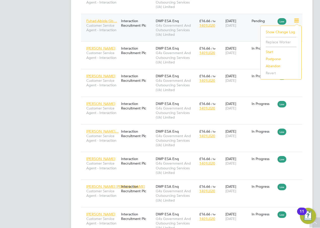
click at [270, 52] on li "Start" at bounding box center [281, 51] width 36 height 7
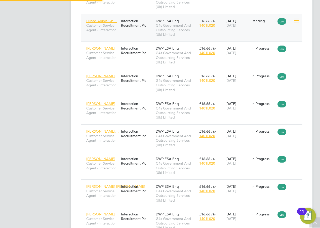
scroll to position [5, 62]
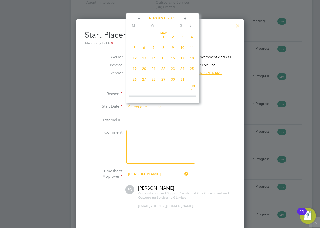
click at [133, 108] on input at bounding box center [144, 107] width 36 height 8
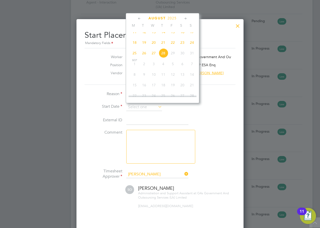
click at [146, 58] on span "26" at bounding box center [144, 53] width 10 height 10
type input "[DATE]"
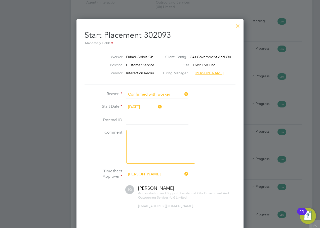
scroll to position [1735, 0]
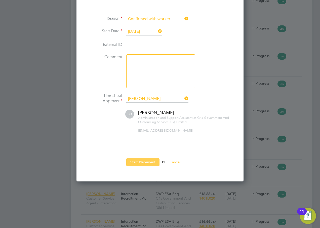
click at [145, 161] on button "Start Placement" at bounding box center [142, 162] width 33 height 8
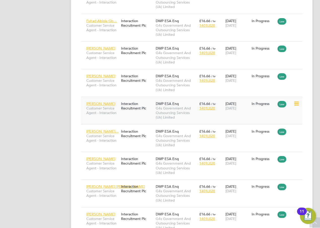
scroll to position [1584, 0]
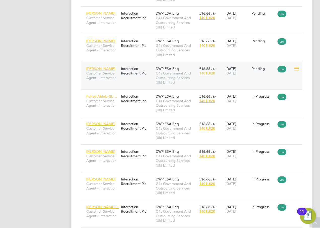
click at [295, 67] on icon at bounding box center [295, 69] width 5 height 6
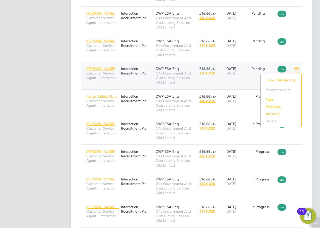
click at [268, 100] on li "Start" at bounding box center [281, 99] width 36 height 7
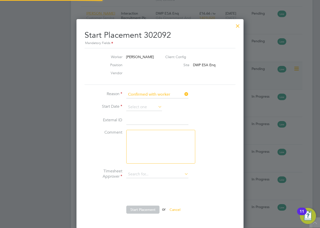
type input "Samantha Orchard"
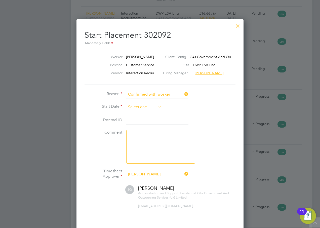
click at [143, 108] on input at bounding box center [144, 107] width 36 height 8
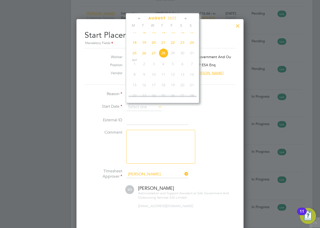
click at [144, 56] on span "26" at bounding box center [144, 53] width 10 height 10
type input "[DATE]"
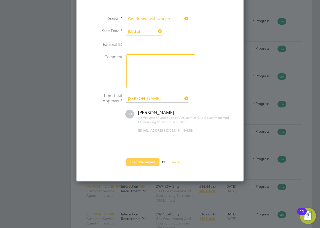
click at [138, 164] on button "Start Placement" at bounding box center [142, 162] width 33 height 8
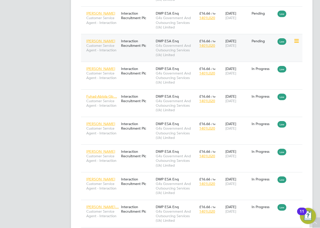
click at [298, 38] on icon at bounding box center [295, 41] width 5 height 6
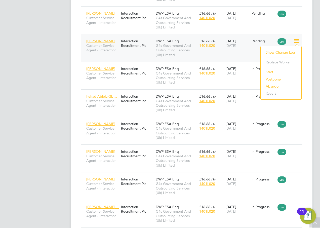
click at [273, 72] on li "Start" at bounding box center [281, 71] width 36 height 7
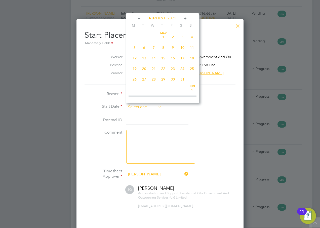
click at [146, 105] on input at bounding box center [144, 107] width 36 height 8
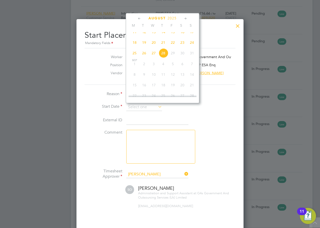
click at [145, 57] on span "26" at bounding box center [144, 53] width 10 height 10
type input "[DATE]"
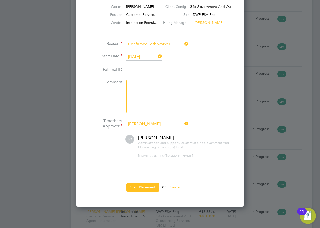
click at [151, 187] on button "Start Placement" at bounding box center [142, 187] width 33 height 8
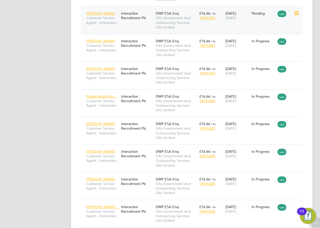
click at [294, 13] on icon at bounding box center [295, 13] width 5 height 6
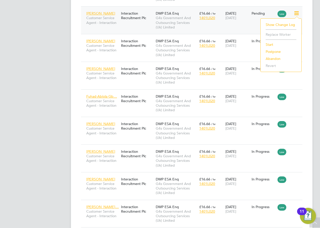
click at [269, 45] on li "Start" at bounding box center [281, 44] width 36 height 7
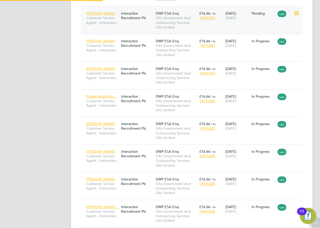
type input "Samantha Orchard"
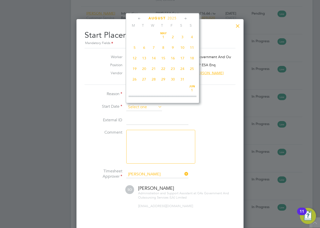
click at [139, 108] on input at bounding box center [144, 107] width 36 height 8
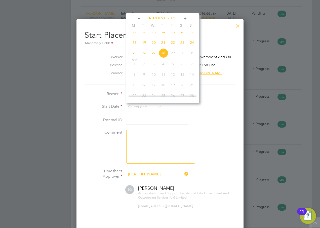
click at [145, 58] on span "26" at bounding box center [144, 53] width 10 height 10
type input "[DATE]"
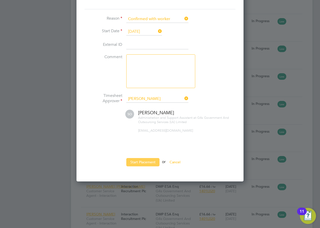
click at [142, 160] on button "Start Placement" at bounding box center [142, 162] width 33 height 8
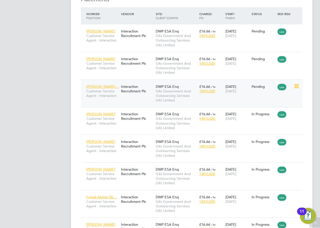
click at [296, 86] on icon at bounding box center [295, 86] width 5 height 6
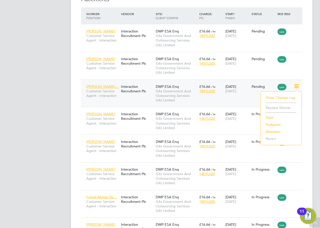
click at [268, 118] on li "Start" at bounding box center [281, 117] width 36 height 7
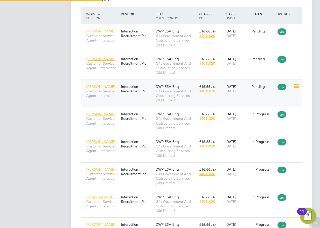
type input "Samantha Orchard"
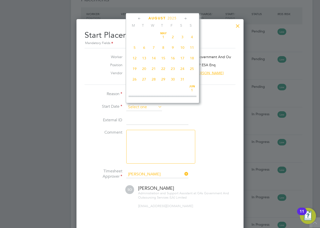
click at [137, 107] on input at bounding box center [144, 107] width 36 height 8
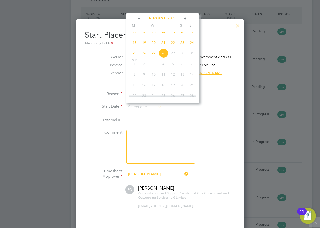
drag, startPoint x: 144, startPoint y: 58, endPoint x: 151, endPoint y: 63, distance: 8.4
click at [144, 58] on span "26" at bounding box center [144, 53] width 10 height 10
type input "[DATE]"
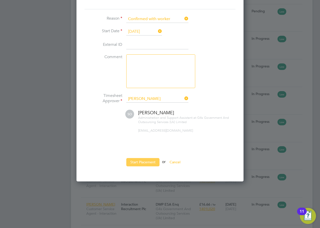
click at [145, 159] on button "Start Placement" at bounding box center [142, 162] width 33 height 8
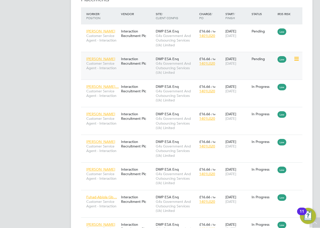
click at [295, 60] on icon at bounding box center [295, 59] width 5 height 6
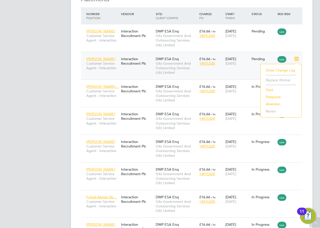
click at [272, 90] on li "Start" at bounding box center [281, 89] width 36 height 7
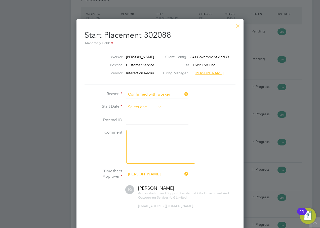
click at [135, 109] on input at bounding box center [144, 107] width 36 height 8
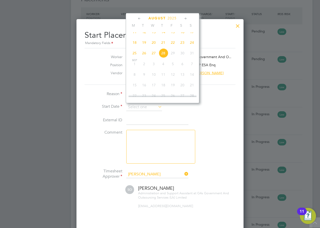
click at [143, 56] on span "26" at bounding box center [144, 53] width 10 height 10
type input "[DATE]"
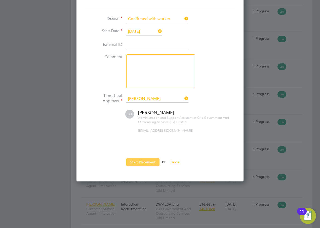
click at [144, 163] on button "Start Placement" at bounding box center [142, 162] width 33 height 8
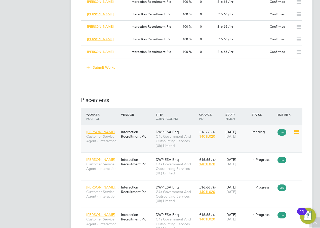
click at [294, 131] on icon at bounding box center [295, 132] width 5 height 6
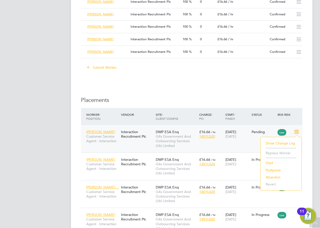
click at [271, 162] on li "Start" at bounding box center [281, 162] width 36 height 7
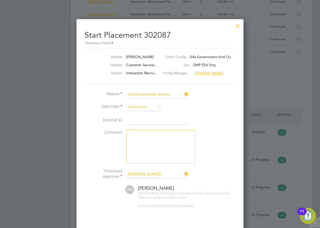
click at [141, 106] on input at bounding box center [144, 107] width 36 height 8
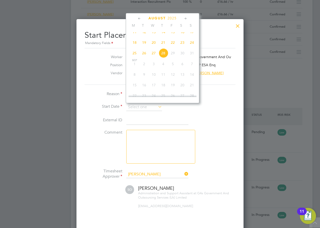
click at [145, 58] on span "26" at bounding box center [144, 53] width 10 height 10
type input "[DATE]"
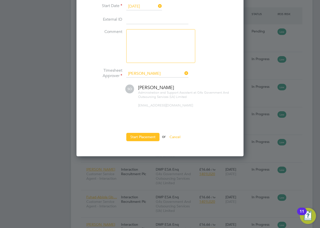
click at [151, 138] on button "Start Placement" at bounding box center [142, 137] width 33 height 8
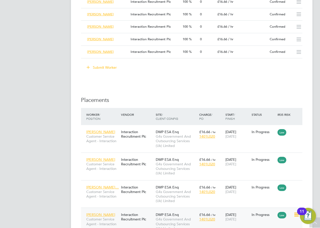
click at [267, 218] on div "In Progress" at bounding box center [263, 215] width 26 height 10
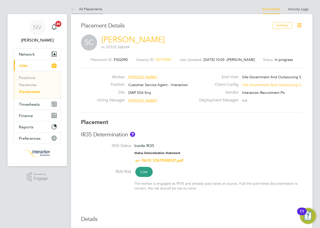
click at [98, 11] on link "All Placements" at bounding box center [86, 9] width 31 height 5
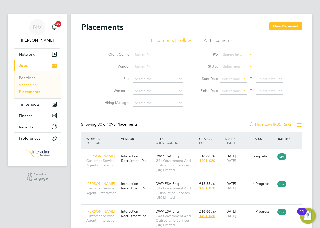
click at [32, 84] on link "Vacancies" at bounding box center [28, 84] width 18 height 5
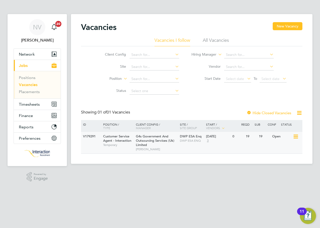
click at [161, 137] on span "G4s Government And Outsourcing Services (Uk) Limited" at bounding box center [155, 140] width 38 height 13
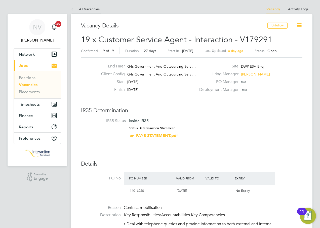
click at [86, 9] on link "All Vacancies" at bounding box center [85, 9] width 29 height 5
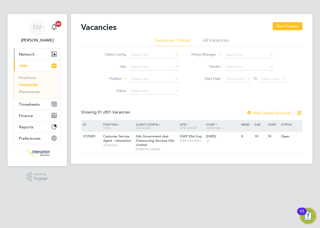
click at [28, 54] on span "Network" at bounding box center [27, 54] width 16 height 5
click at [24, 53] on span "Network" at bounding box center [27, 54] width 16 height 5
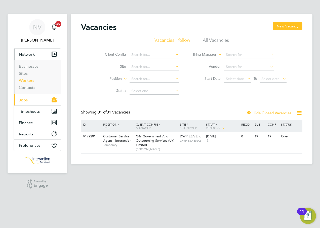
click at [28, 81] on link "Workers" at bounding box center [26, 80] width 15 height 5
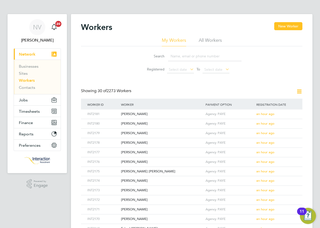
click at [178, 57] on input at bounding box center [204, 56] width 73 height 10
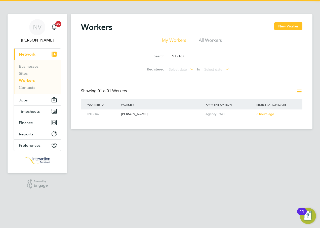
type input "INT2167"
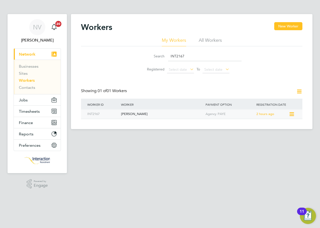
click at [138, 115] on div "[PERSON_NAME]" at bounding box center [162, 113] width 84 height 9
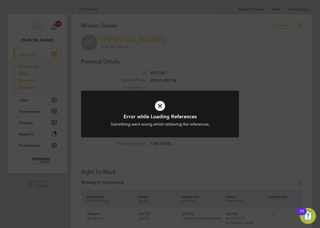
click at [161, 100] on icon at bounding box center [160, 106] width 131 height 20
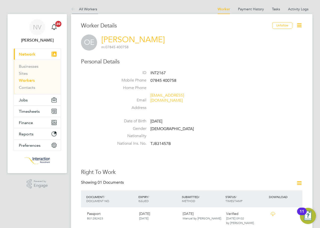
click at [83, 7] on link "All Workers" at bounding box center [84, 9] width 26 height 5
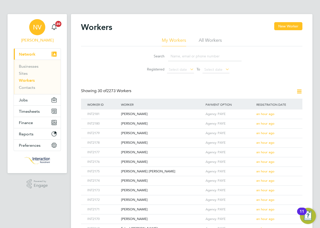
click at [40, 31] on div "NV" at bounding box center [37, 27] width 16 height 16
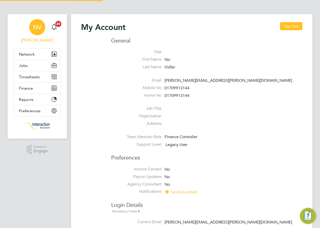
type input "[PERSON_NAME][EMAIL_ADDRESS][PERSON_NAME][DOMAIN_NAME]"
click at [287, 27] on button "Sign Out" at bounding box center [291, 26] width 22 height 8
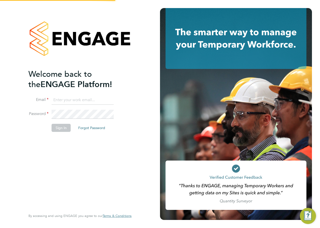
type input "[PERSON_NAME][EMAIL_ADDRESS][PERSON_NAME][DOMAIN_NAME]"
